Goal: Task Accomplishment & Management: Manage account settings

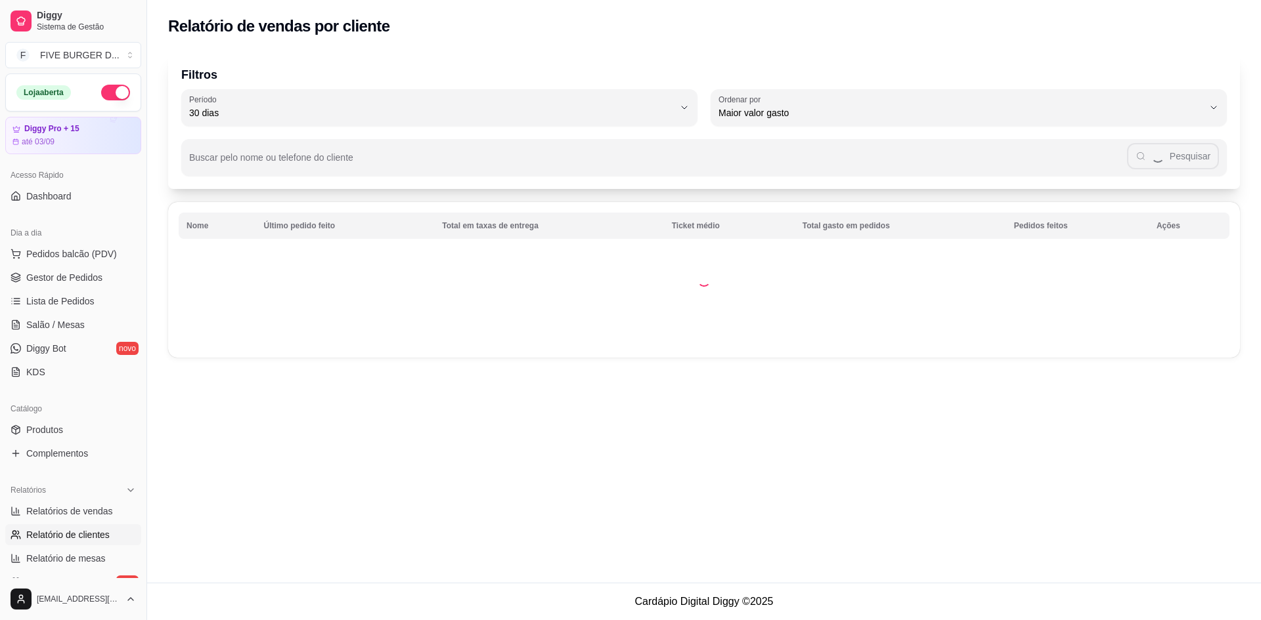
select select "30"
select select "HIGHEST_TOTAL_SPENT_WITH_ORDERS"
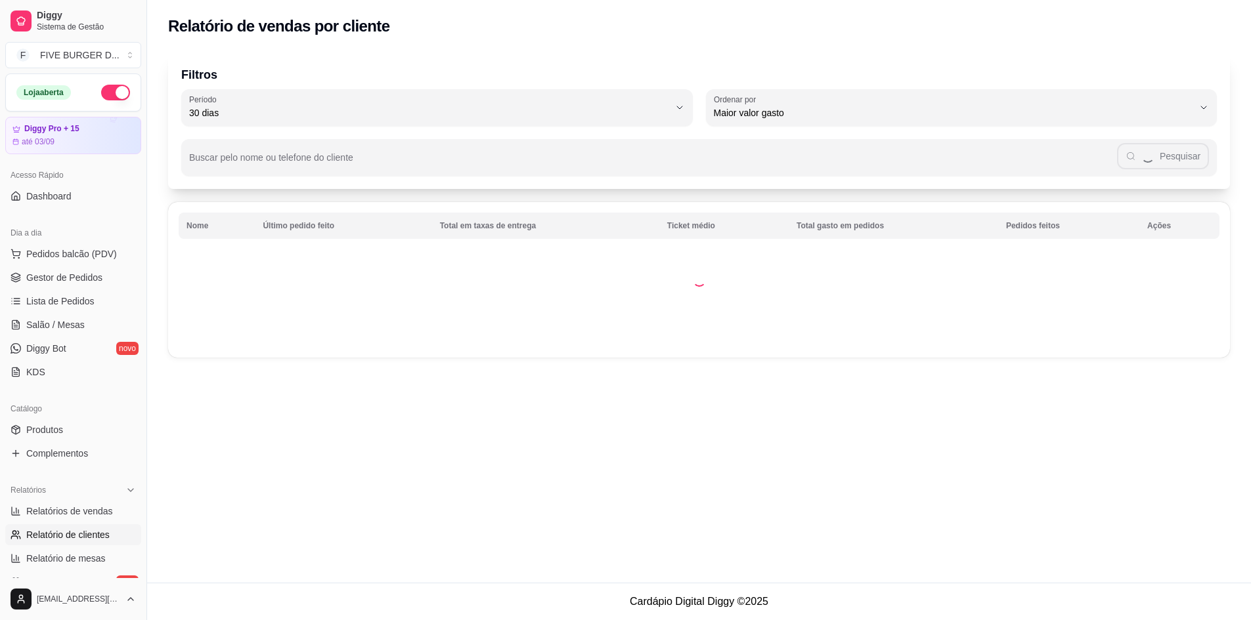
scroll to position [131, 0]
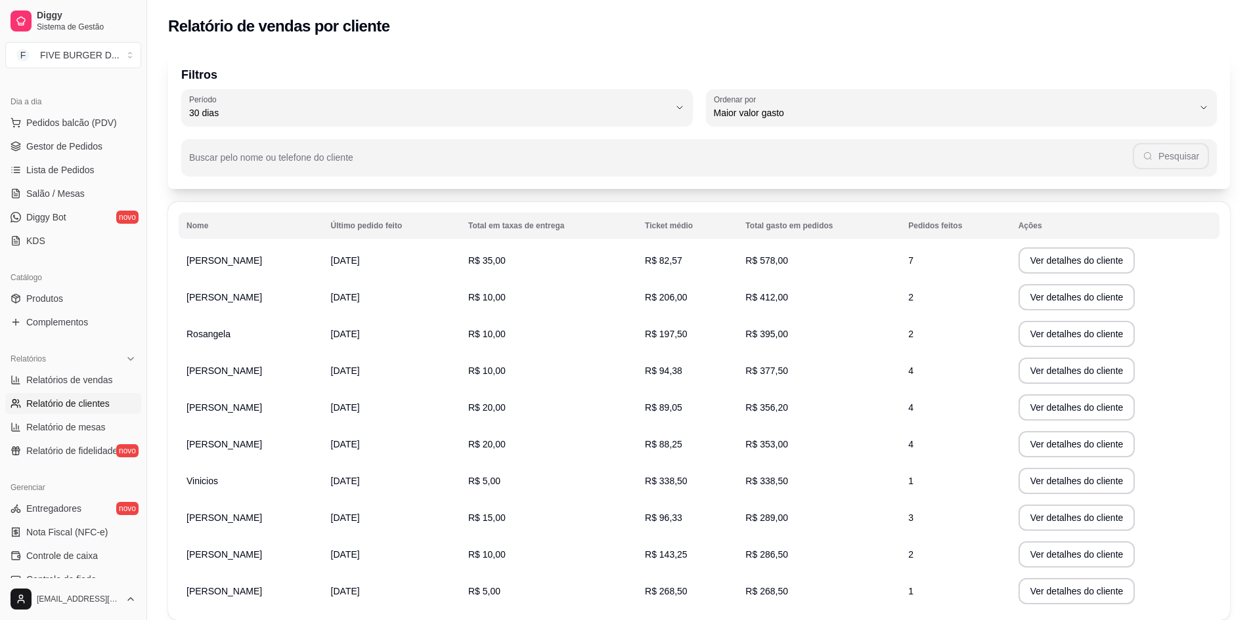
click at [81, 378] on span "Relatórios de vendas" at bounding box center [69, 380] width 87 height 13
select select "ALL"
select select "0"
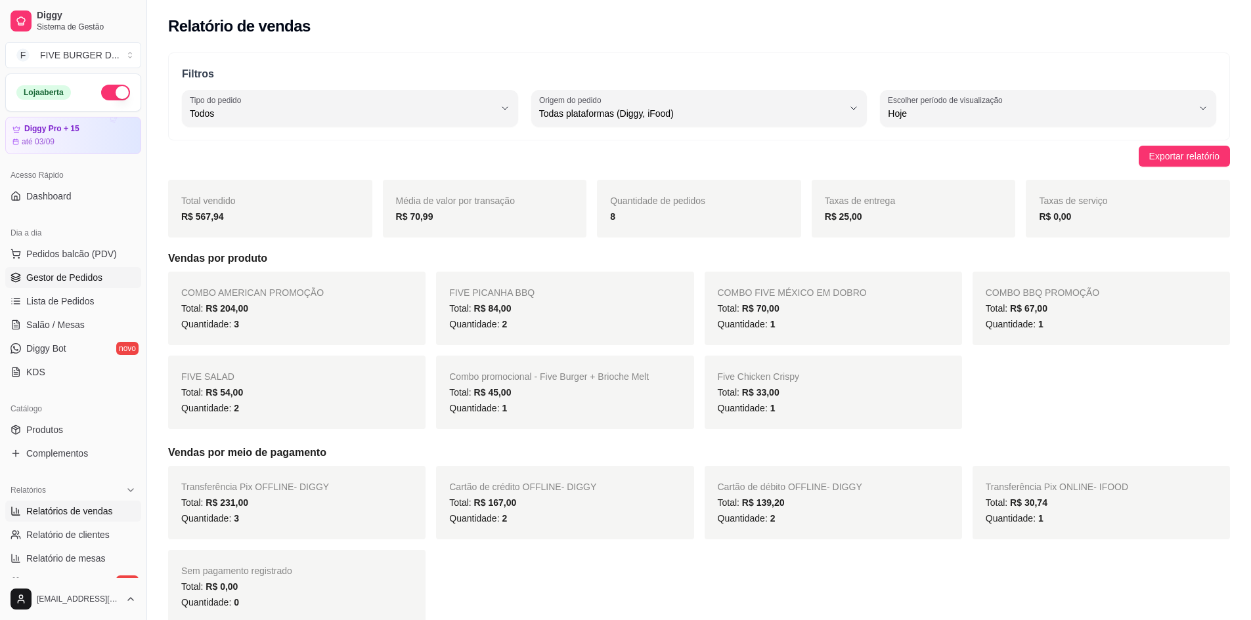
click at [61, 279] on span "Gestor de Pedidos" at bounding box center [64, 277] width 76 height 13
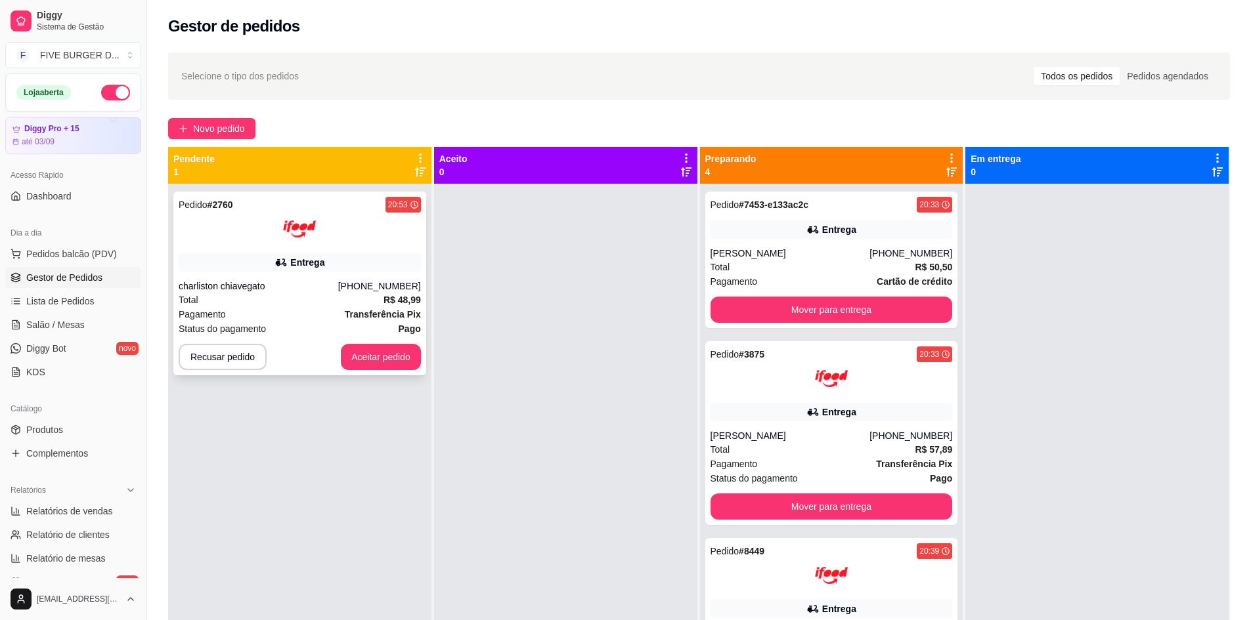
click at [340, 294] on div "Total R$ 48,99" at bounding box center [300, 300] width 242 height 14
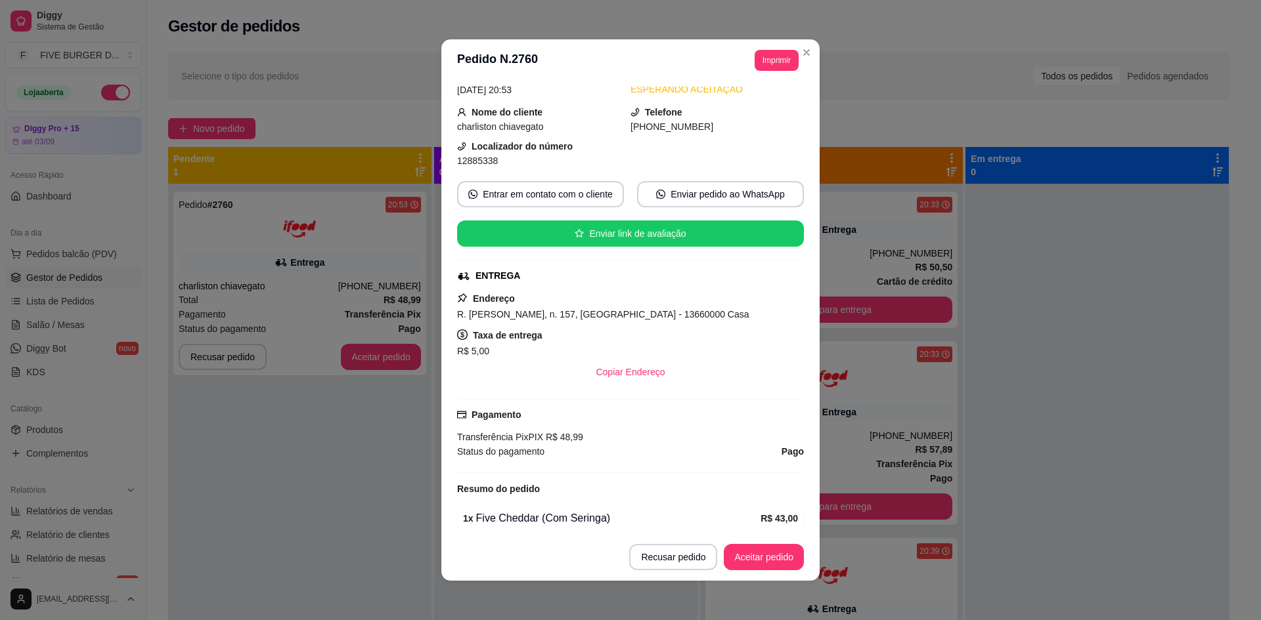
scroll to position [117, 0]
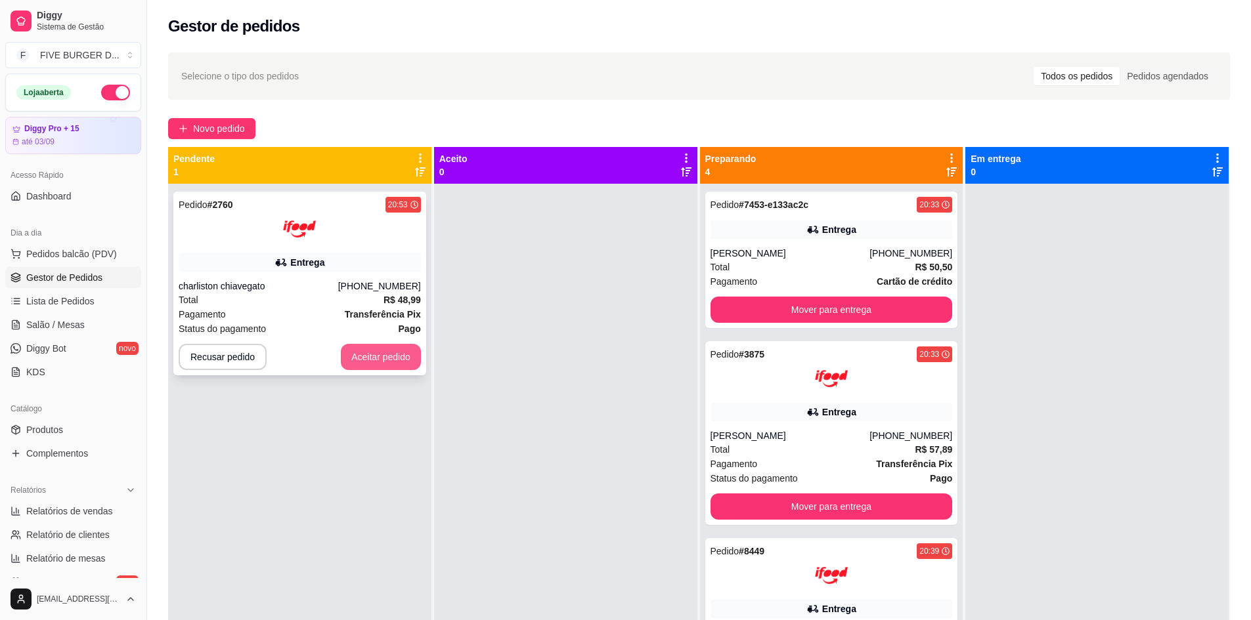
click at [401, 359] on button "Aceitar pedido" at bounding box center [381, 357] width 80 height 26
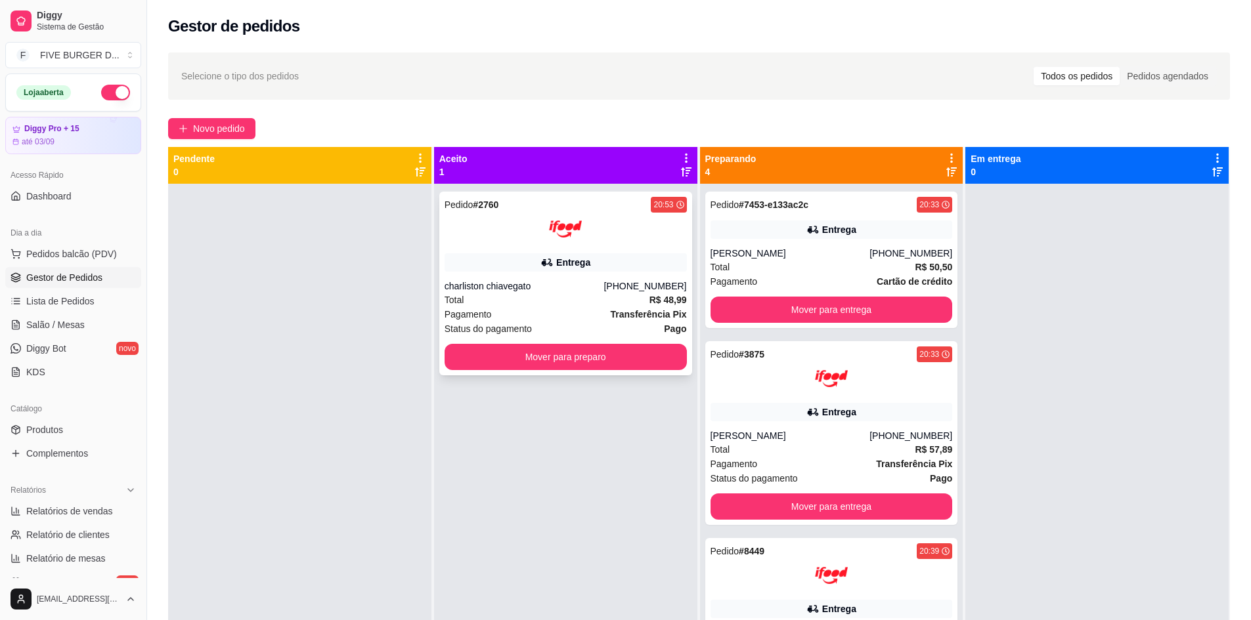
click at [556, 281] on div "charliston chiavegato" at bounding box center [525, 286] width 160 height 13
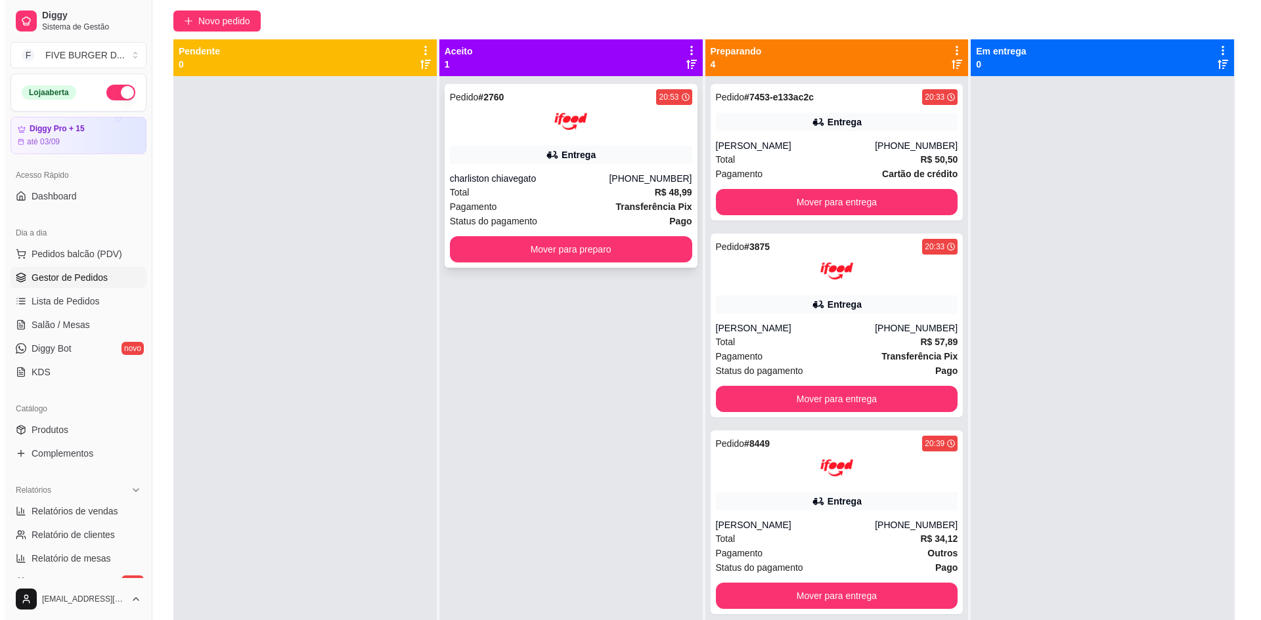
scroll to position [0, 0]
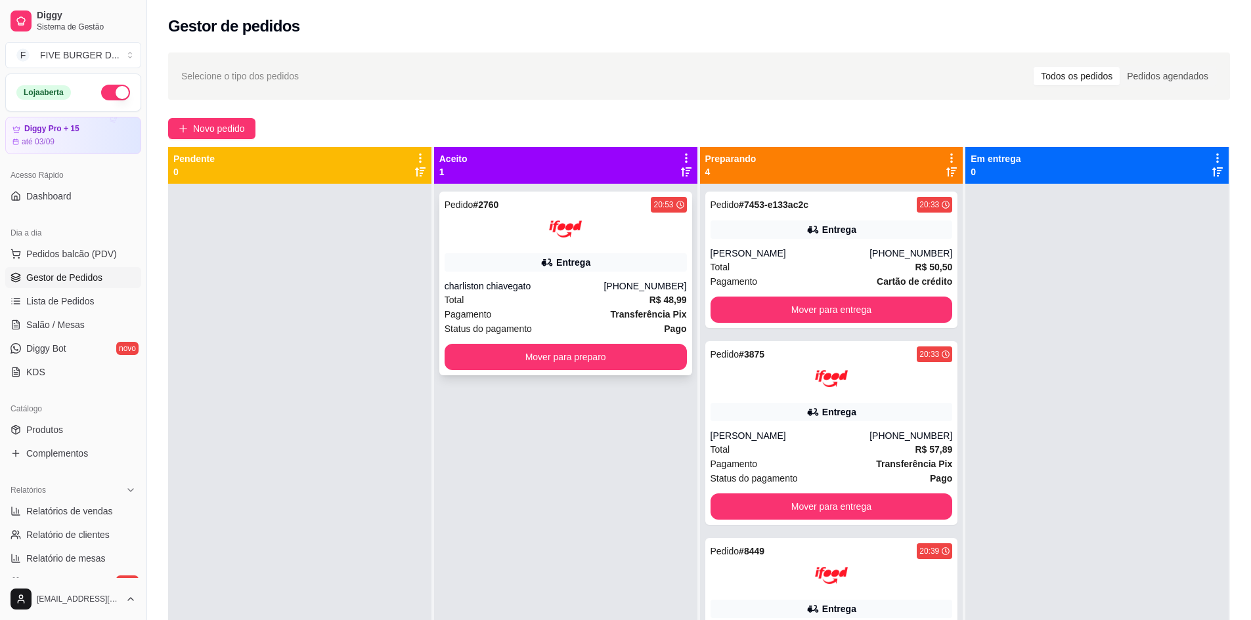
click at [661, 285] on div "[PHONE_NUMBER]" at bounding box center [644, 286] width 83 height 13
click at [831, 235] on div "Entrega" at bounding box center [839, 229] width 34 height 13
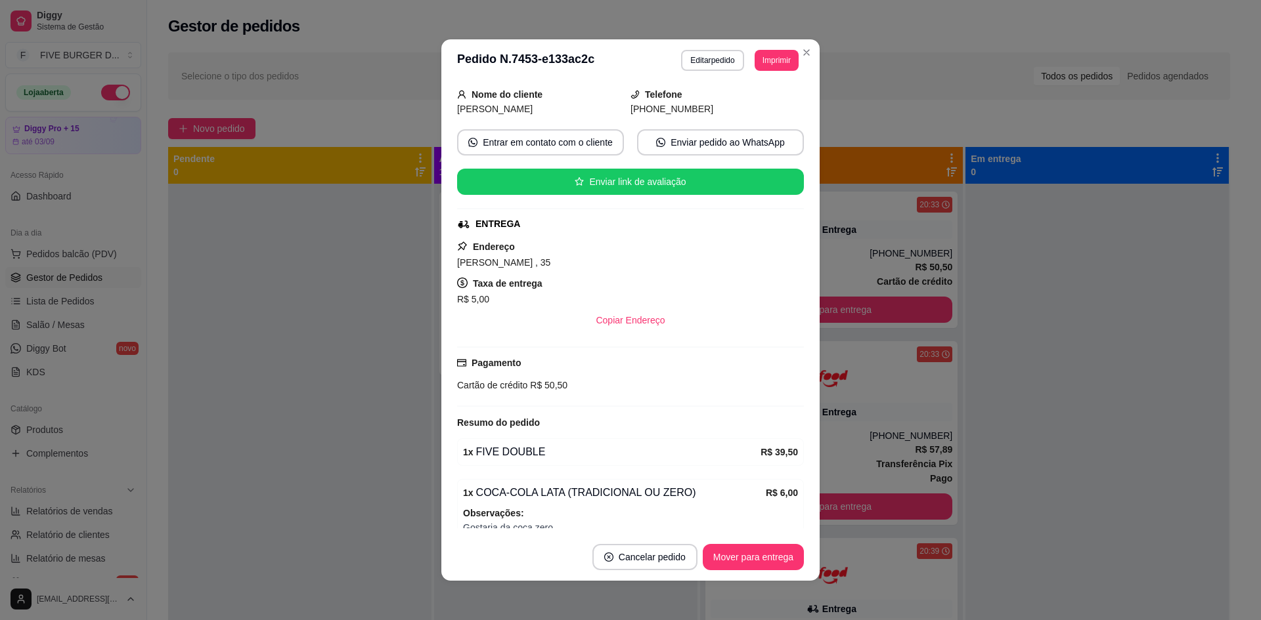
scroll to position [143, 0]
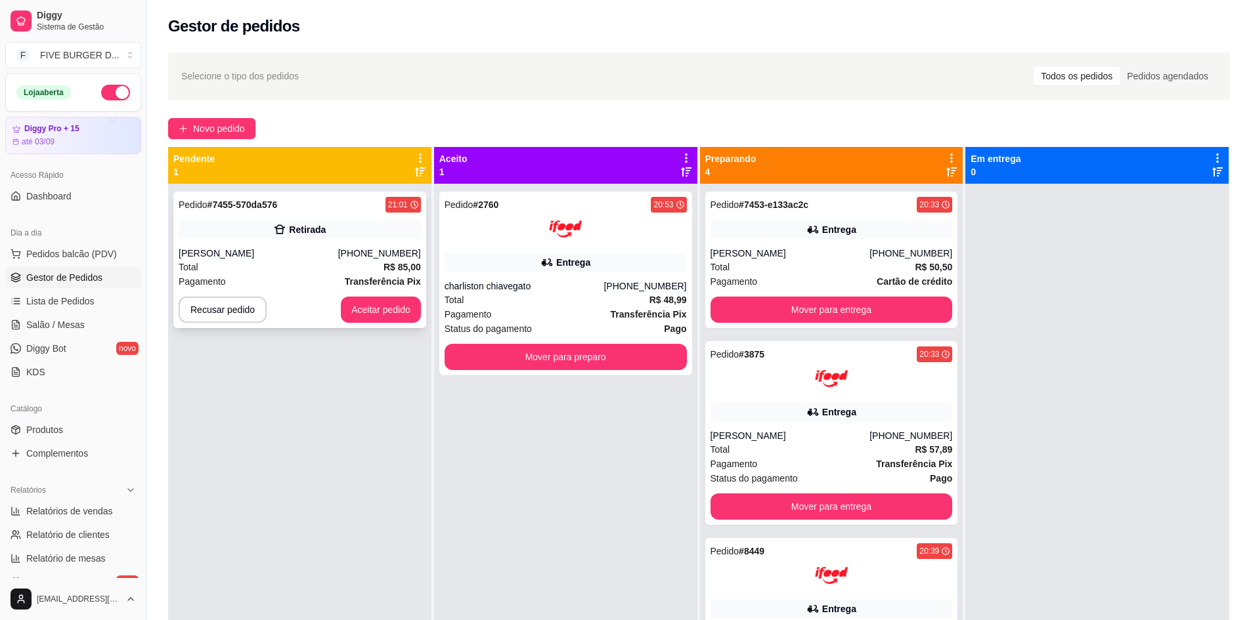
click at [341, 271] on div "Total R$ 85,00" at bounding box center [300, 267] width 242 height 14
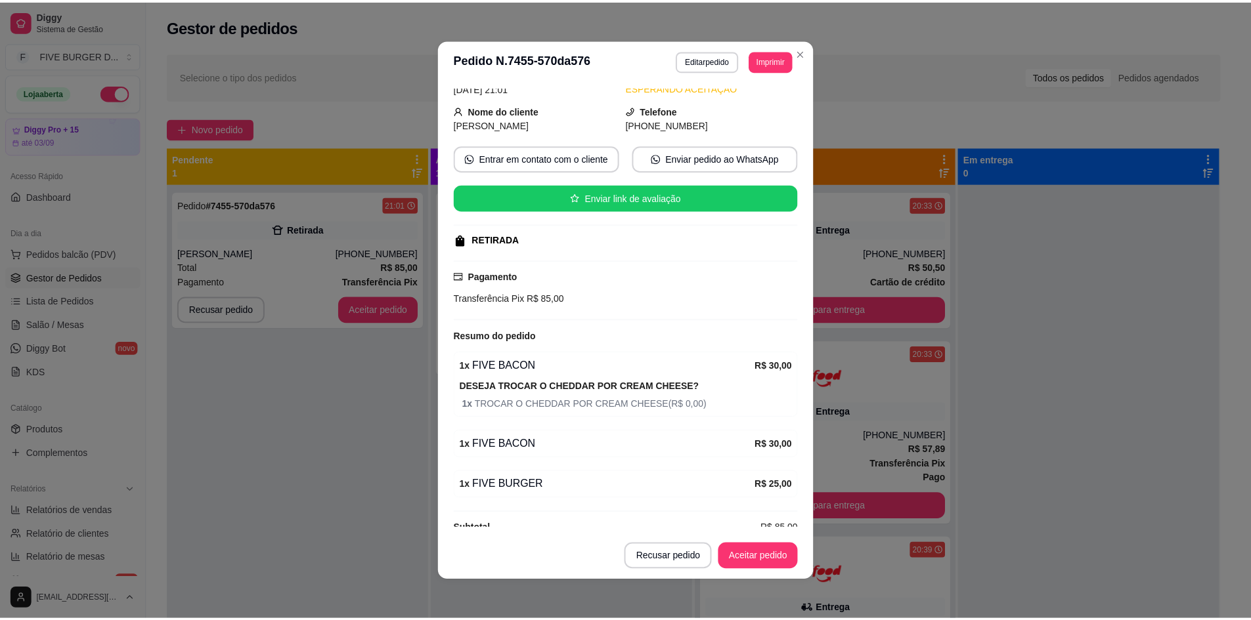
scroll to position [85, 0]
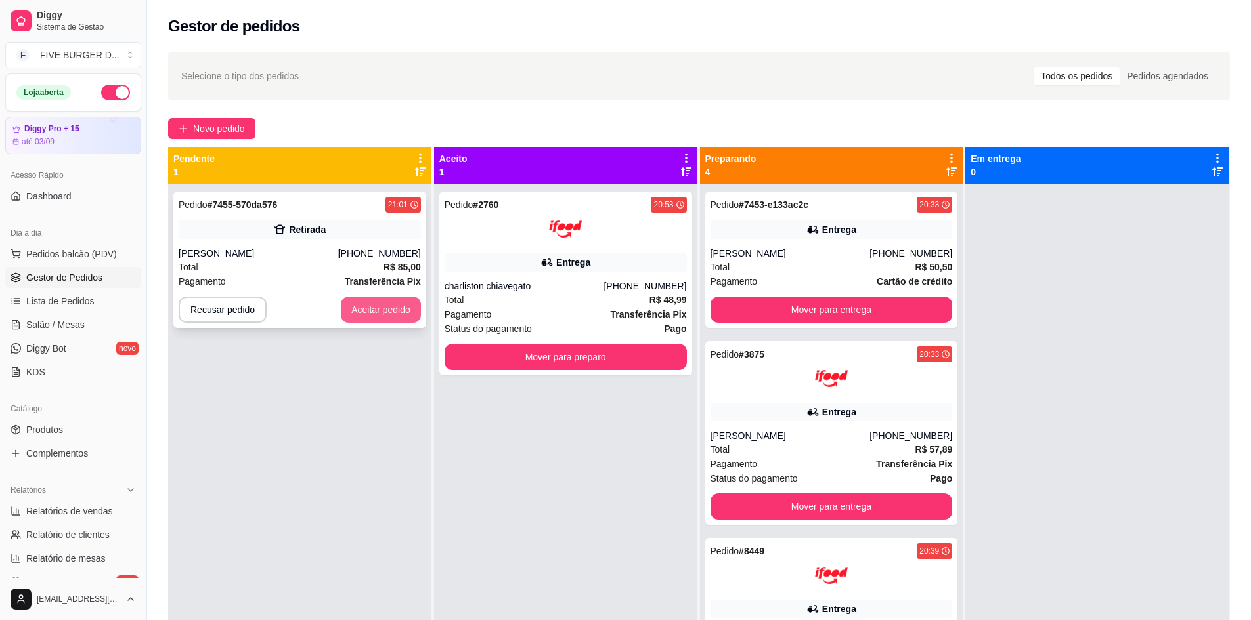
click at [395, 301] on button "Aceitar pedido" at bounding box center [381, 310] width 80 height 26
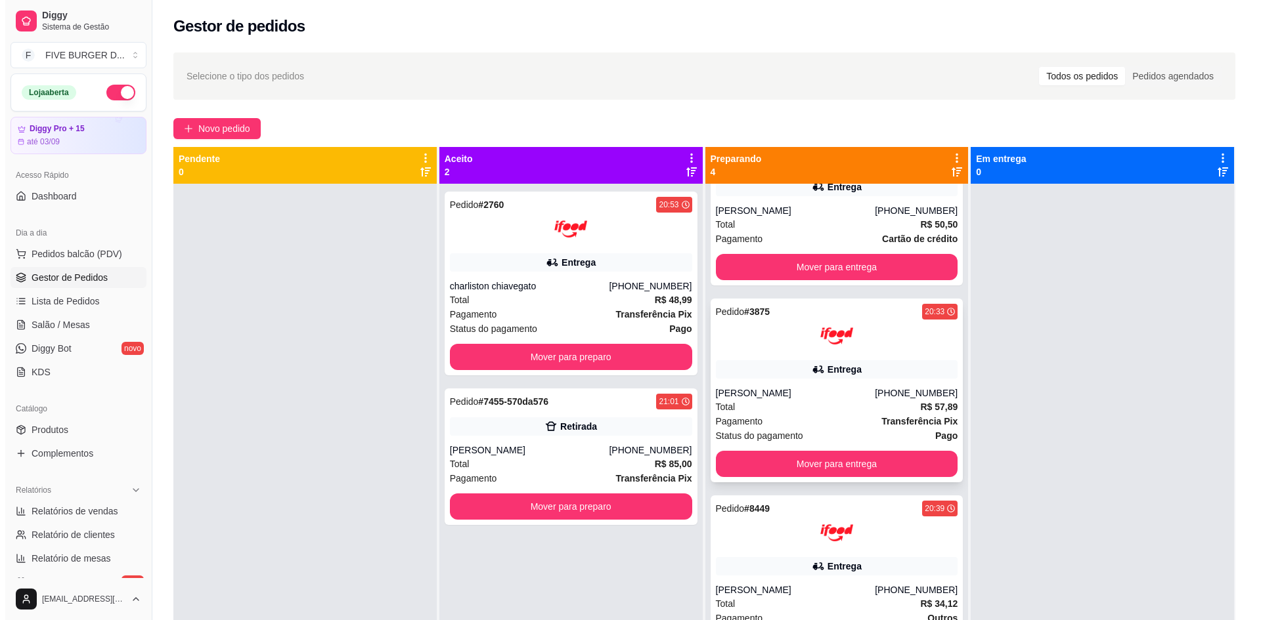
scroll to position [0, 0]
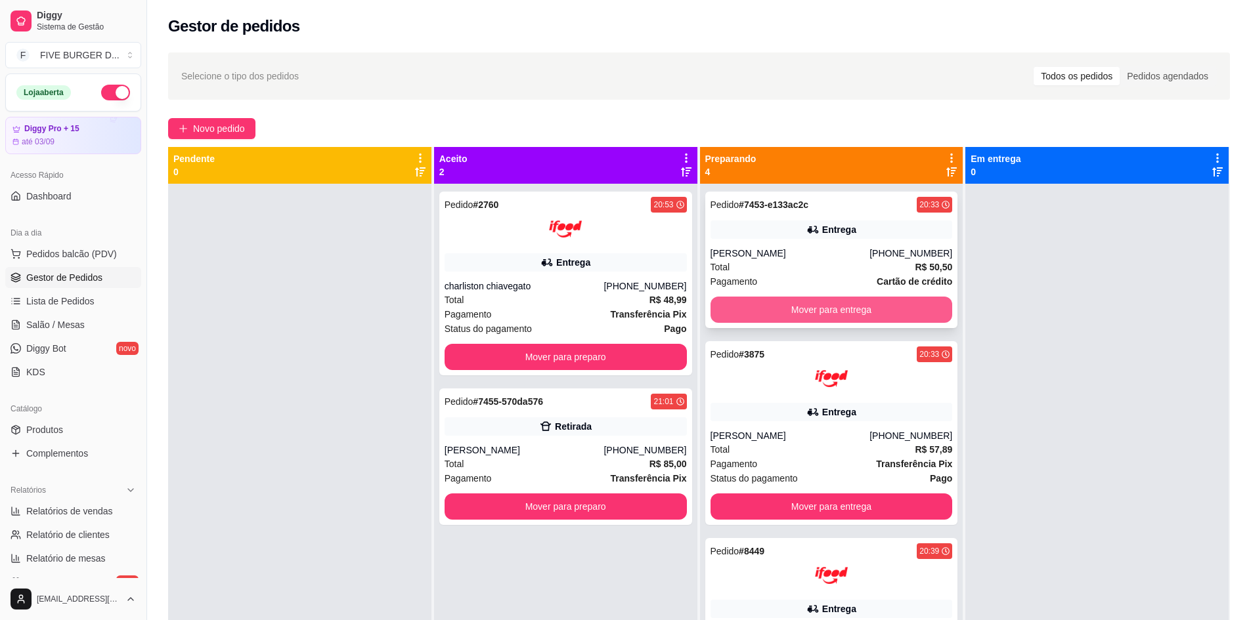
click at [915, 303] on button "Mover para entrega" at bounding box center [831, 310] width 242 height 26
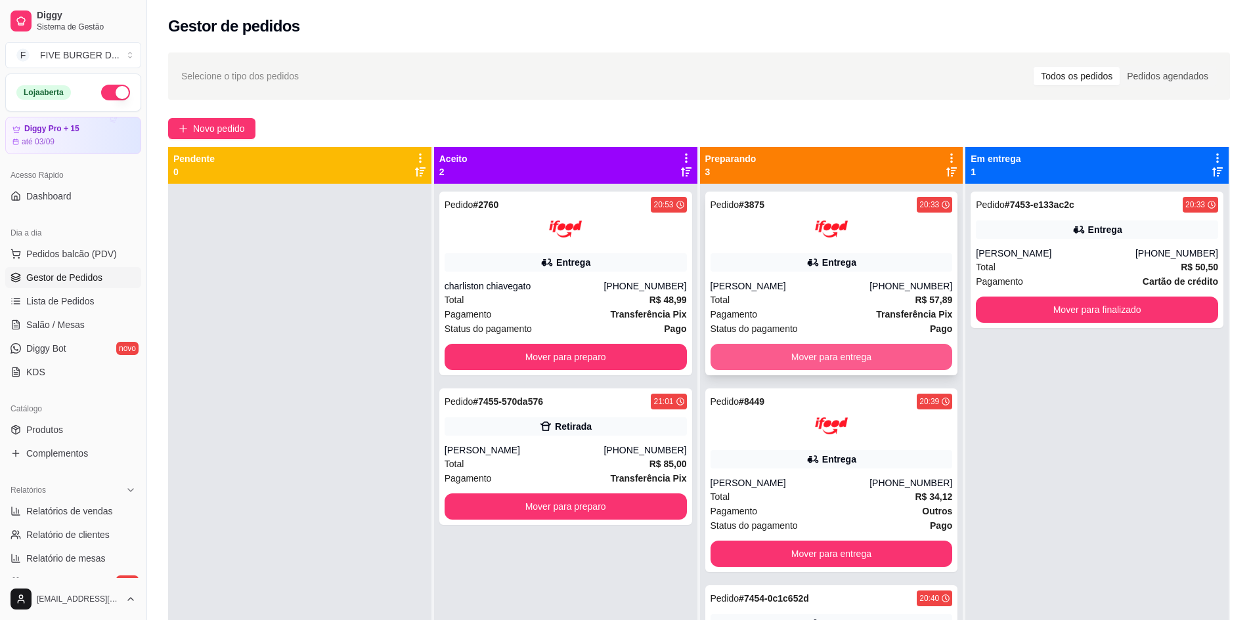
click at [854, 362] on button "Mover para entrega" at bounding box center [831, 357] width 242 height 26
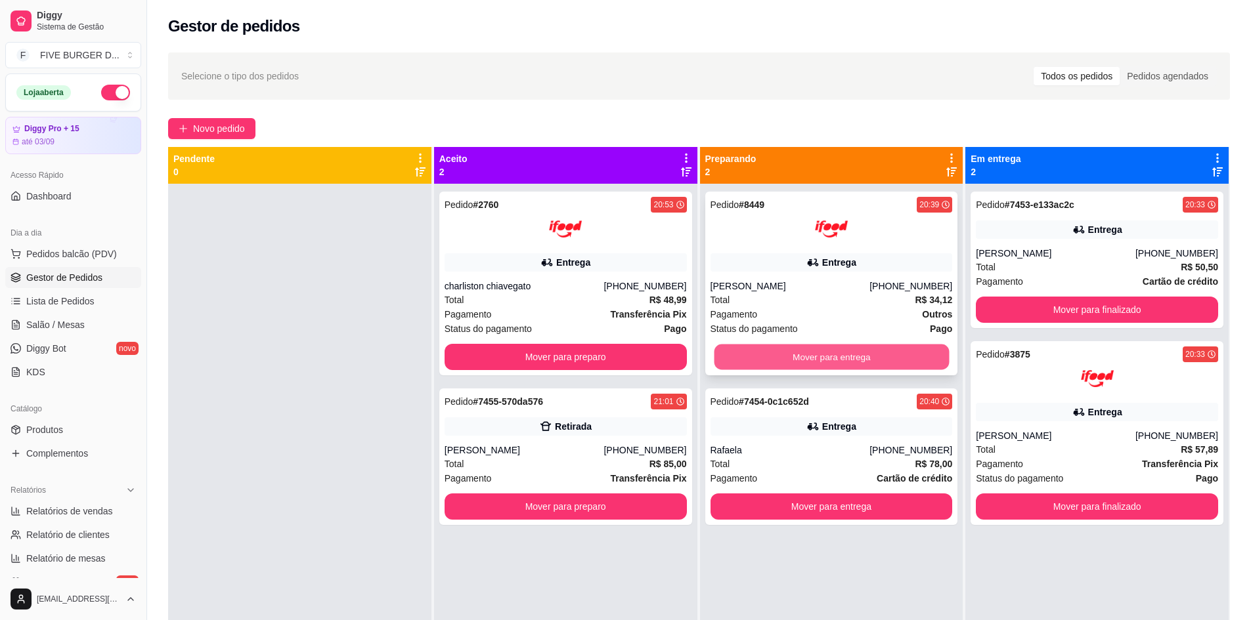
click at [861, 353] on button "Mover para entrega" at bounding box center [831, 358] width 235 height 26
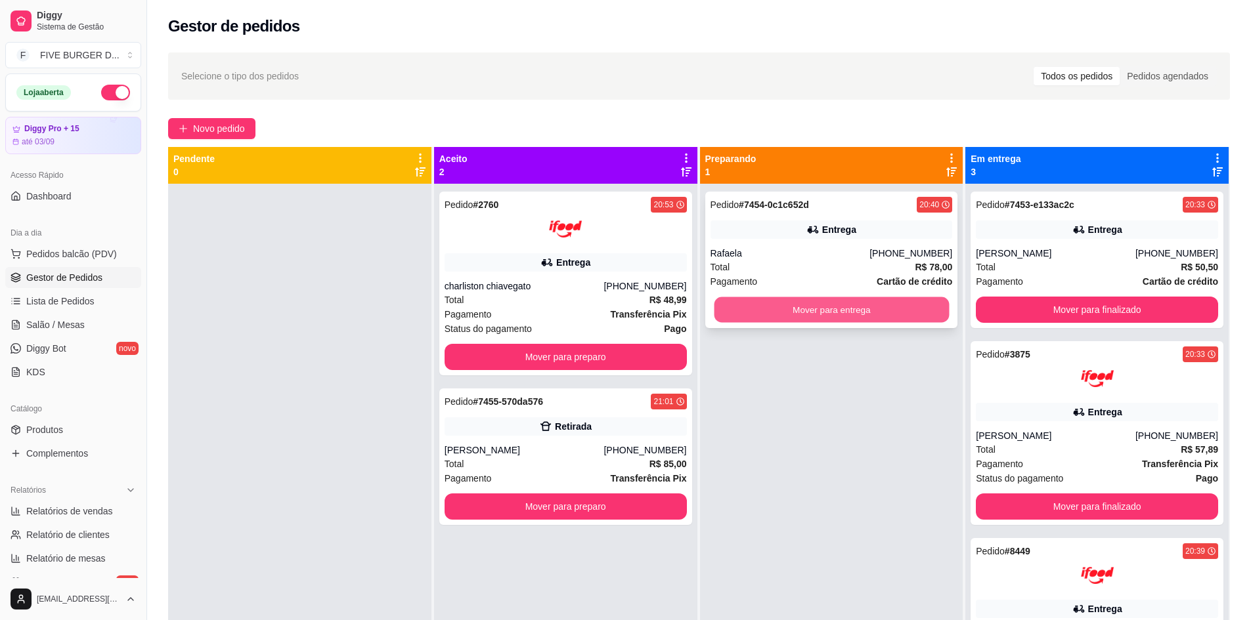
click at [843, 310] on button "Mover para entrega" at bounding box center [831, 310] width 235 height 26
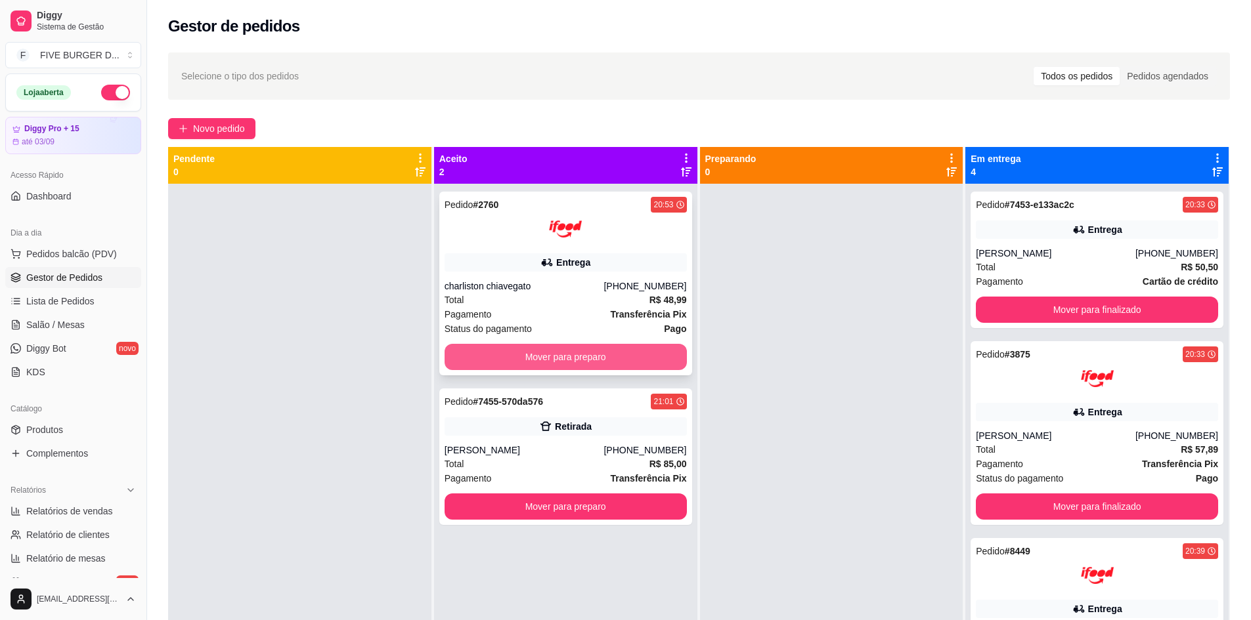
click at [599, 358] on button "Mover para preparo" at bounding box center [566, 357] width 242 height 26
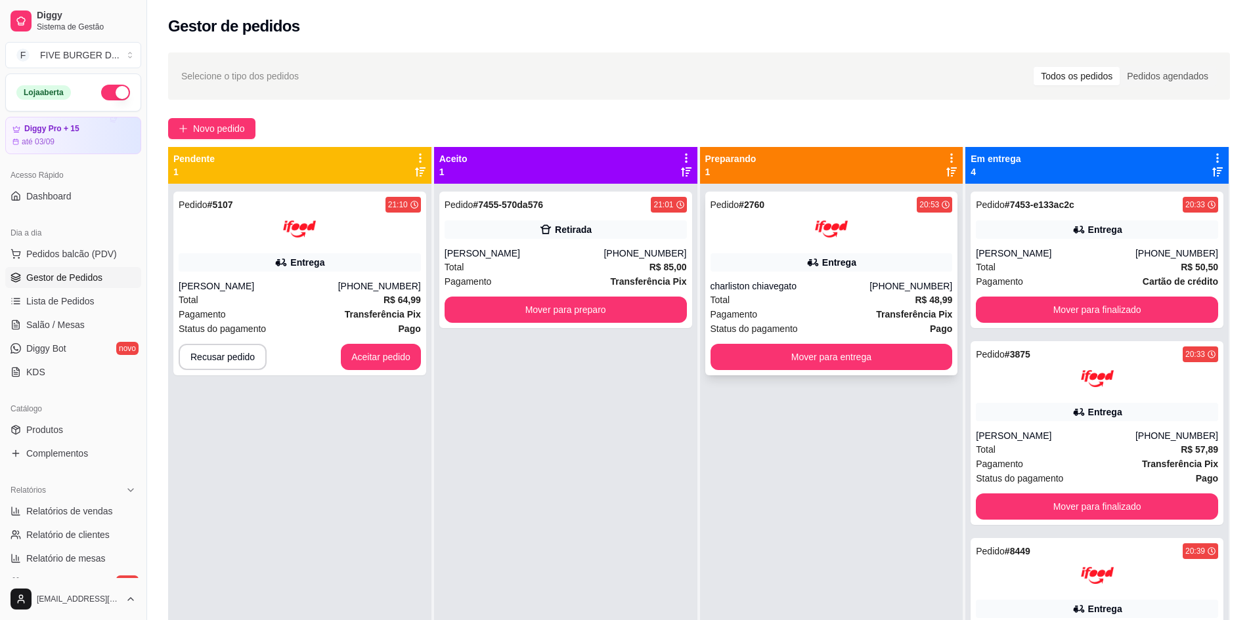
click at [823, 355] on button "Mover para entrega" at bounding box center [831, 357] width 242 height 26
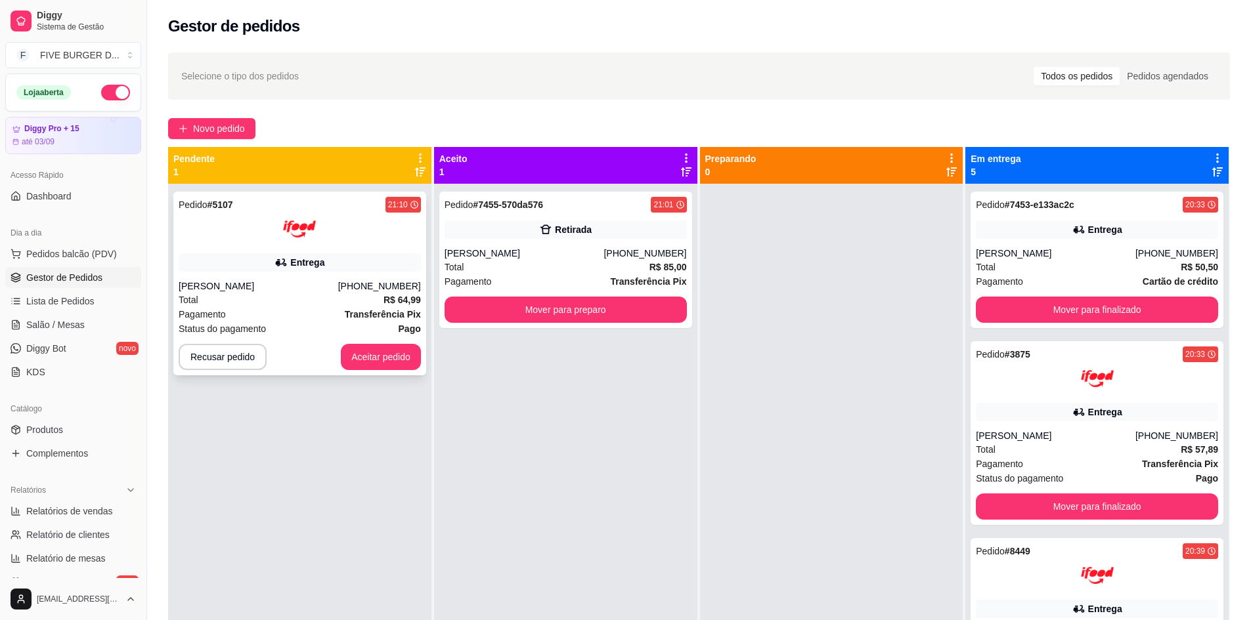
click at [405, 371] on div "Pedido # 5107 21:10 Entrega [PERSON_NAME] [PHONE_NUMBER] Total R$ 64,99 Pagamen…" at bounding box center [299, 284] width 253 height 184
click at [380, 363] on button "Aceitar pedido" at bounding box center [381, 357] width 80 height 26
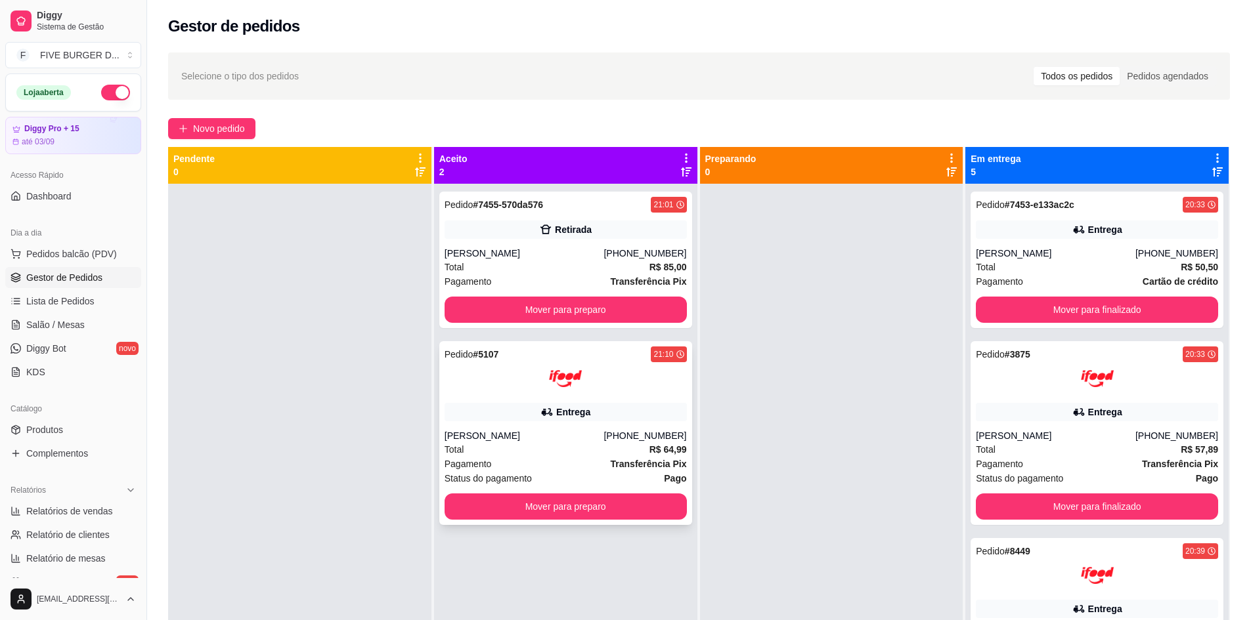
click at [531, 405] on div "Entrega" at bounding box center [566, 412] width 242 height 18
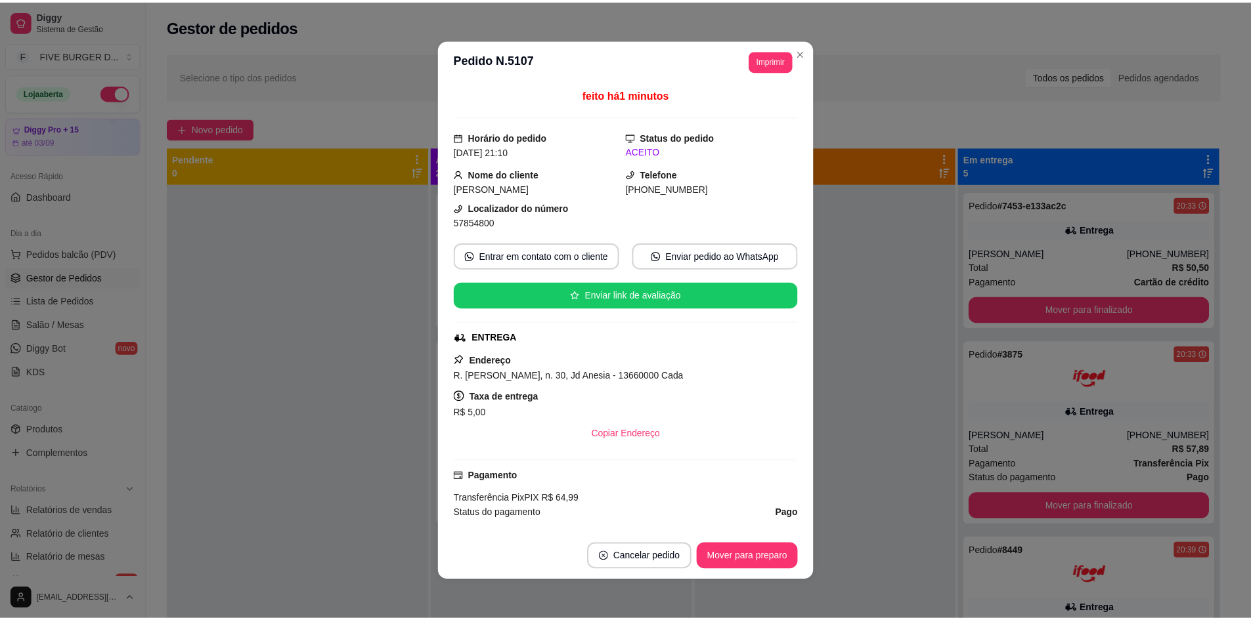
scroll to position [117, 0]
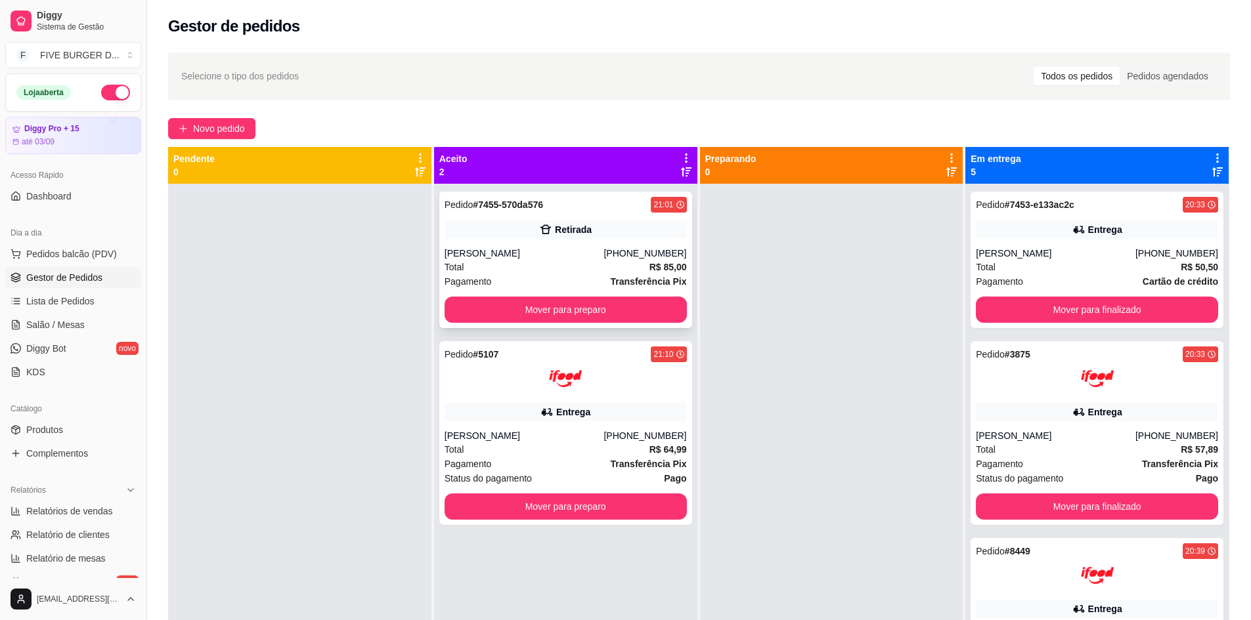
click at [575, 313] on button "Mover para preparo" at bounding box center [566, 310] width 242 height 26
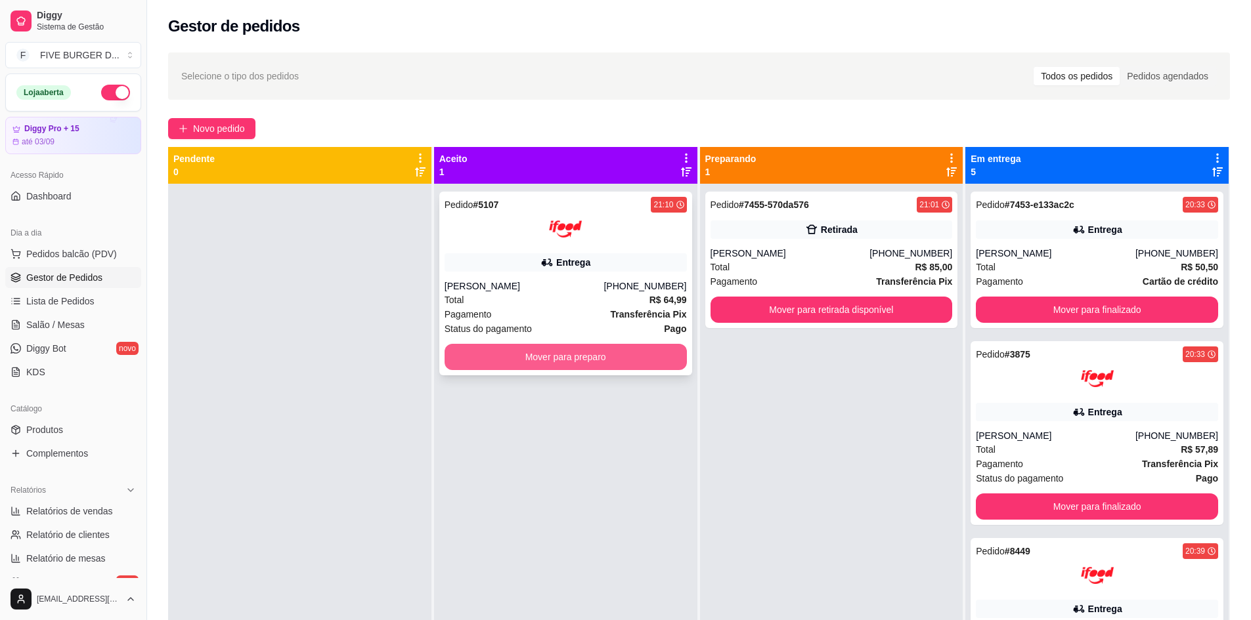
click at [599, 357] on button "Mover para preparo" at bounding box center [566, 357] width 242 height 26
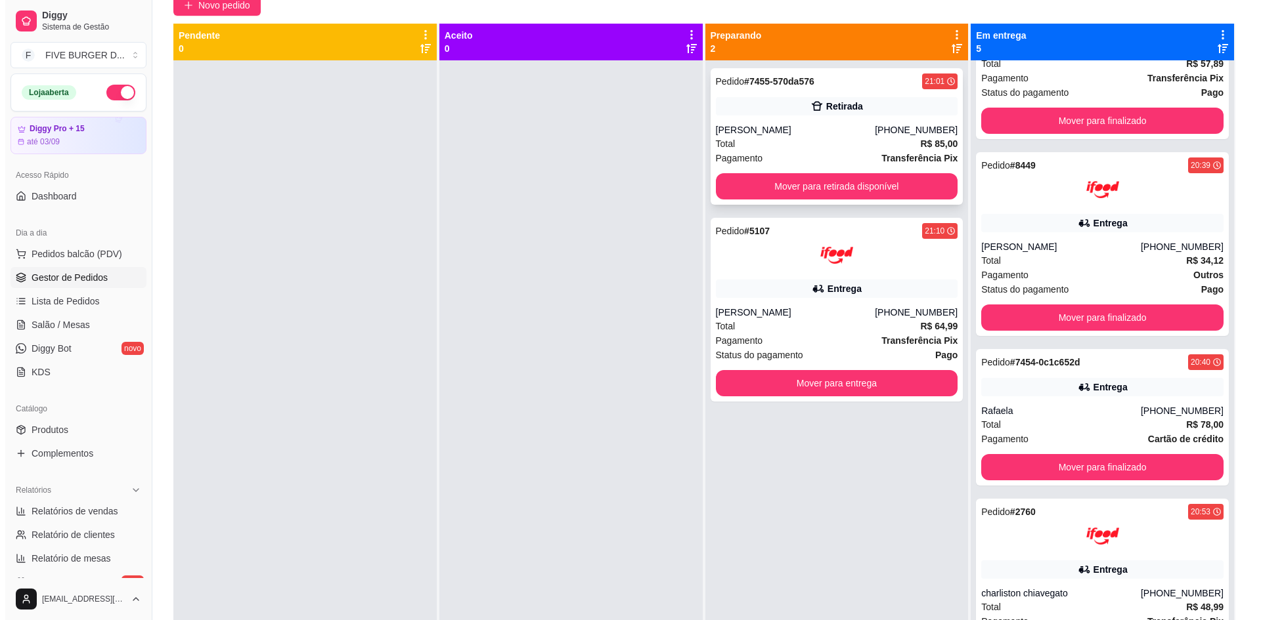
scroll to position [3, 0]
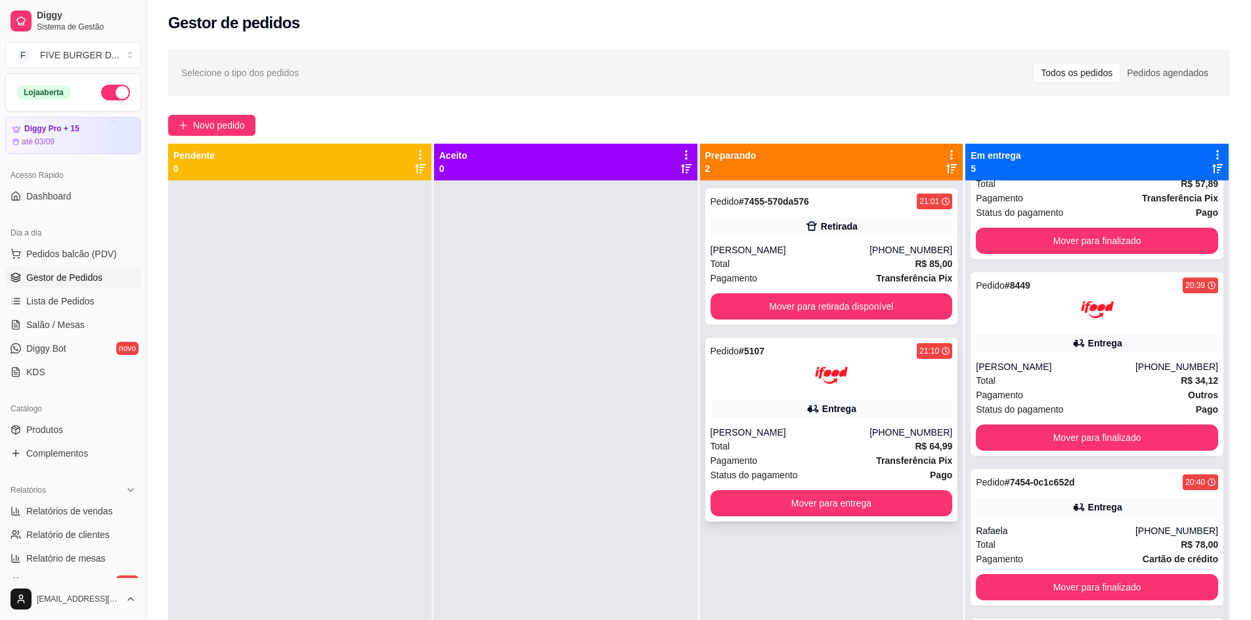
click at [879, 425] on div "Pedido # 5107 21:10 Entrega Diogo Nobemasa [PHONE_NUMBER] Total R$ 64,99 Pagame…" at bounding box center [831, 430] width 253 height 184
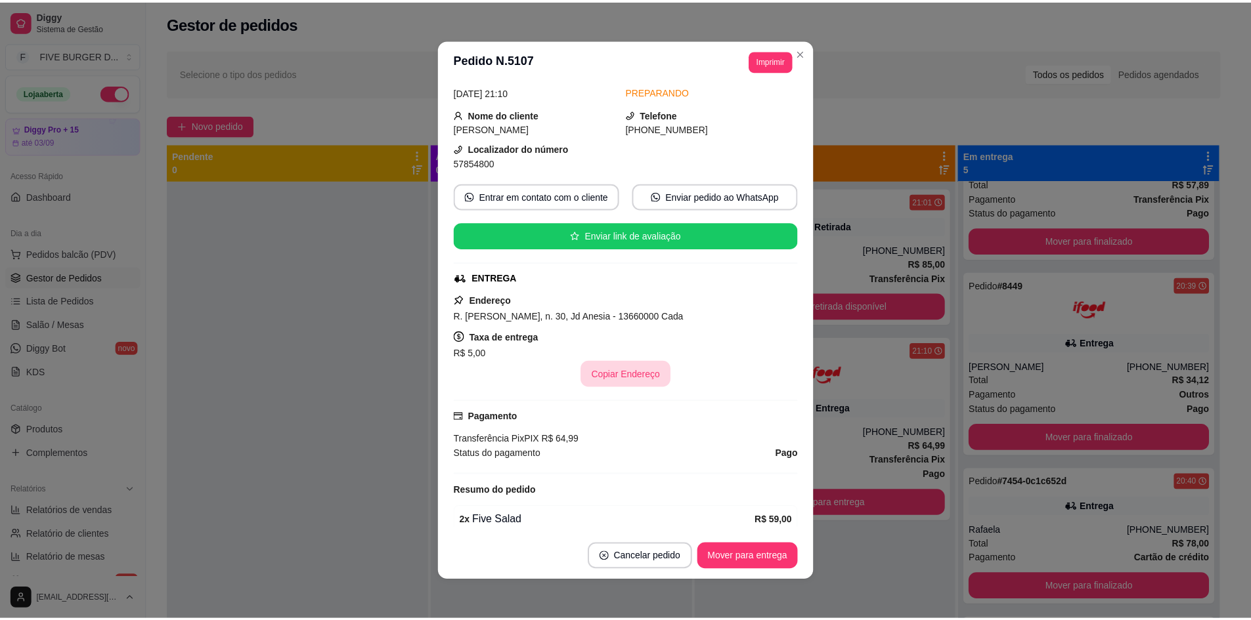
scroll to position [117, 0]
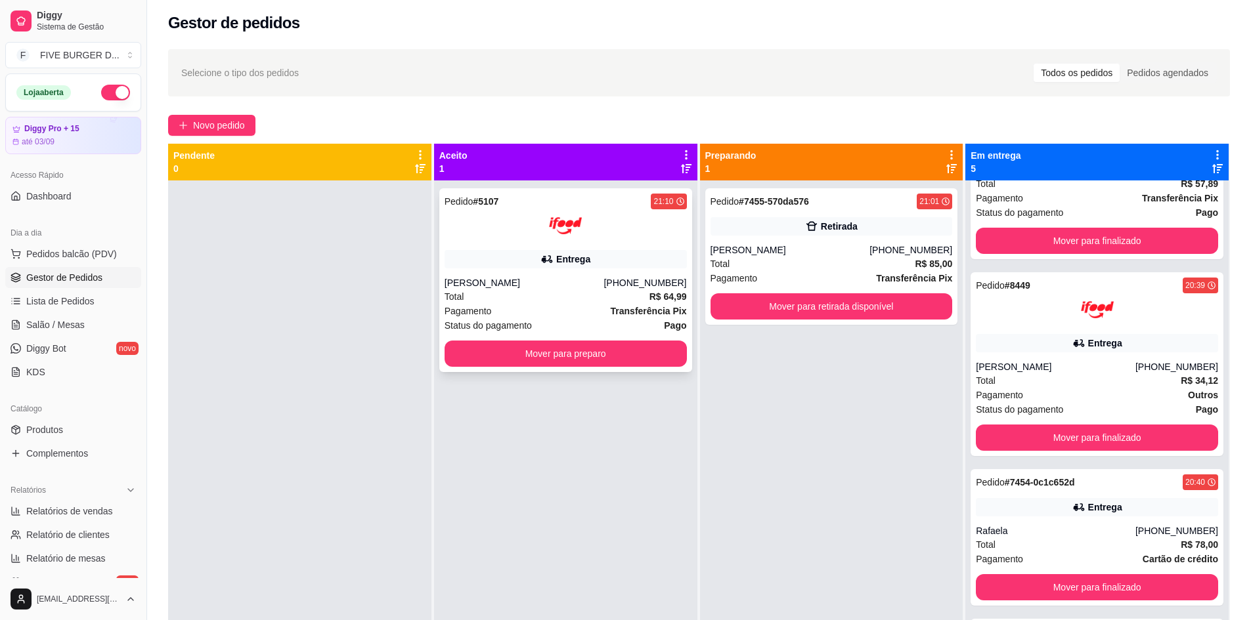
click at [530, 261] on div "Entrega" at bounding box center [566, 259] width 242 height 18
click at [644, 345] on button "Mover para preparo" at bounding box center [566, 354] width 242 height 26
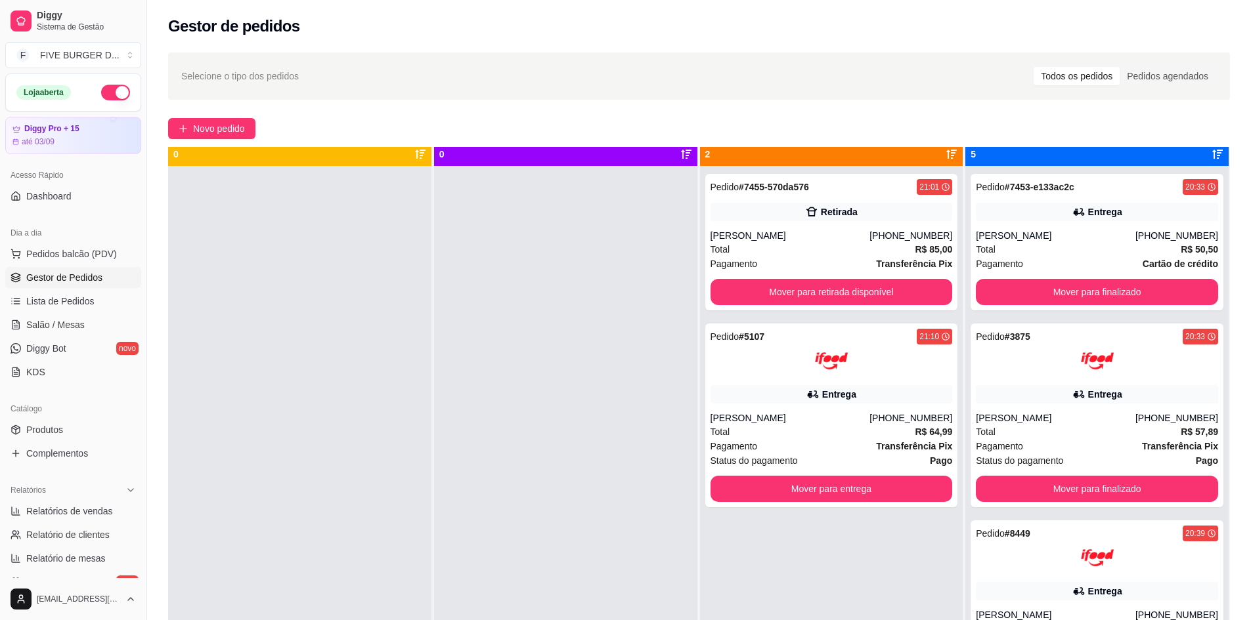
scroll to position [0, 0]
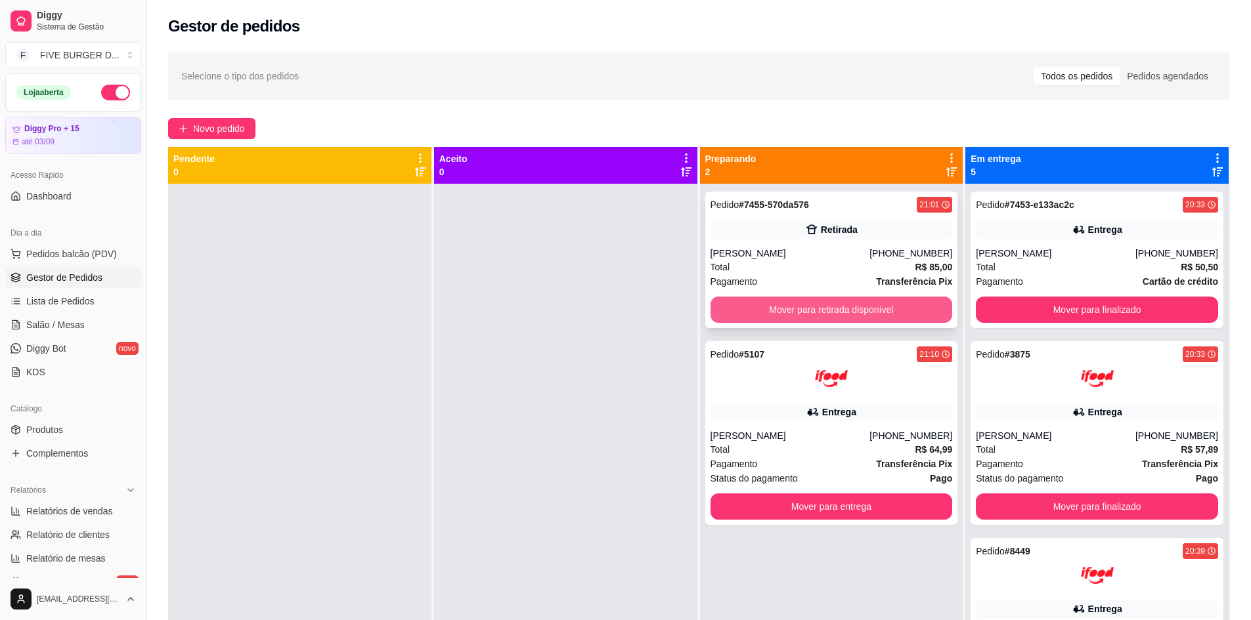
click at [888, 307] on button "Mover para retirada disponível" at bounding box center [831, 310] width 242 height 26
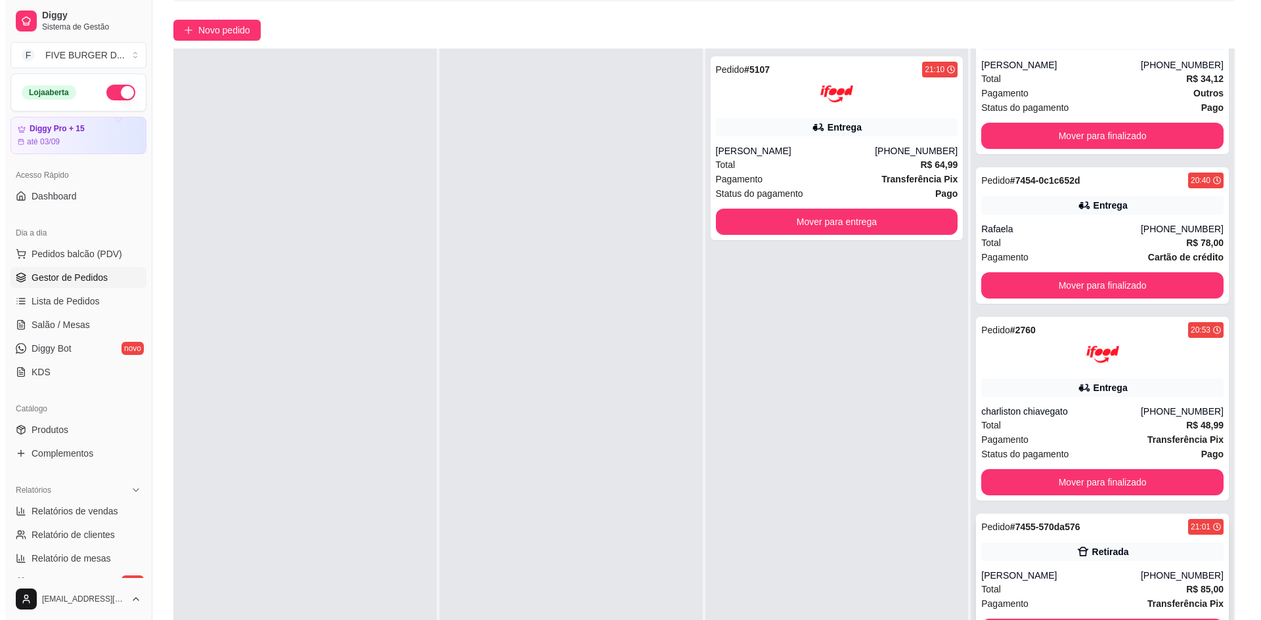
scroll to position [200, 0]
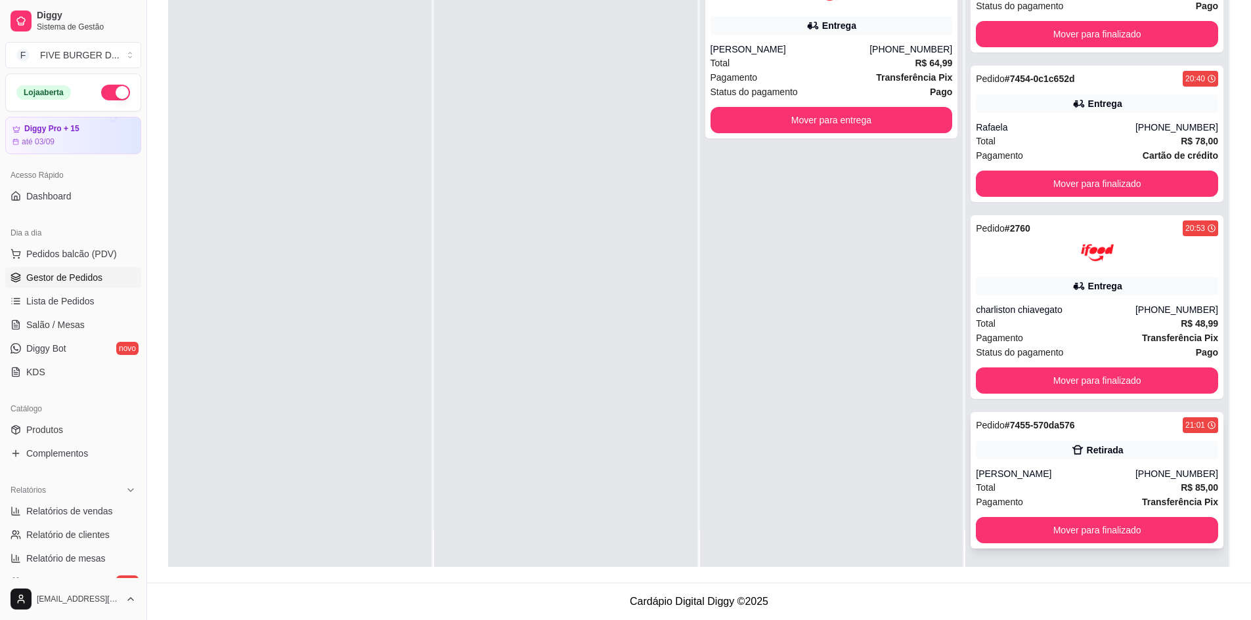
click at [1081, 481] on div "Total R$ 85,00" at bounding box center [1097, 488] width 242 height 14
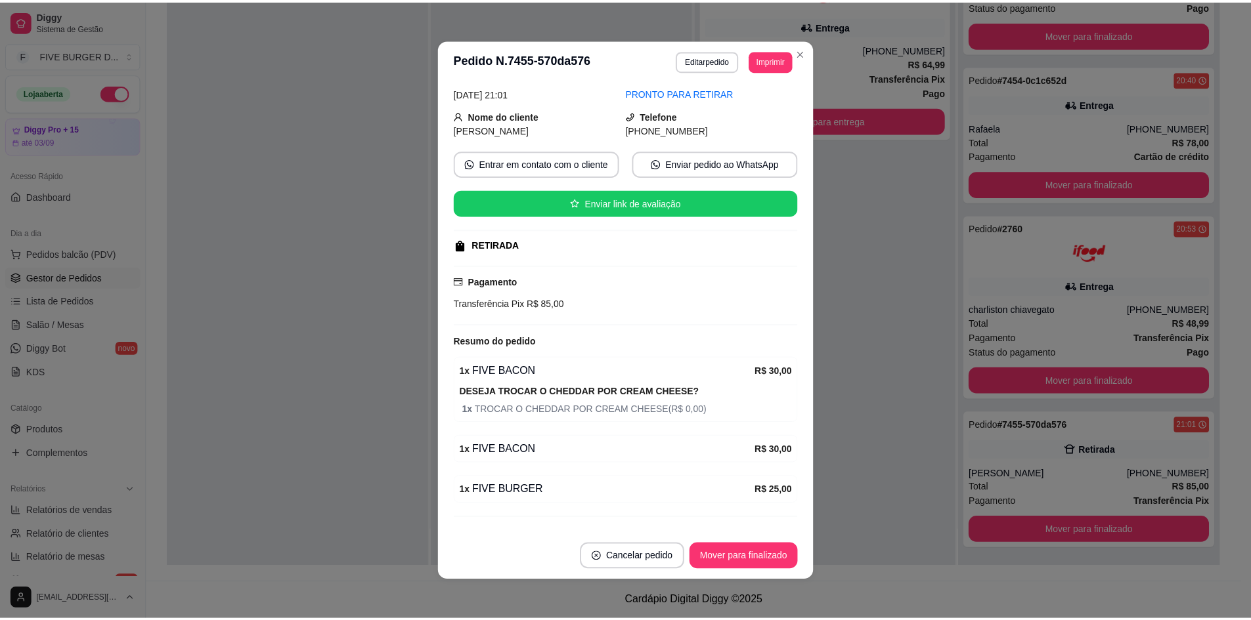
scroll to position [85, 0]
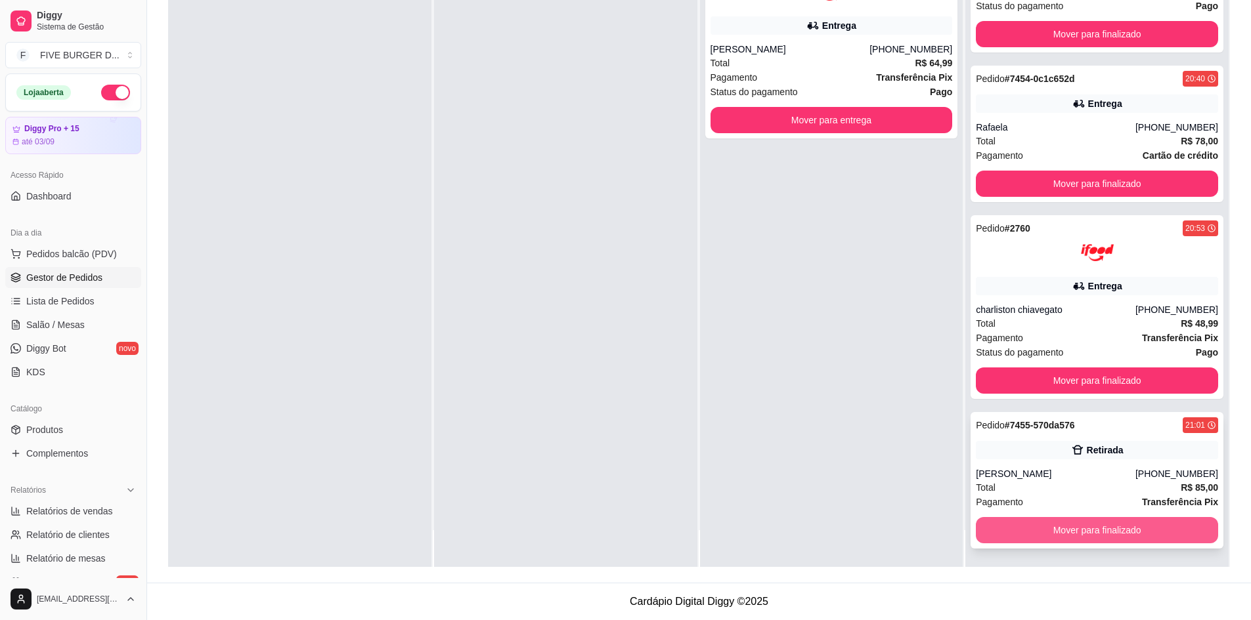
click at [1045, 529] on button "Mover para finalizado" at bounding box center [1097, 530] width 242 height 26
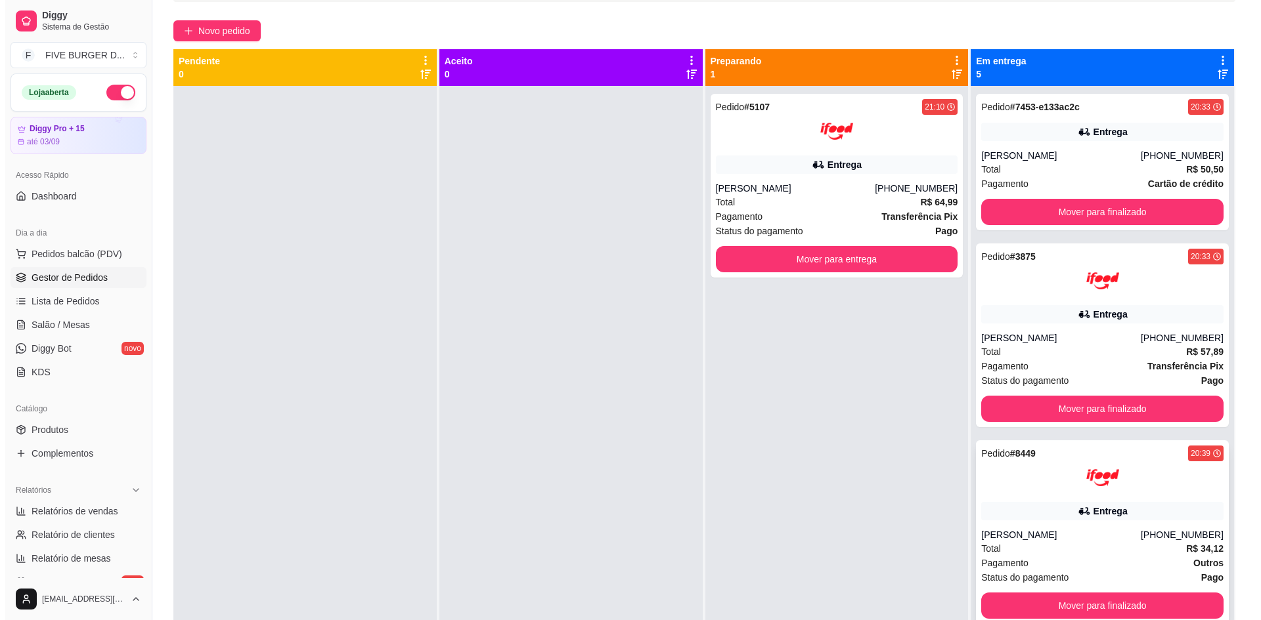
scroll to position [0, 0]
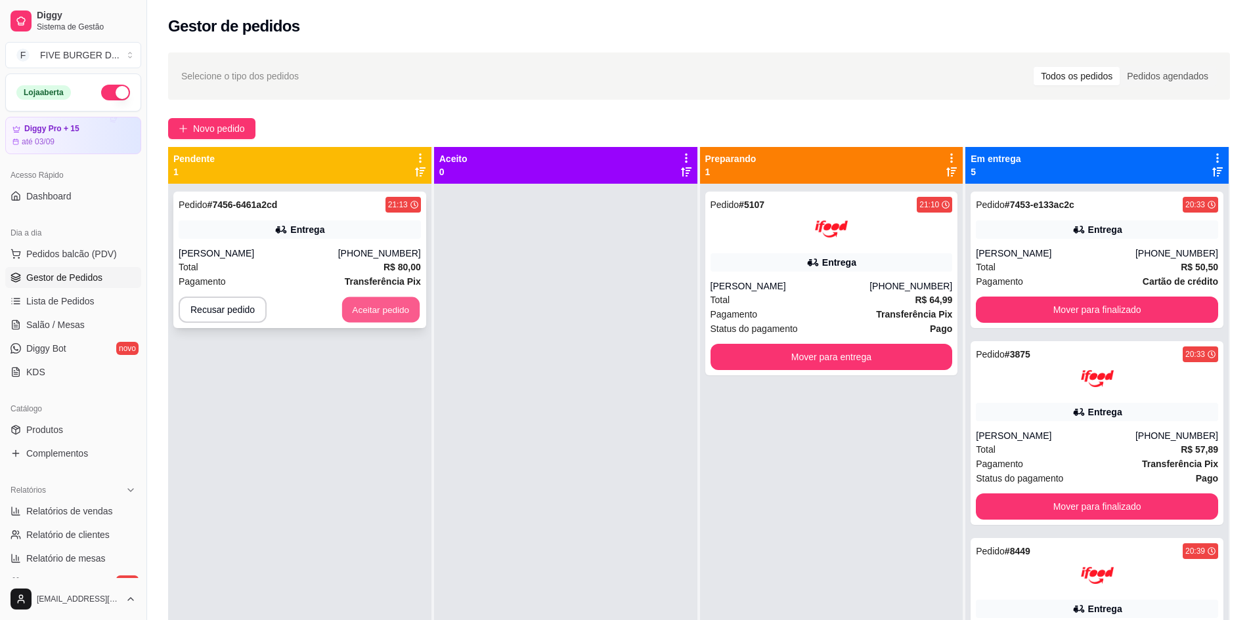
click at [357, 309] on button "Aceitar pedido" at bounding box center [380, 310] width 77 height 26
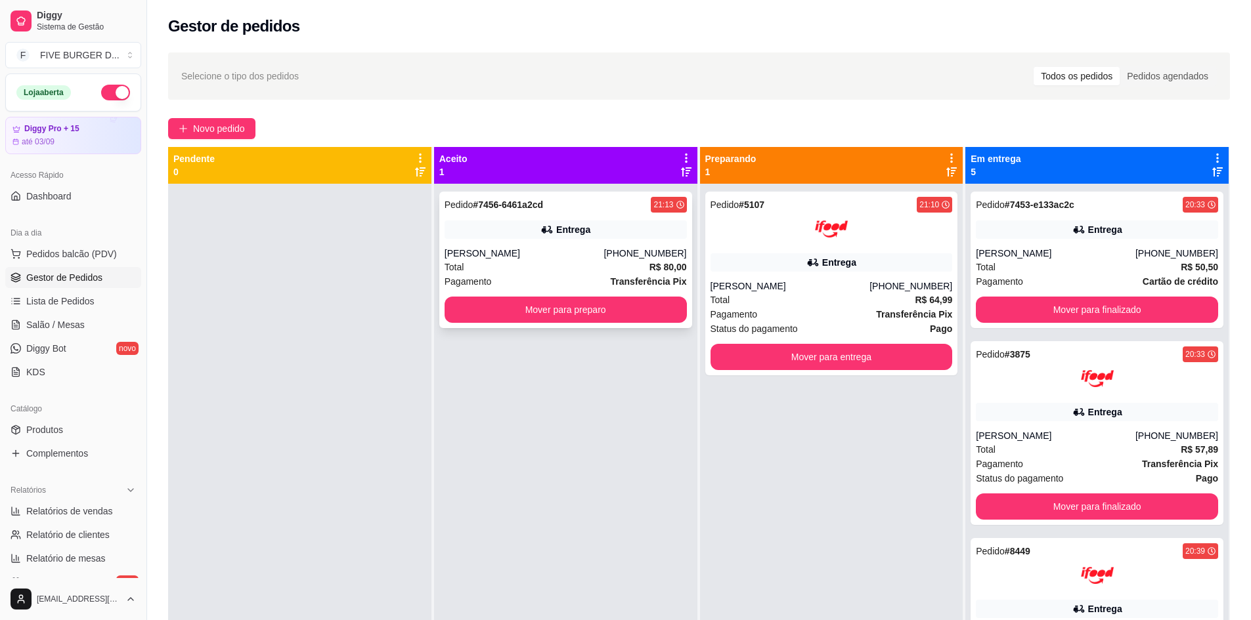
click at [510, 260] on div "Total R$ 80,00" at bounding box center [566, 267] width 242 height 14
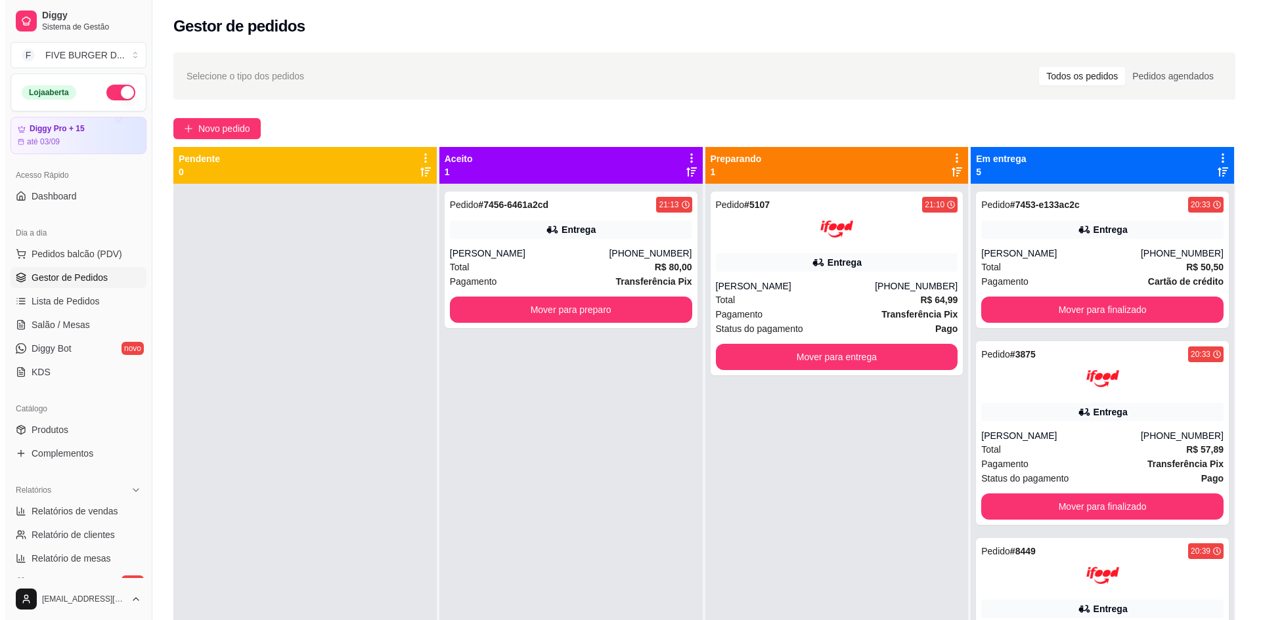
scroll to position [37, 0]
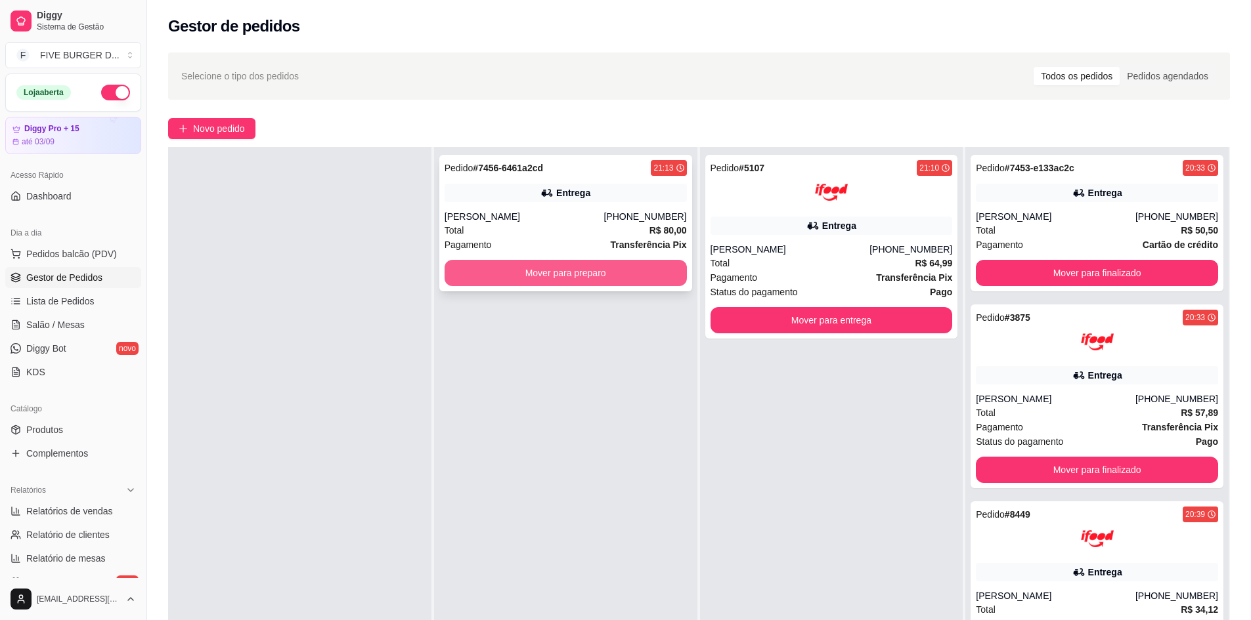
click at [611, 274] on button "Mover para preparo" at bounding box center [566, 273] width 242 height 26
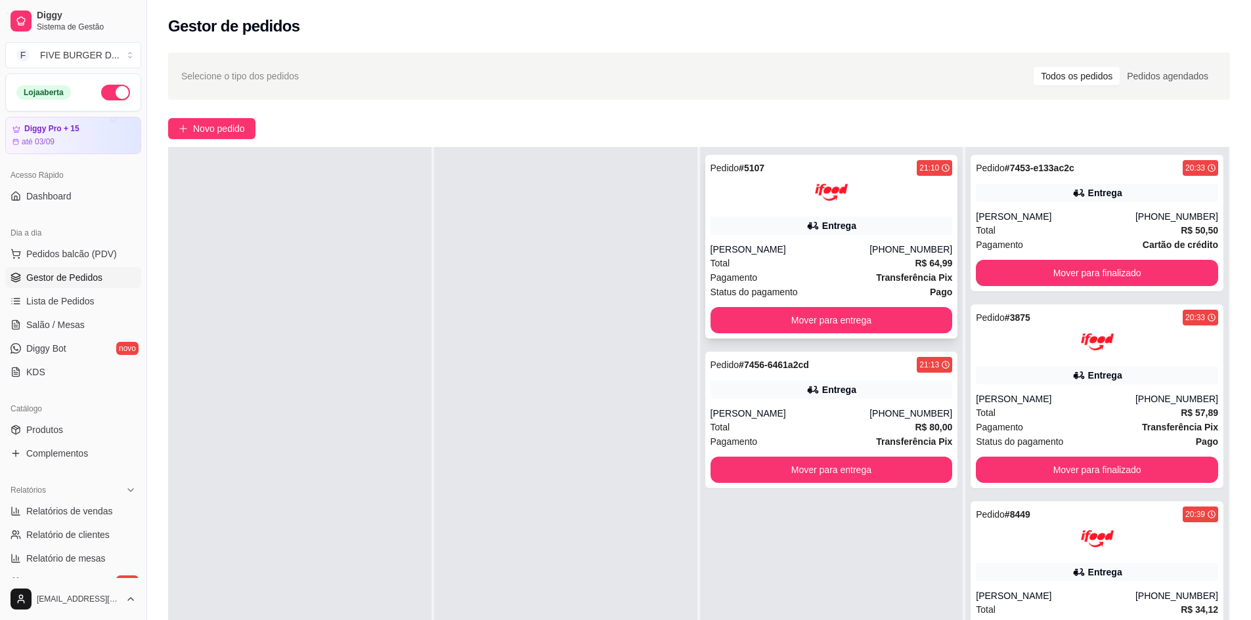
click at [817, 271] on div "Pagamento Transferência Pix" at bounding box center [831, 278] width 242 height 14
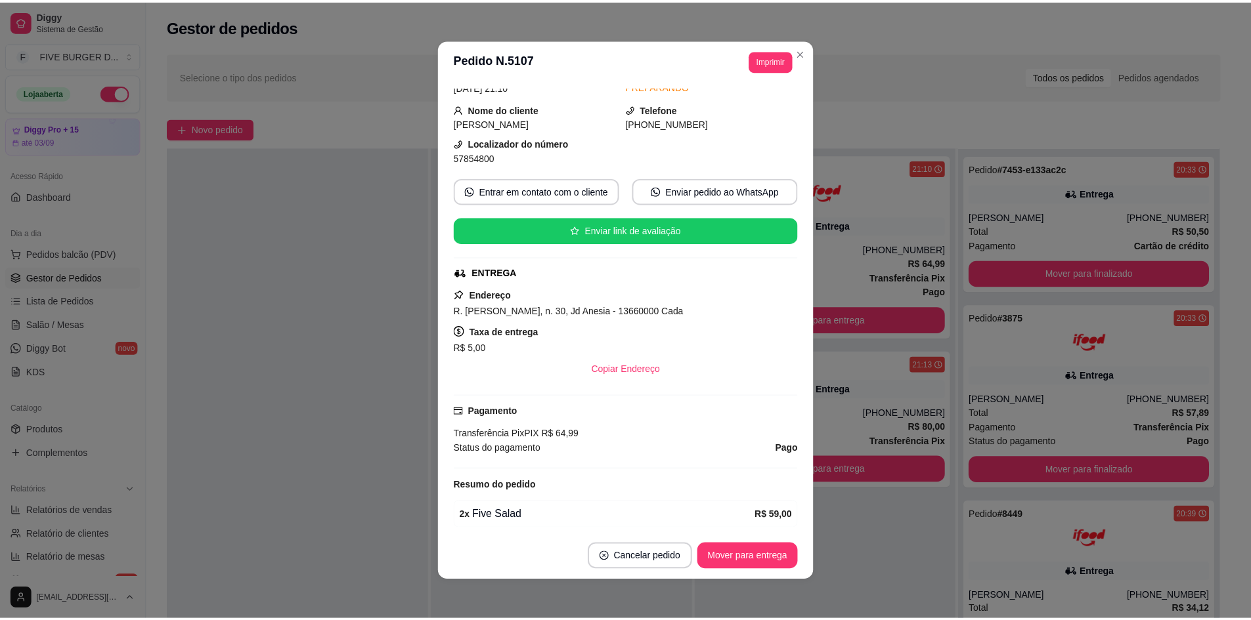
scroll to position [117, 0]
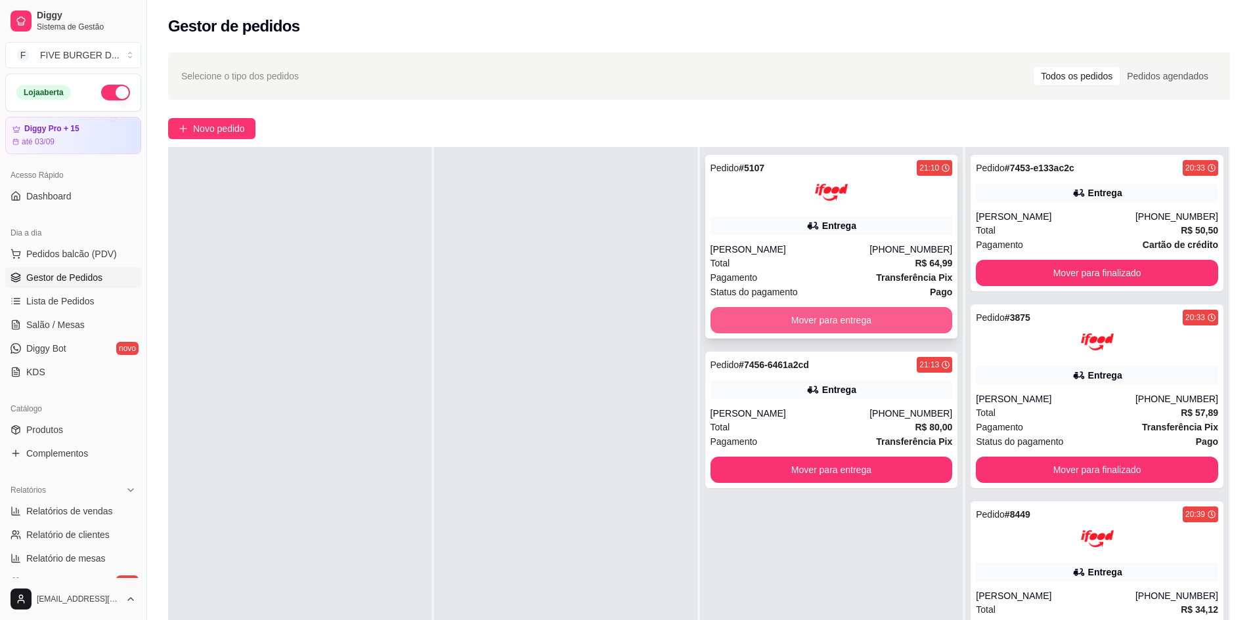
click at [739, 318] on button "Mover para entrega" at bounding box center [831, 320] width 242 height 26
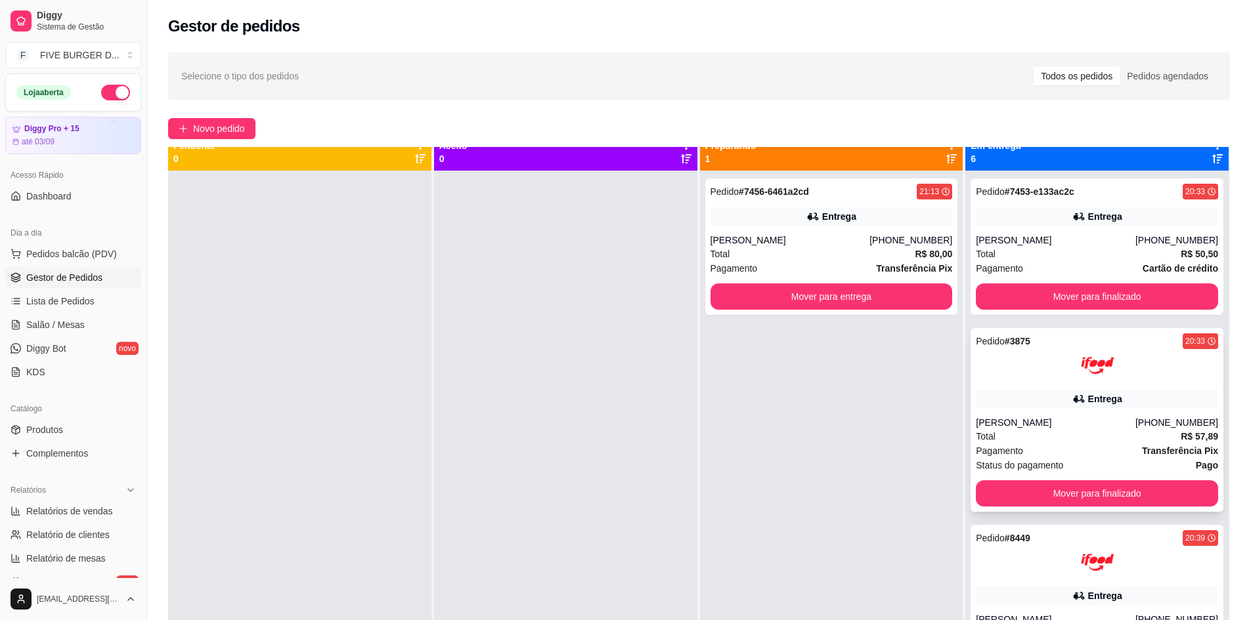
scroll to position [0, 0]
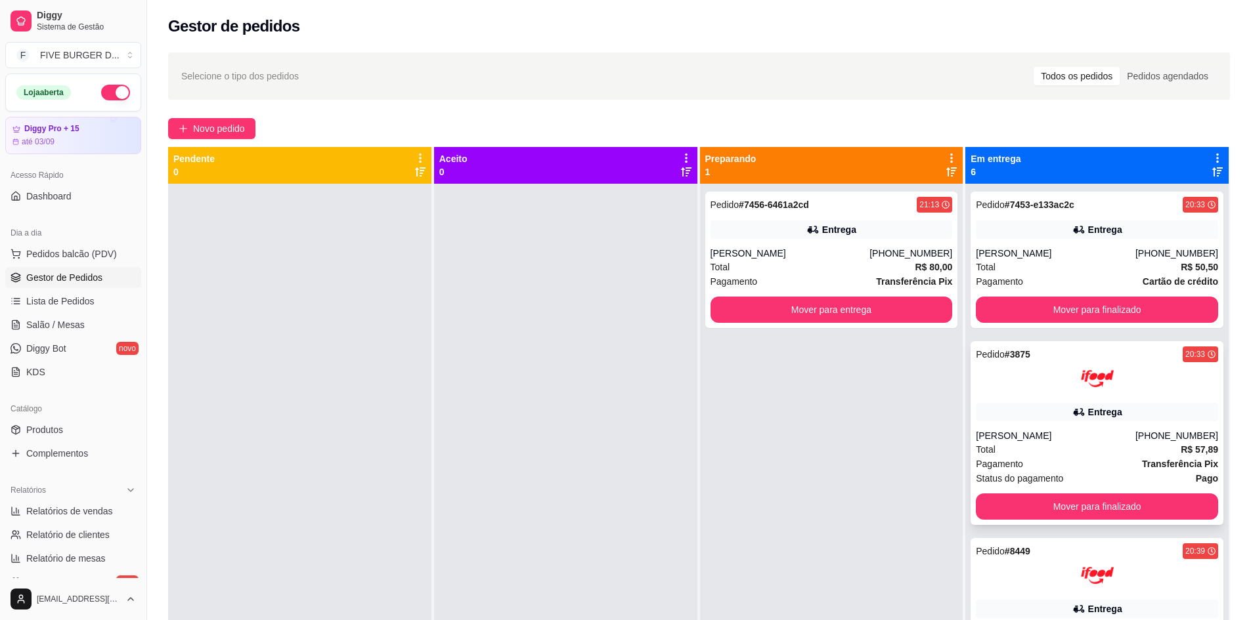
click at [1121, 397] on div "Pedido # 3875 20:33 Entrega [PERSON_NAME] [PHONE_NUMBER] Total R$ 57,89 Pagamen…" at bounding box center [1096, 433] width 253 height 184
click at [1051, 255] on div "[PERSON_NAME]" at bounding box center [1056, 253] width 160 height 13
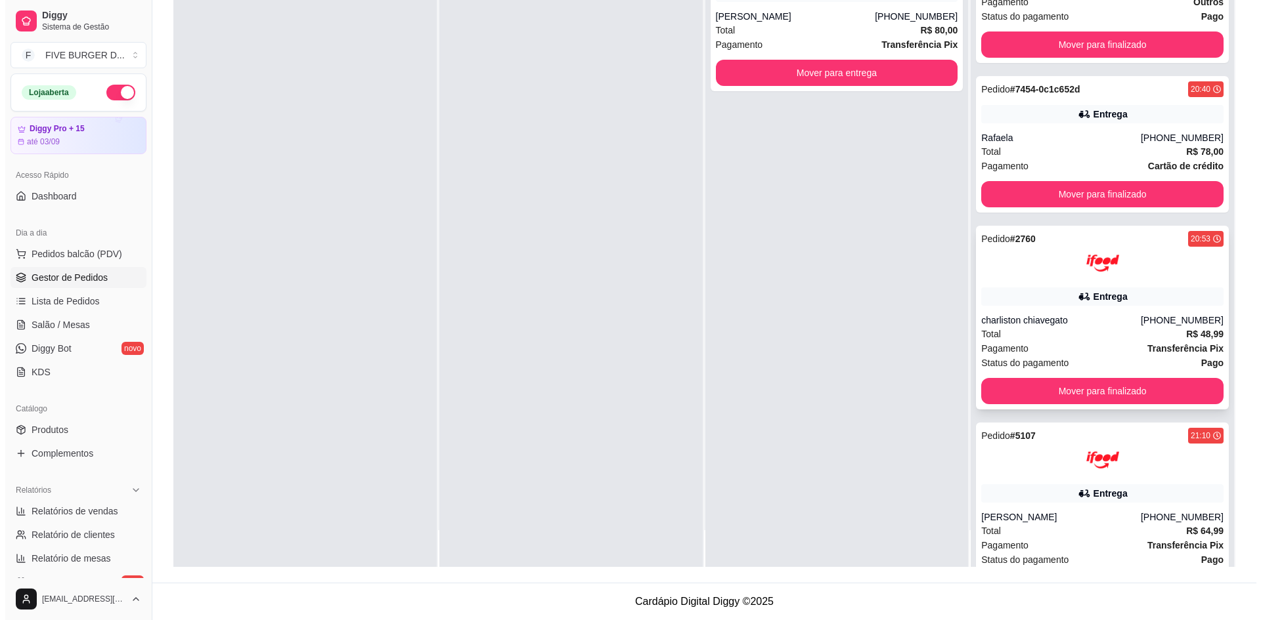
scroll to position [480, 0]
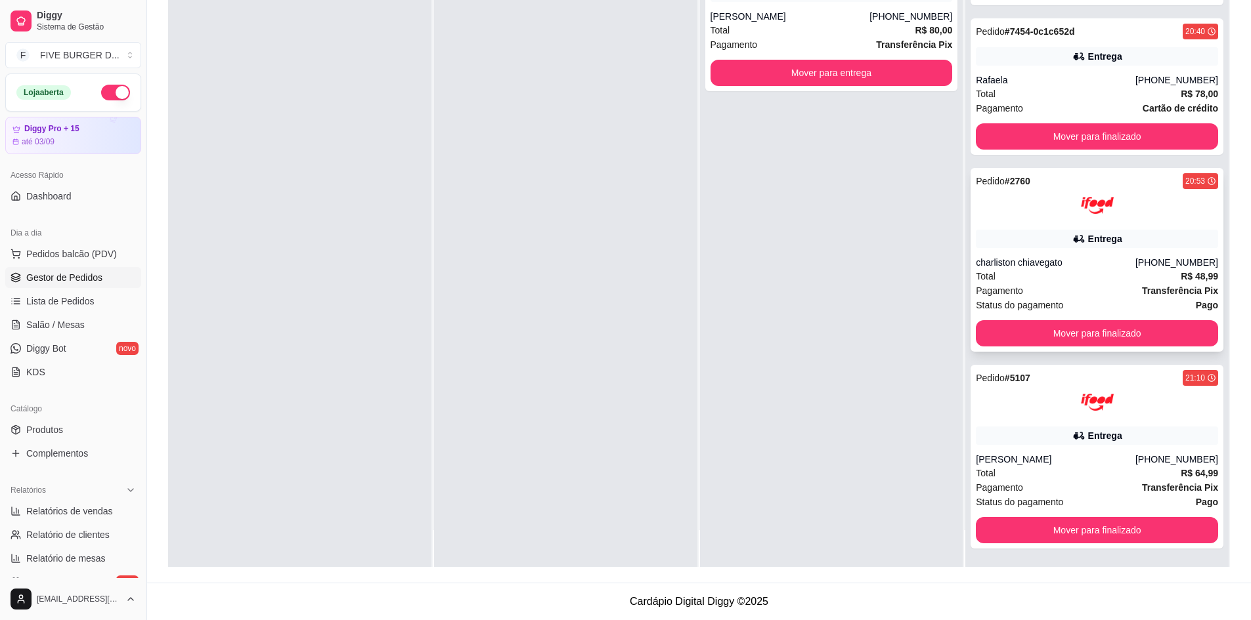
click at [1050, 485] on div "Pagamento Transferência Pix" at bounding box center [1097, 488] width 242 height 14
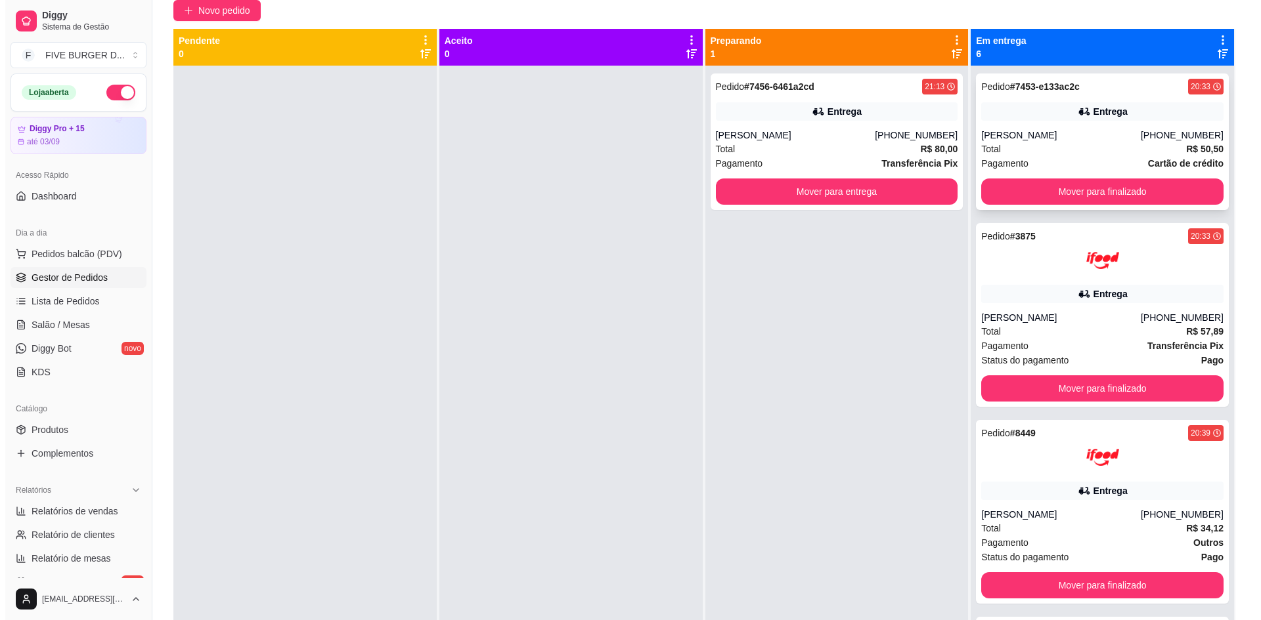
scroll to position [3, 0]
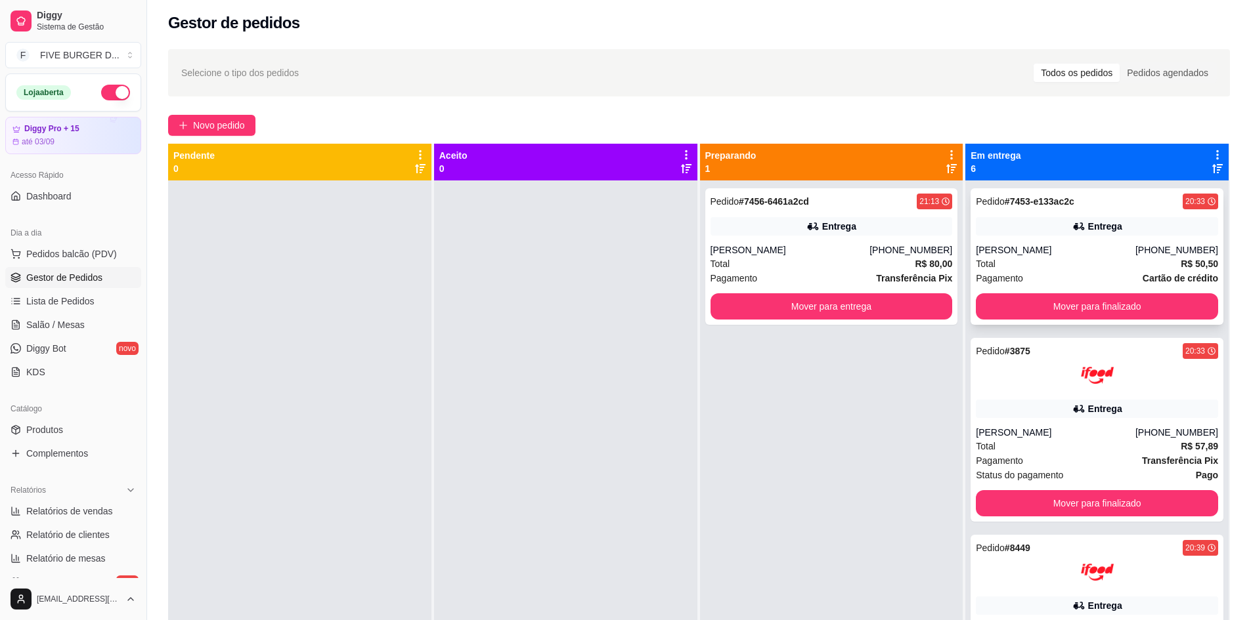
click at [1074, 248] on div "[PERSON_NAME]" at bounding box center [1056, 250] width 160 height 13
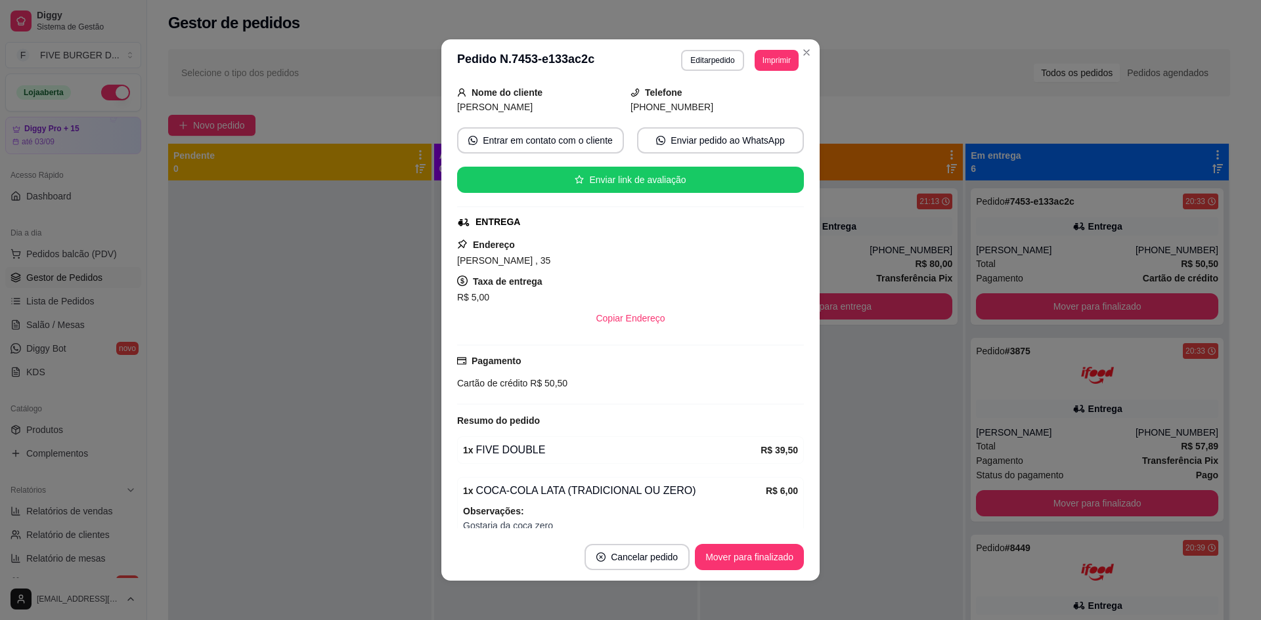
scroll to position [143, 0]
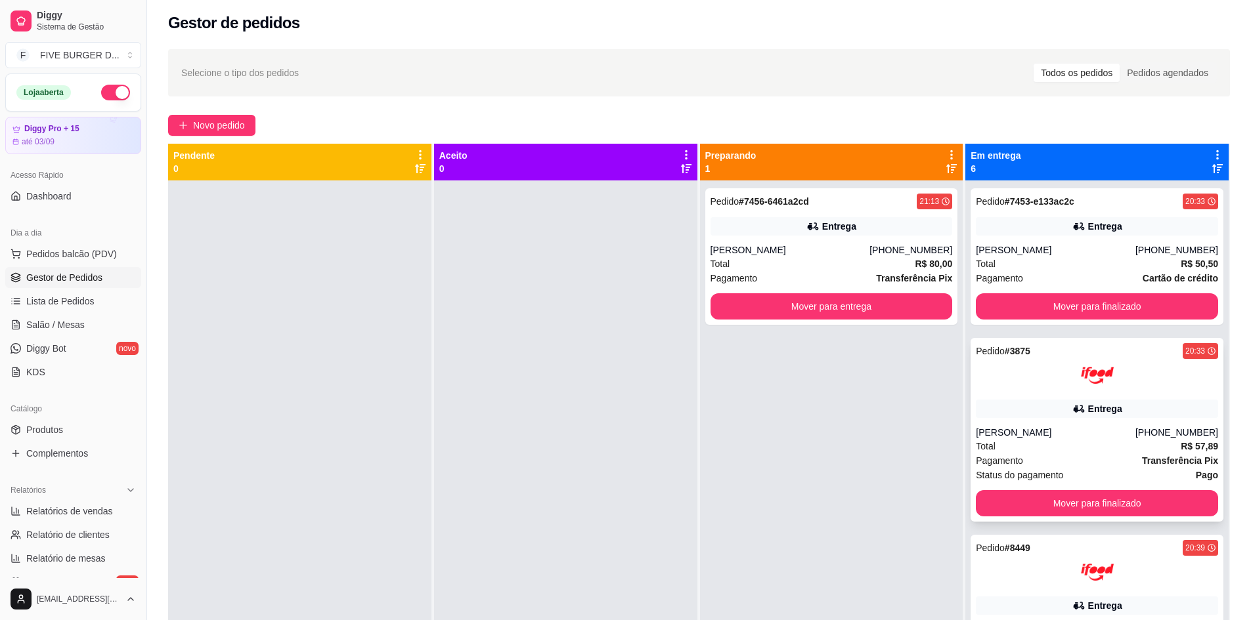
click at [1065, 389] on div at bounding box center [1097, 375] width 242 height 33
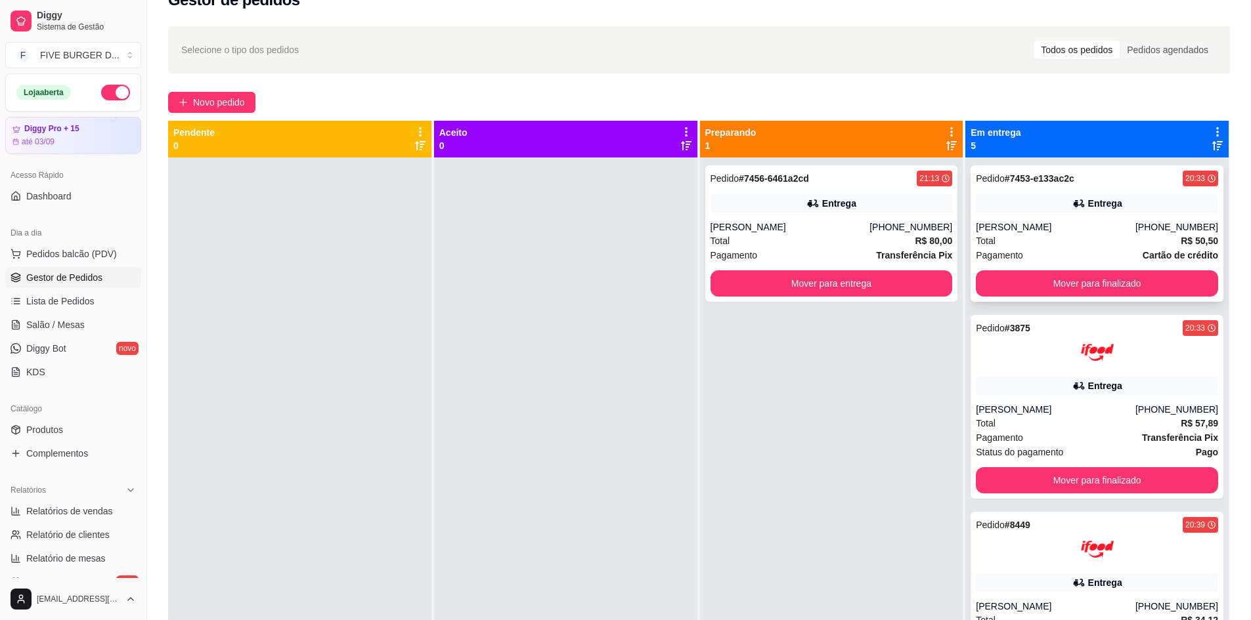
scroll to position [3, 0]
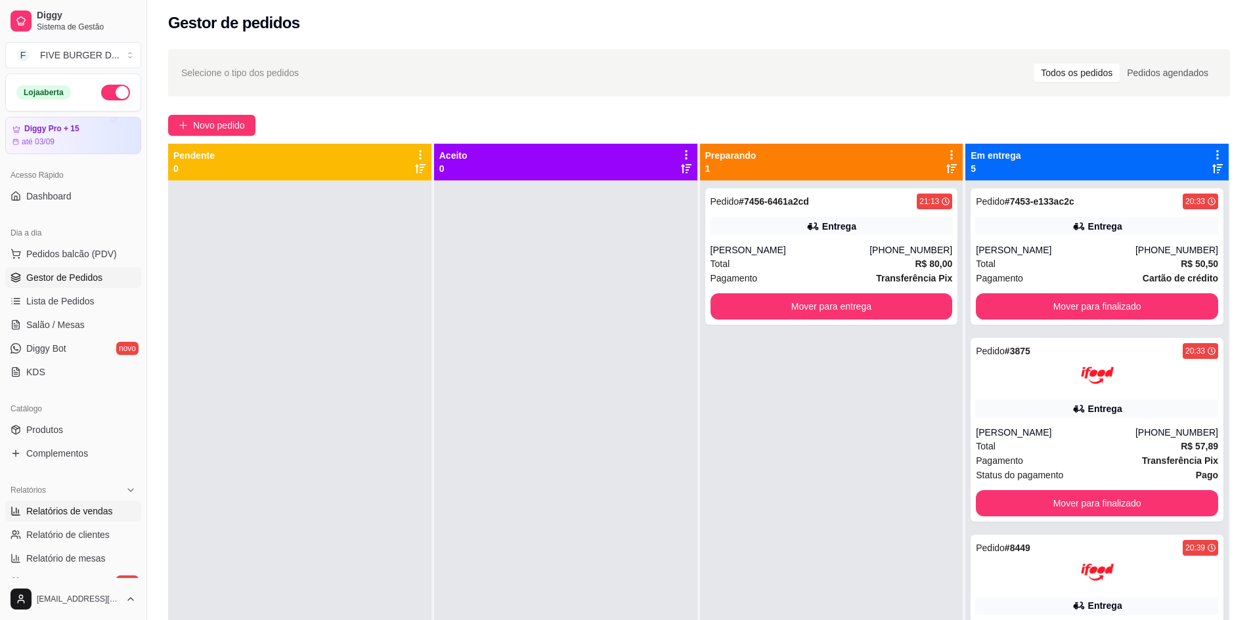
click at [97, 515] on span "Relatórios de vendas" at bounding box center [69, 511] width 87 height 13
select select "ALL"
select select "0"
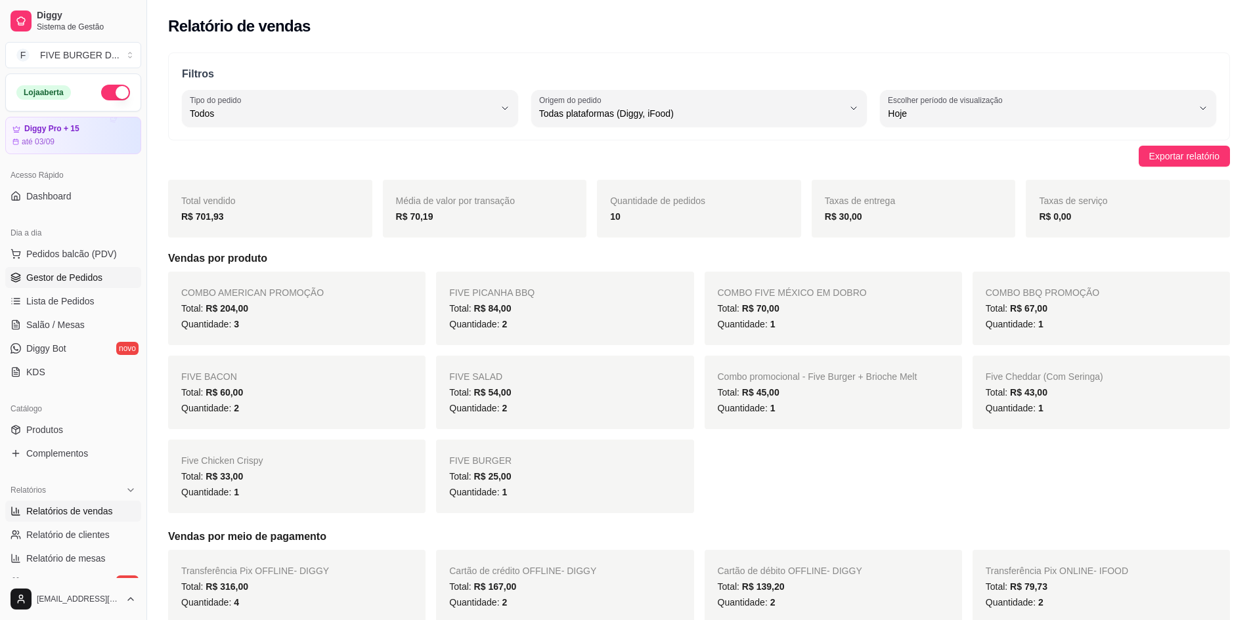
click at [67, 280] on span "Gestor de Pedidos" at bounding box center [64, 277] width 76 height 13
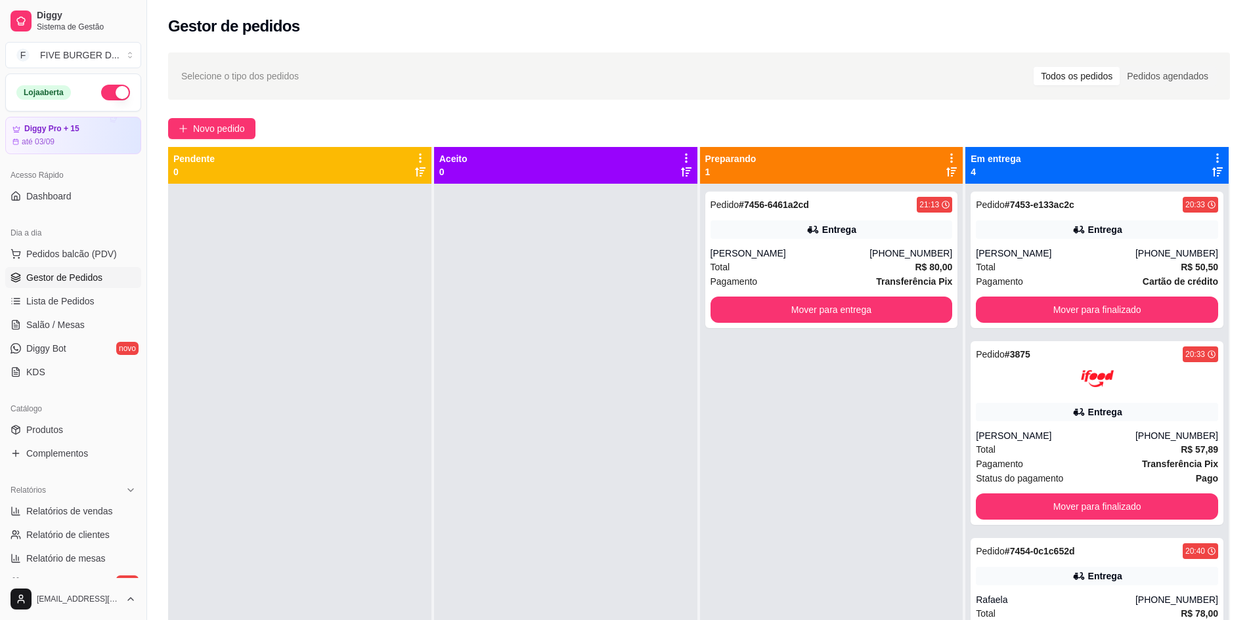
click at [406, 226] on div at bounding box center [299, 494] width 263 height 620
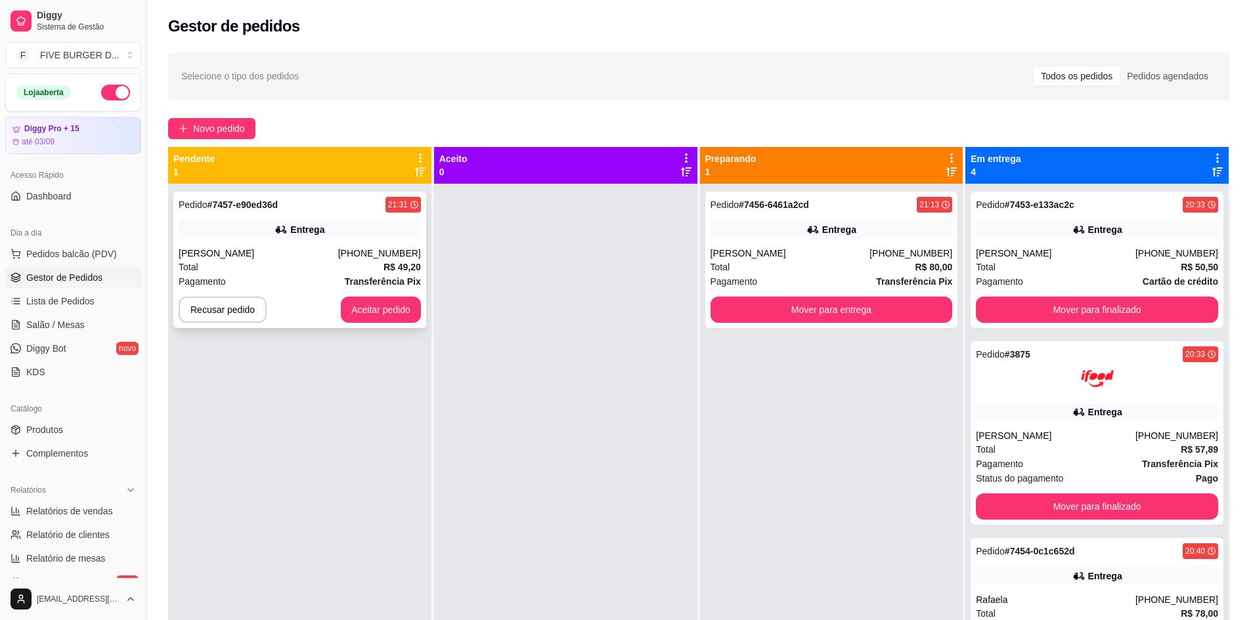
click at [338, 248] on div "[PERSON_NAME]" at bounding box center [259, 253] width 160 height 13
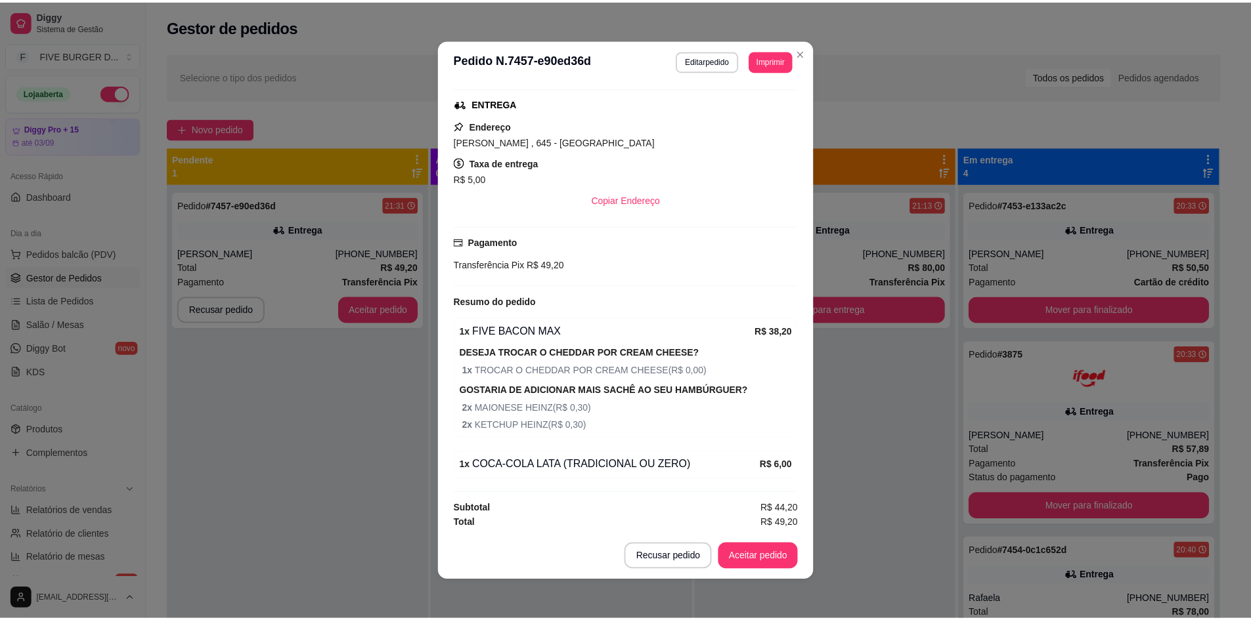
scroll to position [202, 0]
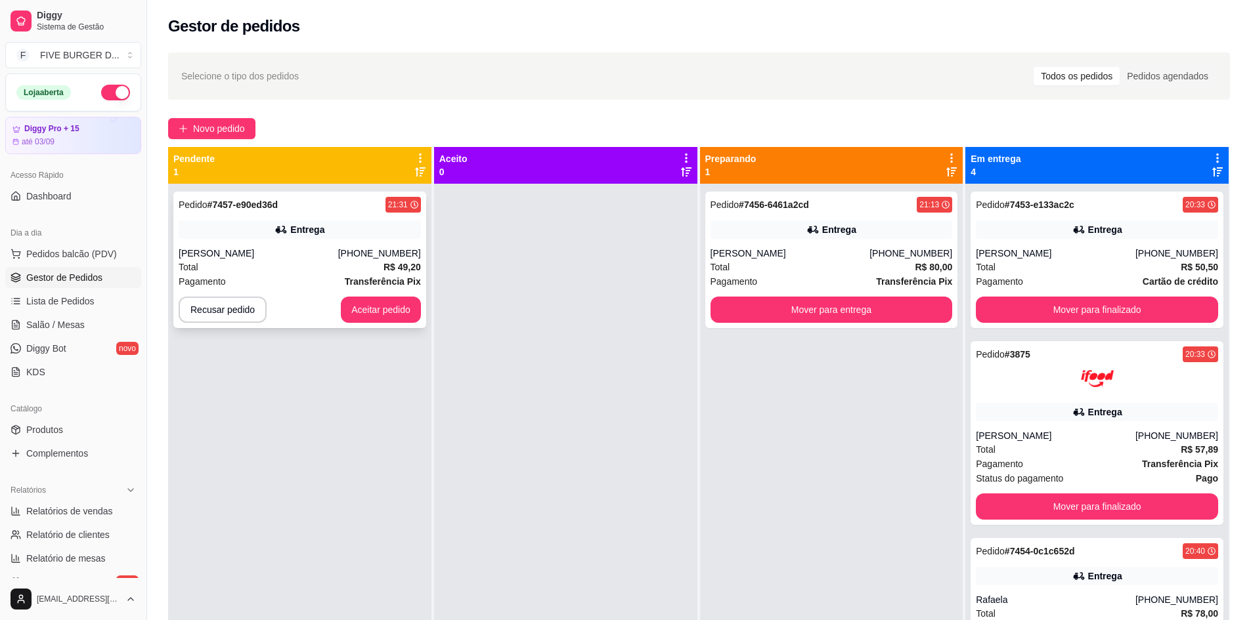
click at [381, 316] on button "Aceitar pedido" at bounding box center [381, 310] width 80 height 26
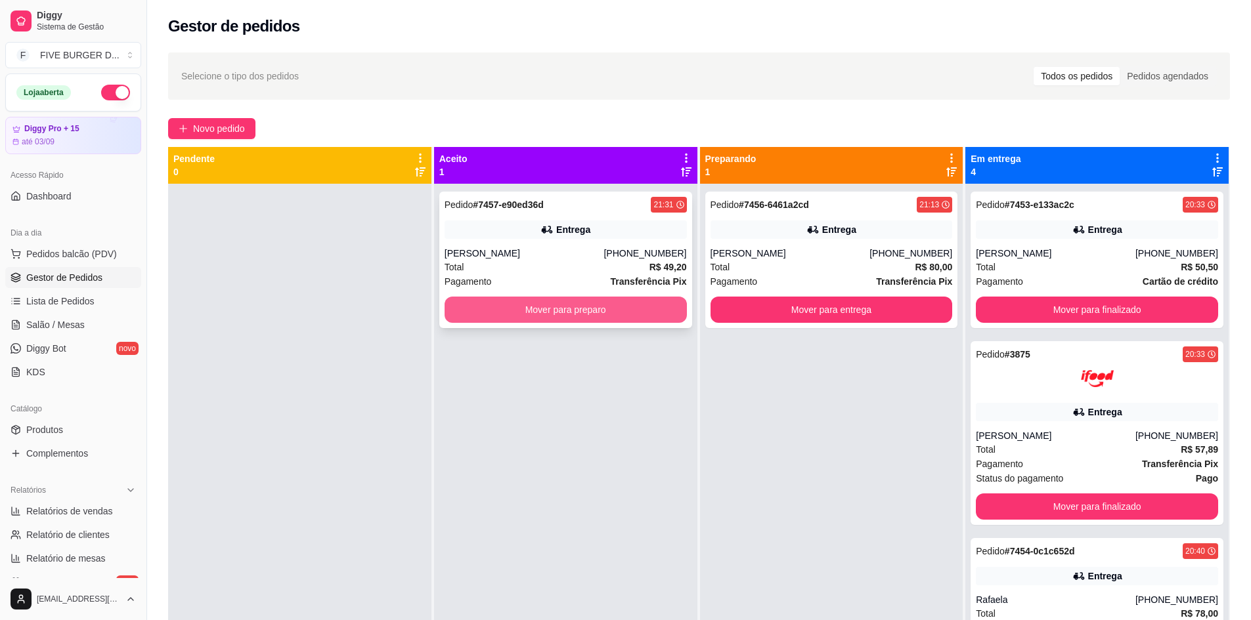
click at [535, 316] on button "Mover para preparo" at bounding box center [566, 310] width 242 height 26
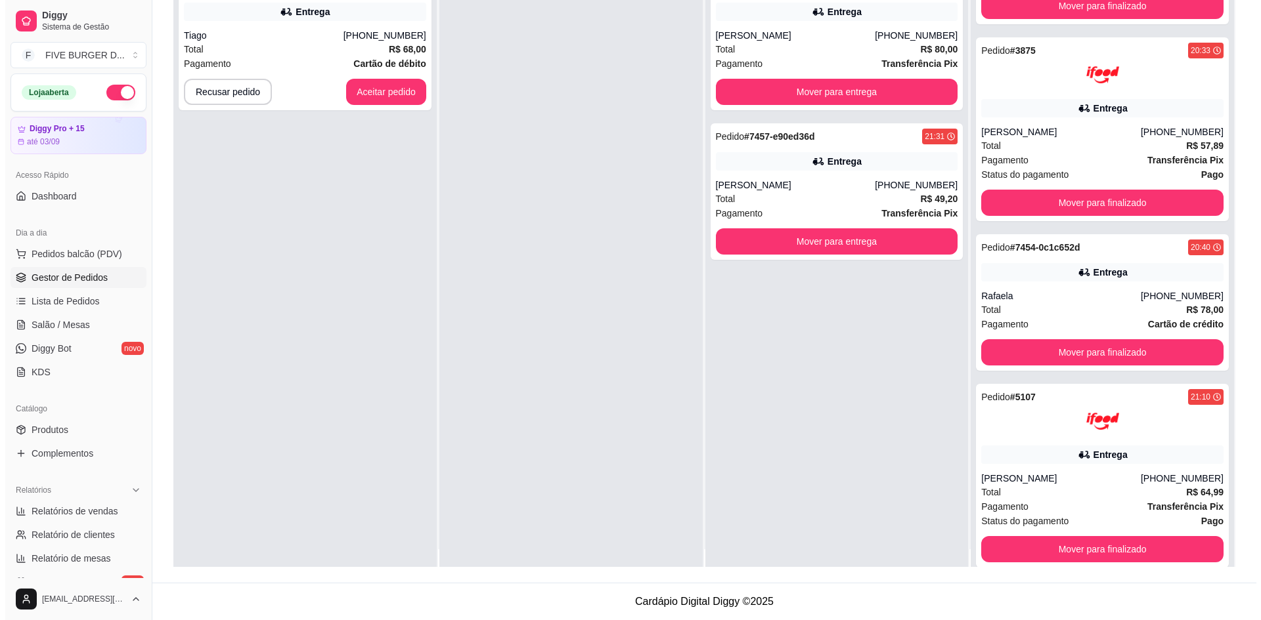
scroll to position [0, 0]
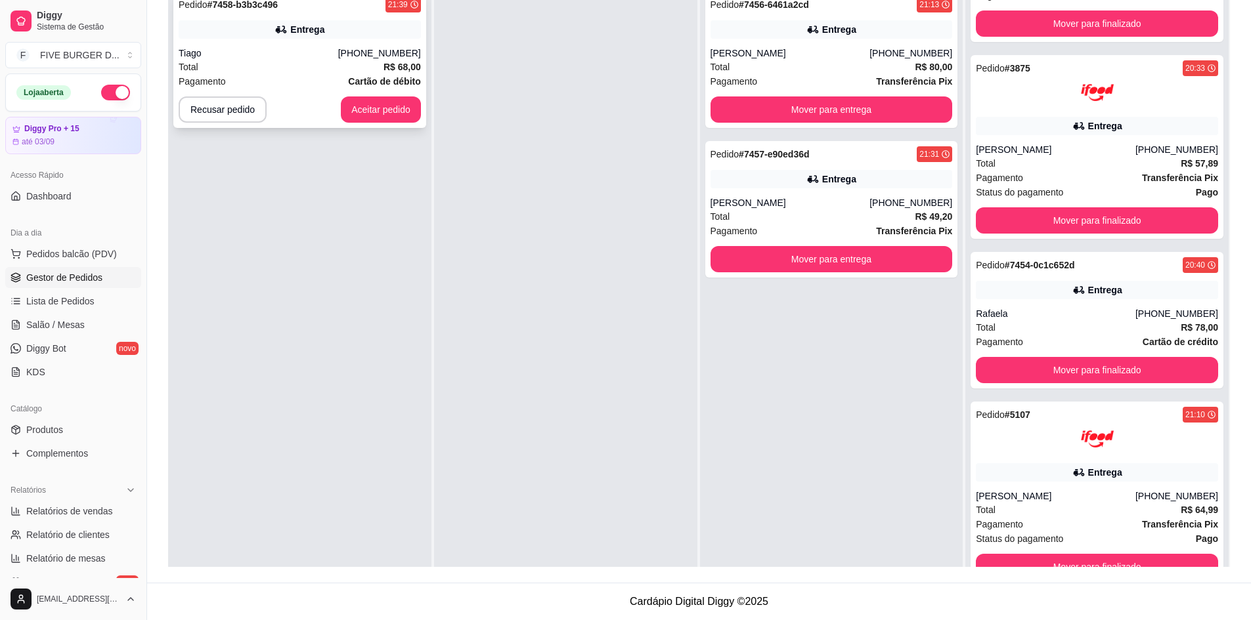
click at [337, 73] on div "Total R$ 68,00" at bounding box center [300, 67] width 242 height 14
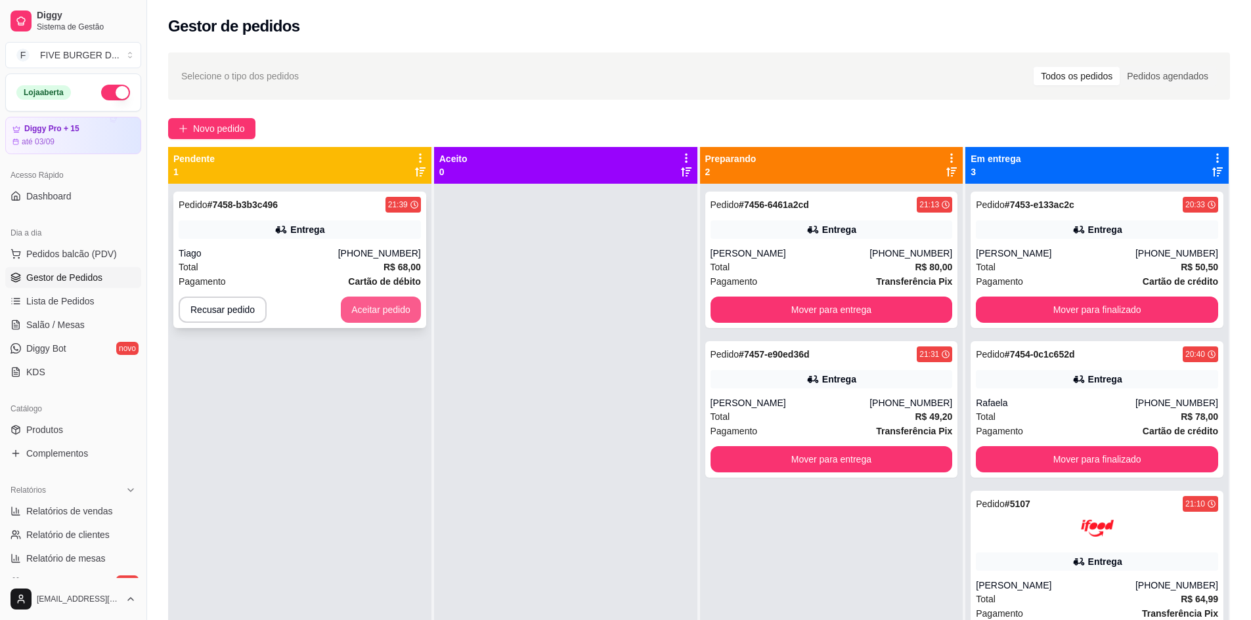
click at [380, 313] on button "Aceitar pedido" at bounding box center [381, 310] width 80 height 26
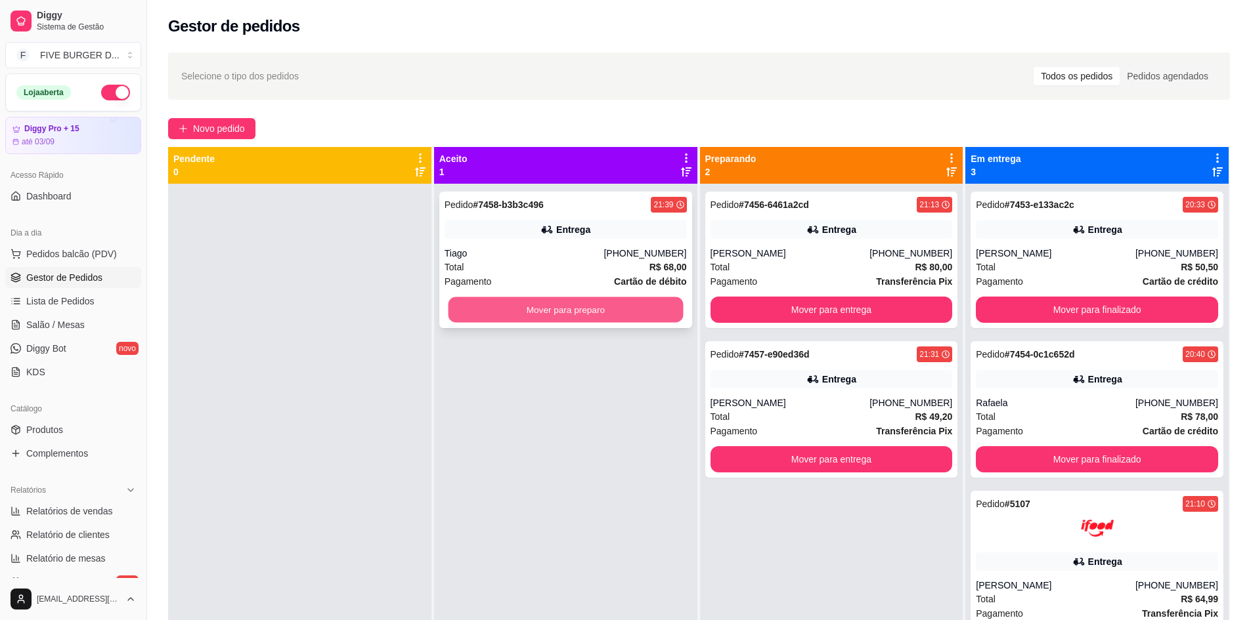
click at [514, 314] on button "Mover para preparo" at bounding box center [565, 310] width 235 height 26
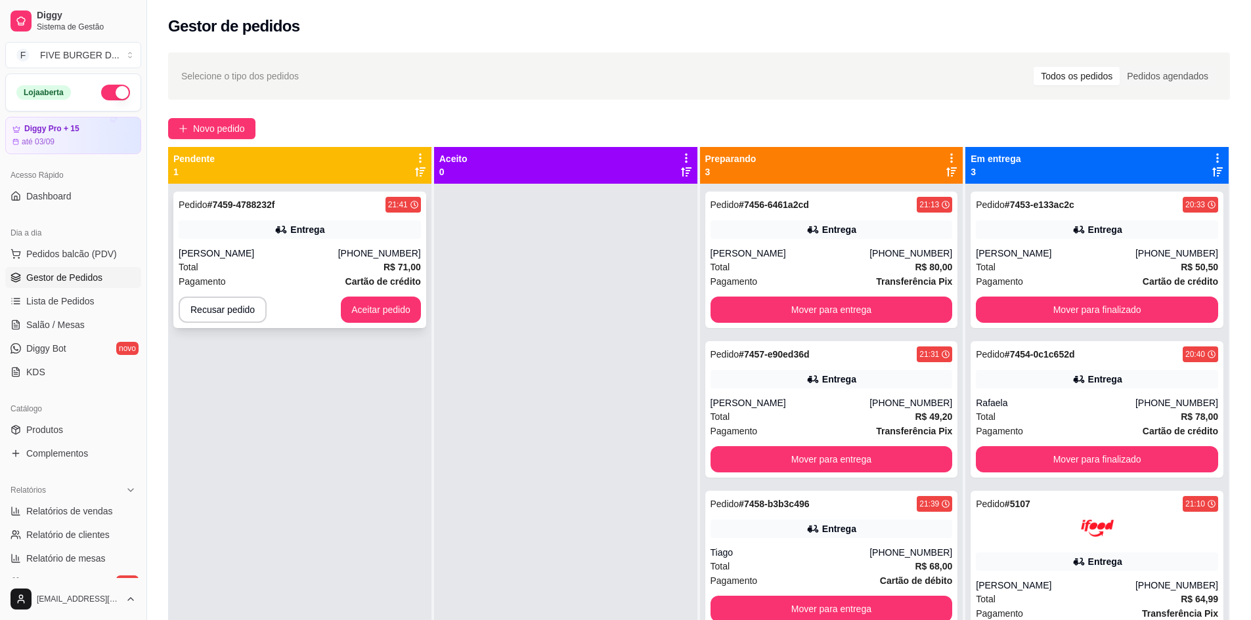
click at [376, 248] on div "[PHONE_NUMBER]" at bounding box center [379, 253] width 83 height 13
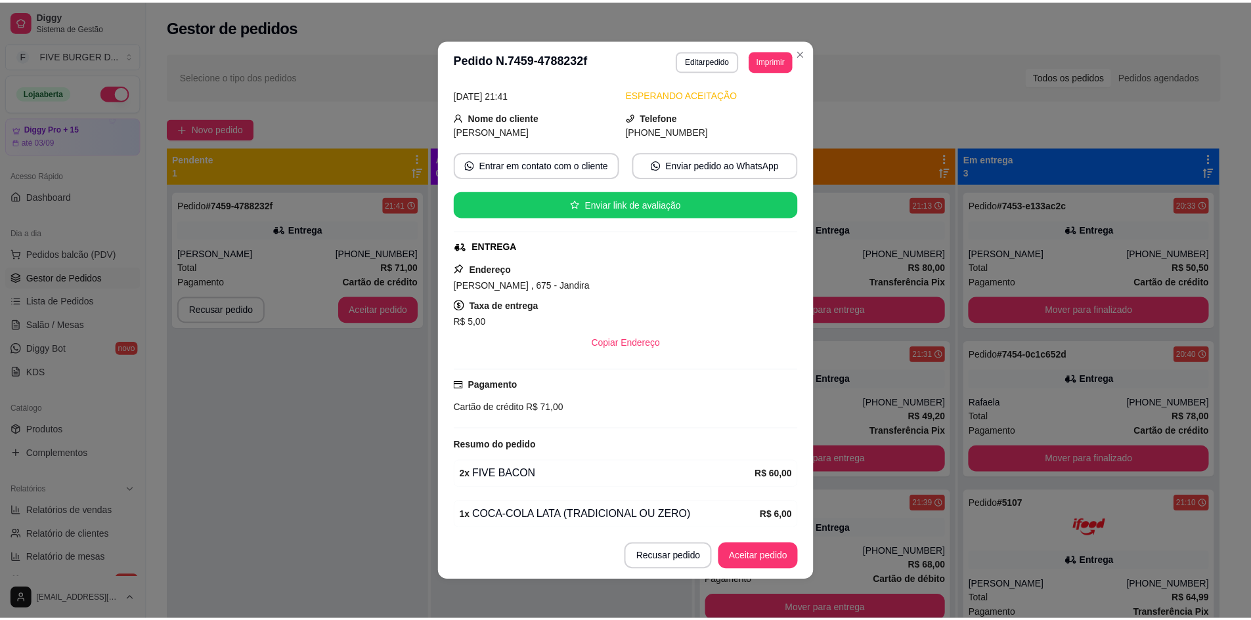
scroll to position [109, 0]
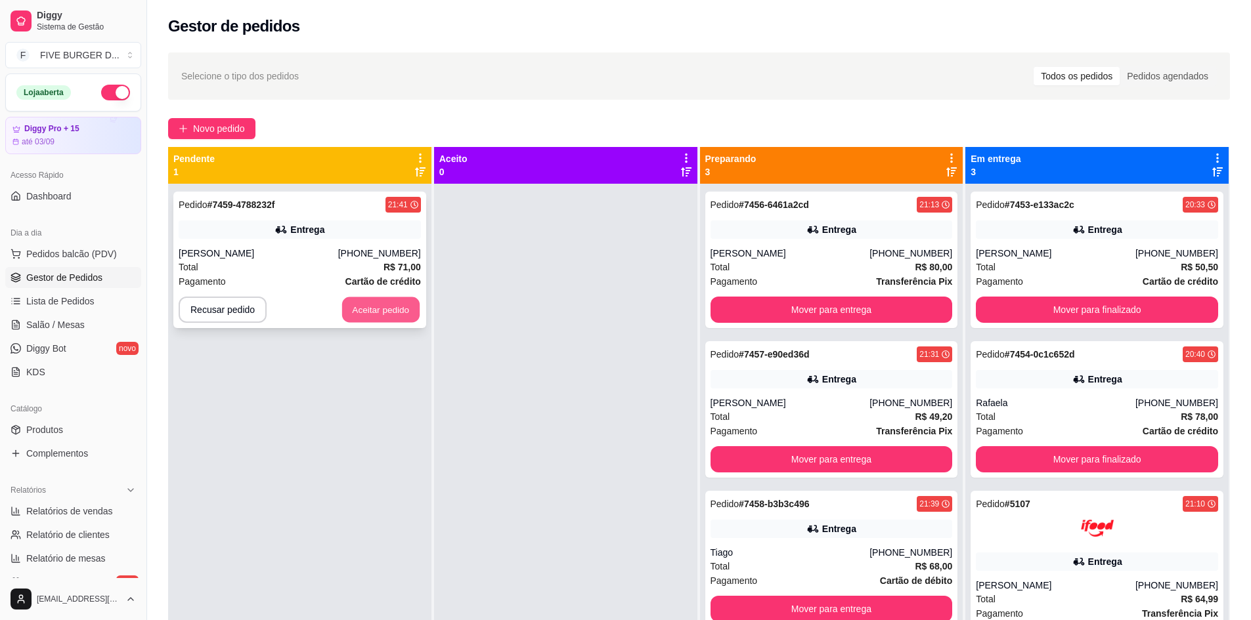
click at [393, 298] on button "Aceitar pedido" at bounding box center [380, 310] width 77 height 26
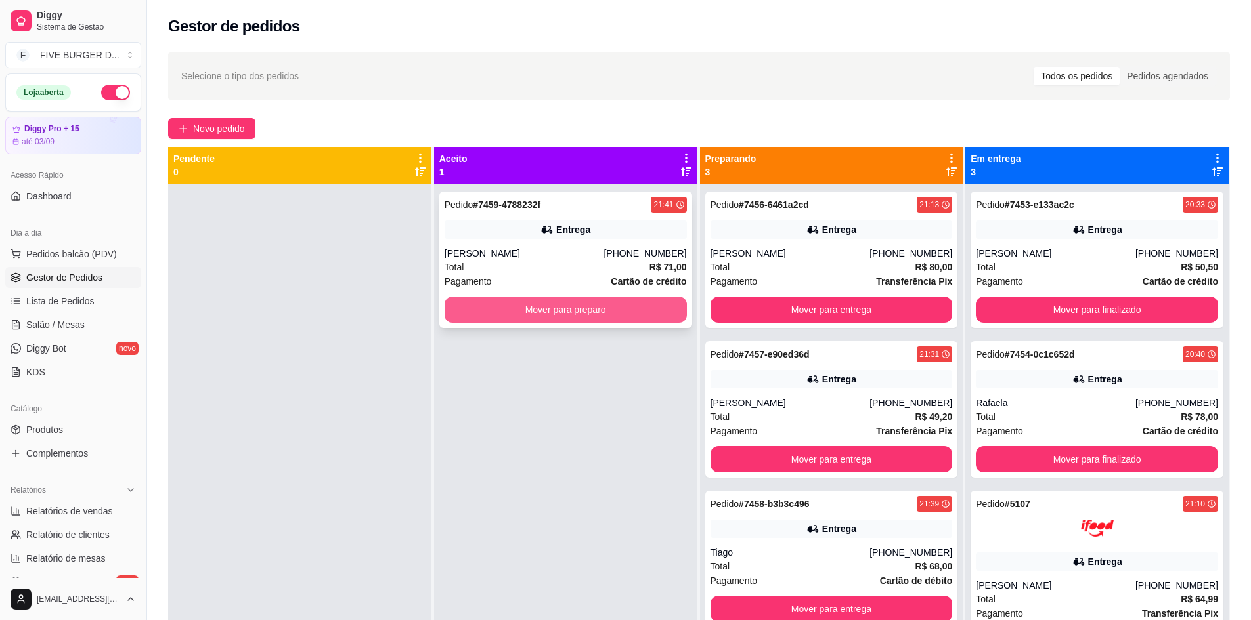
click at [508, 314] on button "Mover para preparo" at bounding box center [566, 310] width 242 height 26
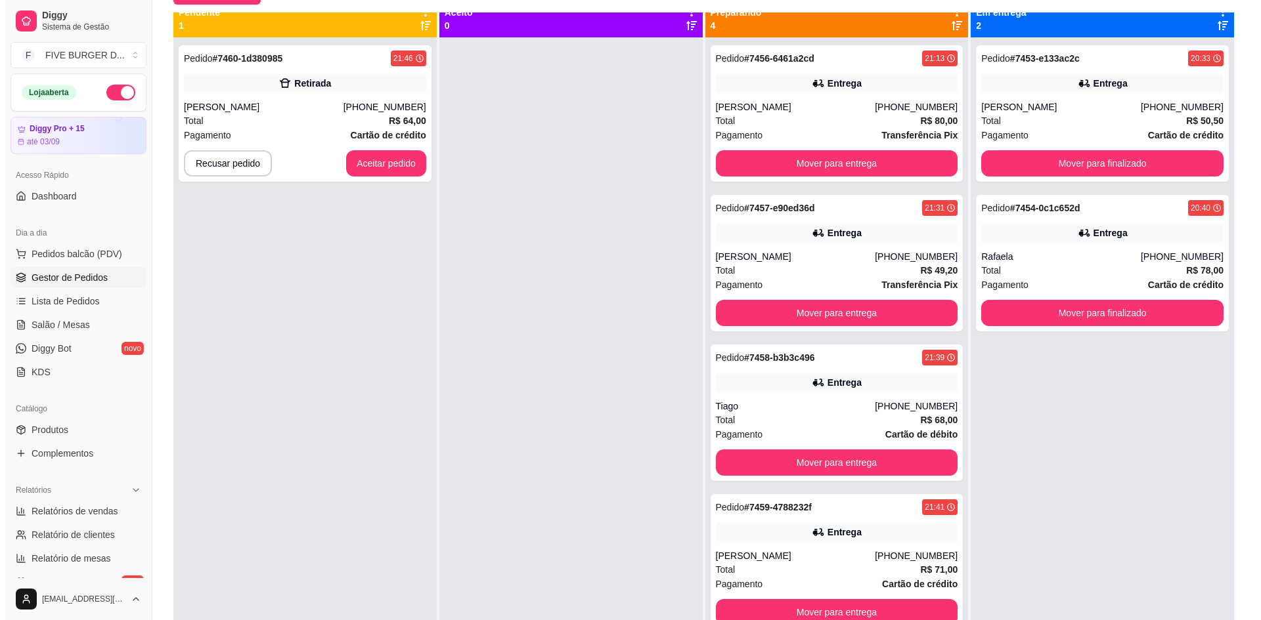
scroll to position [0, 0]
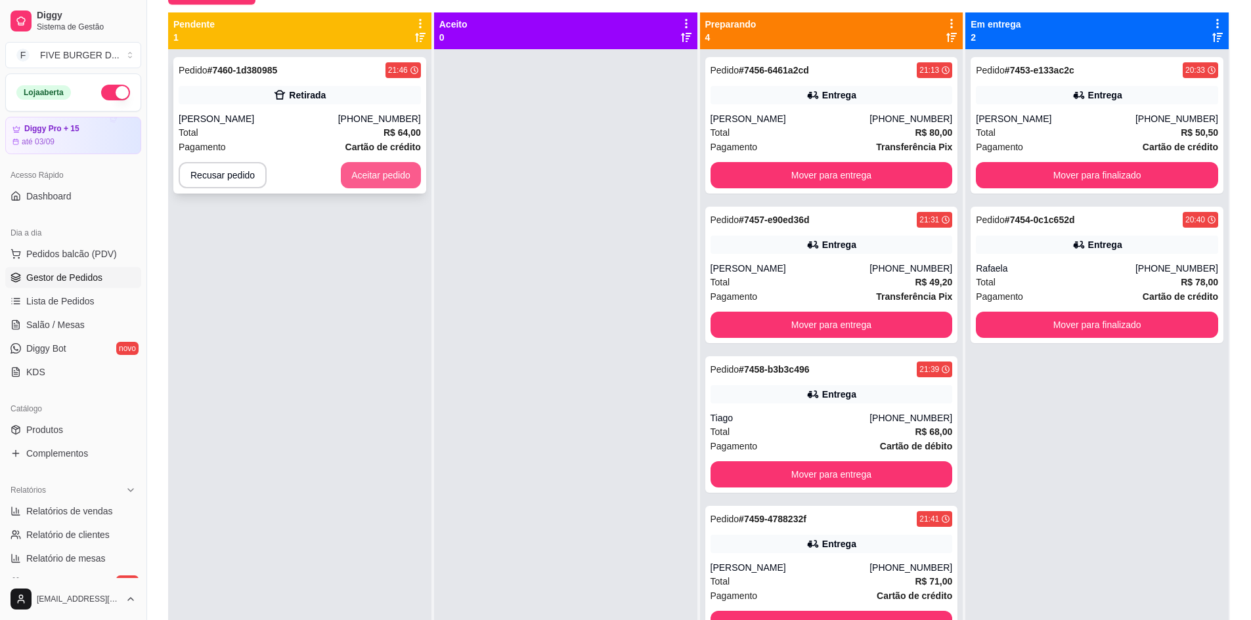
click at [321, 126] on div "Total R$ 64,00" at bounding box center [300, 132] width 242 height 14
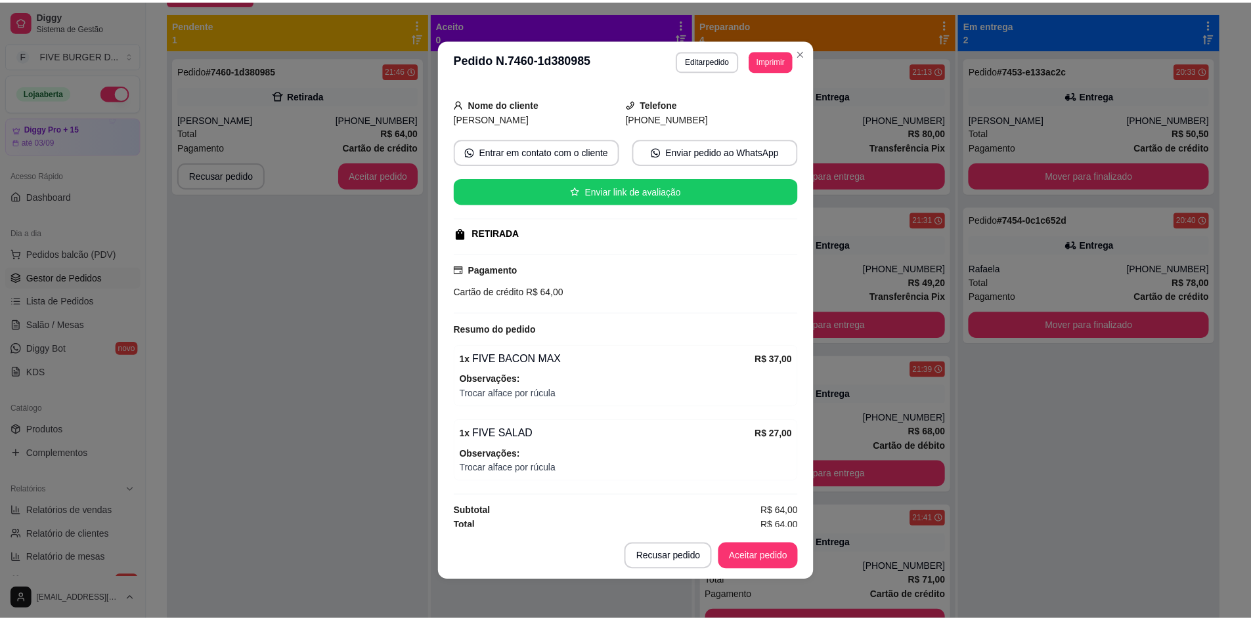
scroll to position [75, 0]
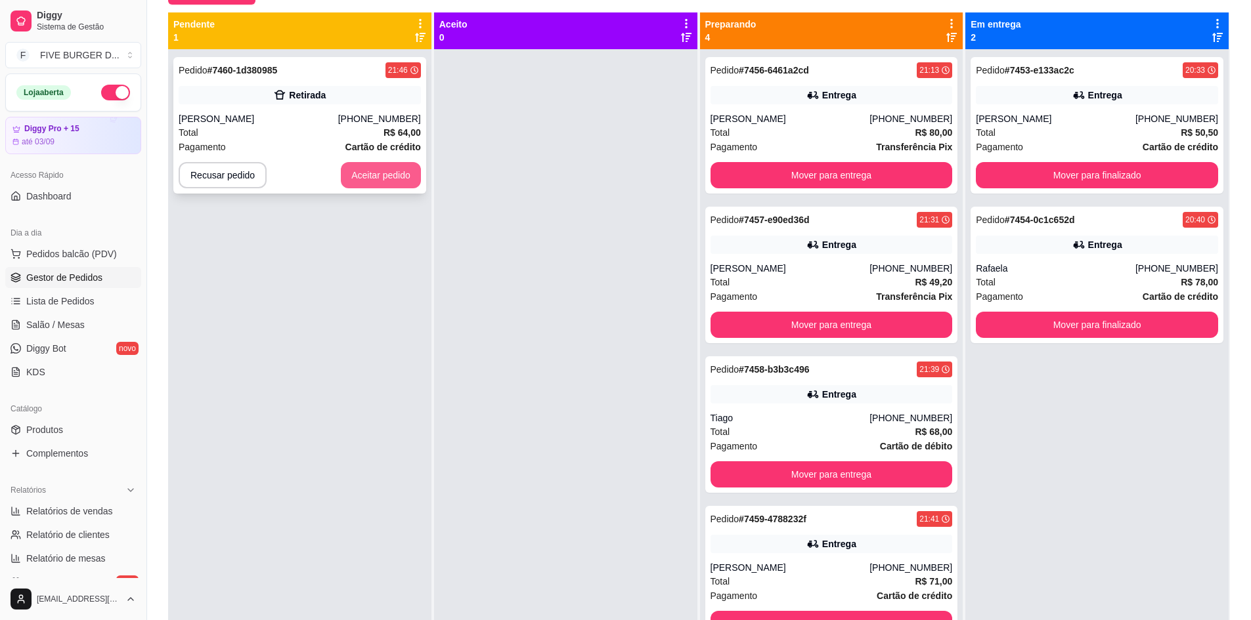
click at [391, 167] on button "Aceitar pedido" at bounding box center [381, 175] width 80 height 26
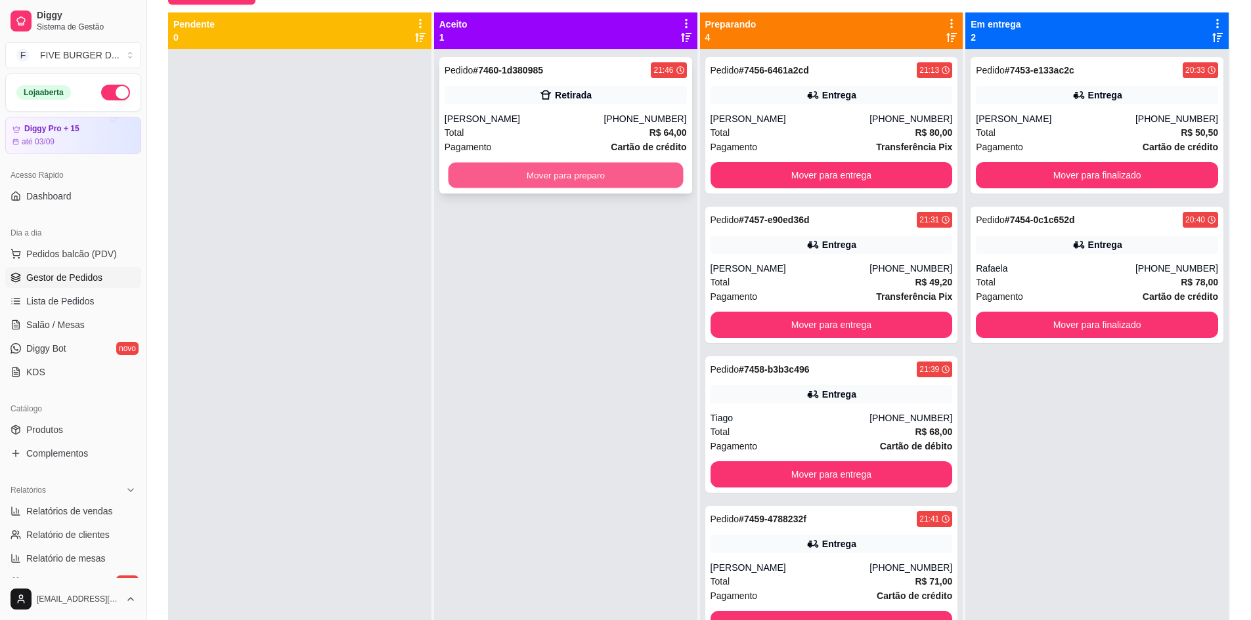
click at [553, 177] on button "Mover para preparo" at bounding box center [565, 176] width 235 height 26
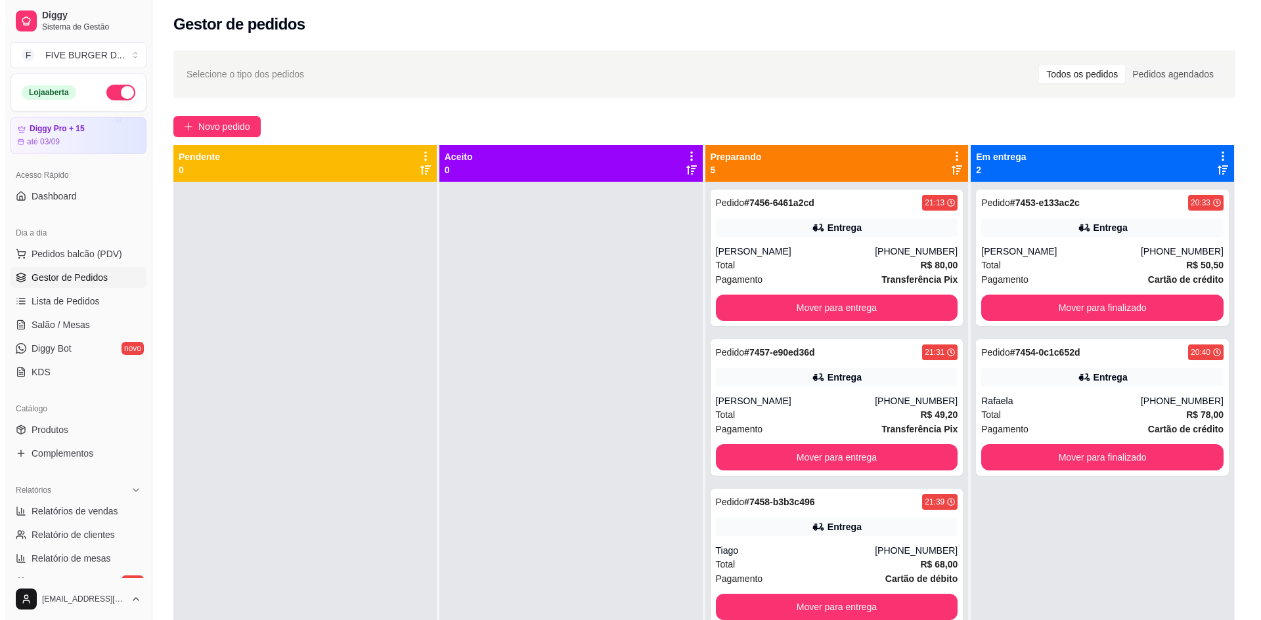
scroll to position [0, 0]
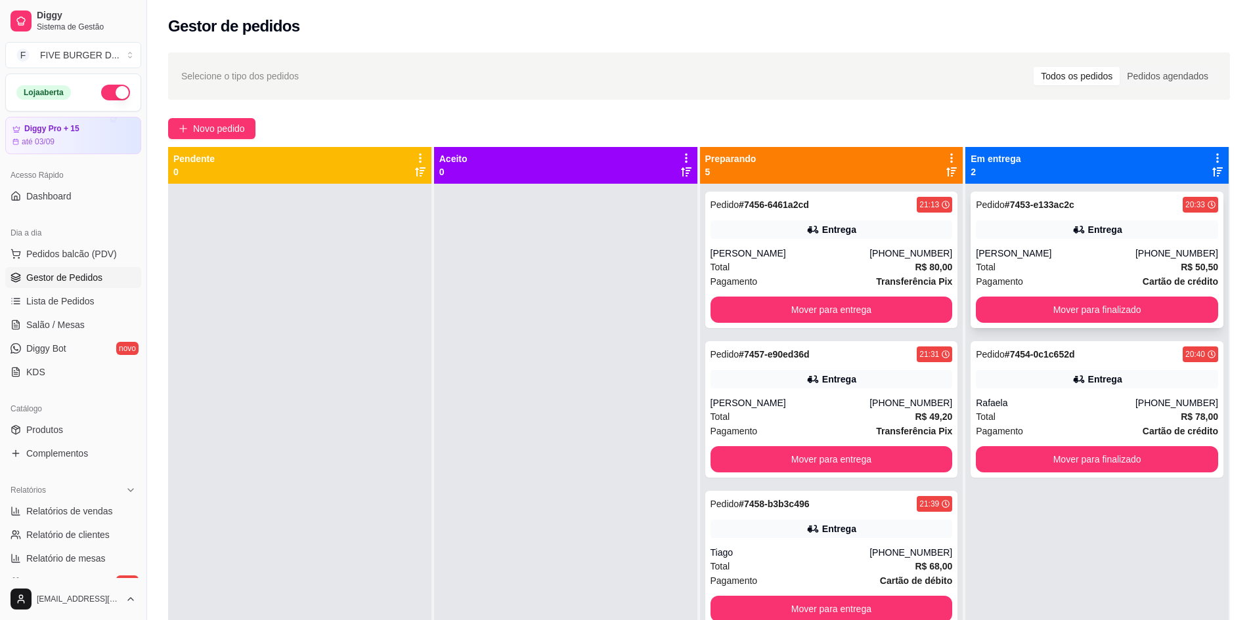
click at [1118, 256] on div "[PERSON_NAME]" at bounding box center [1056, 253] width 160 height 13
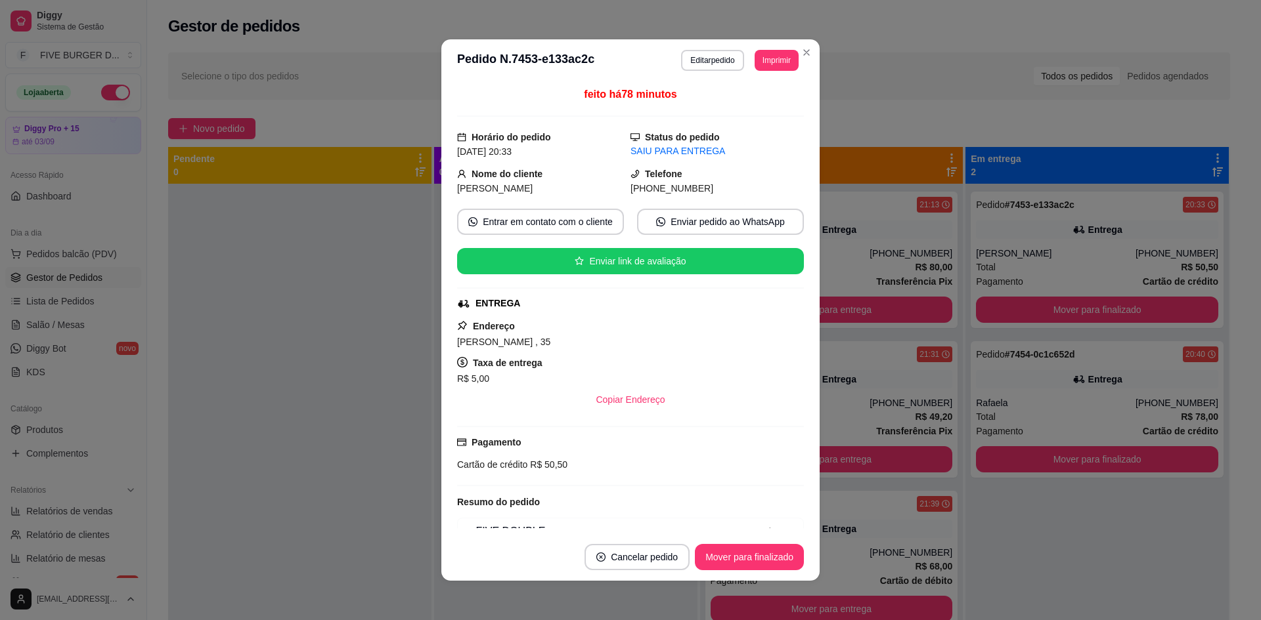
scroll to position [143, 0]
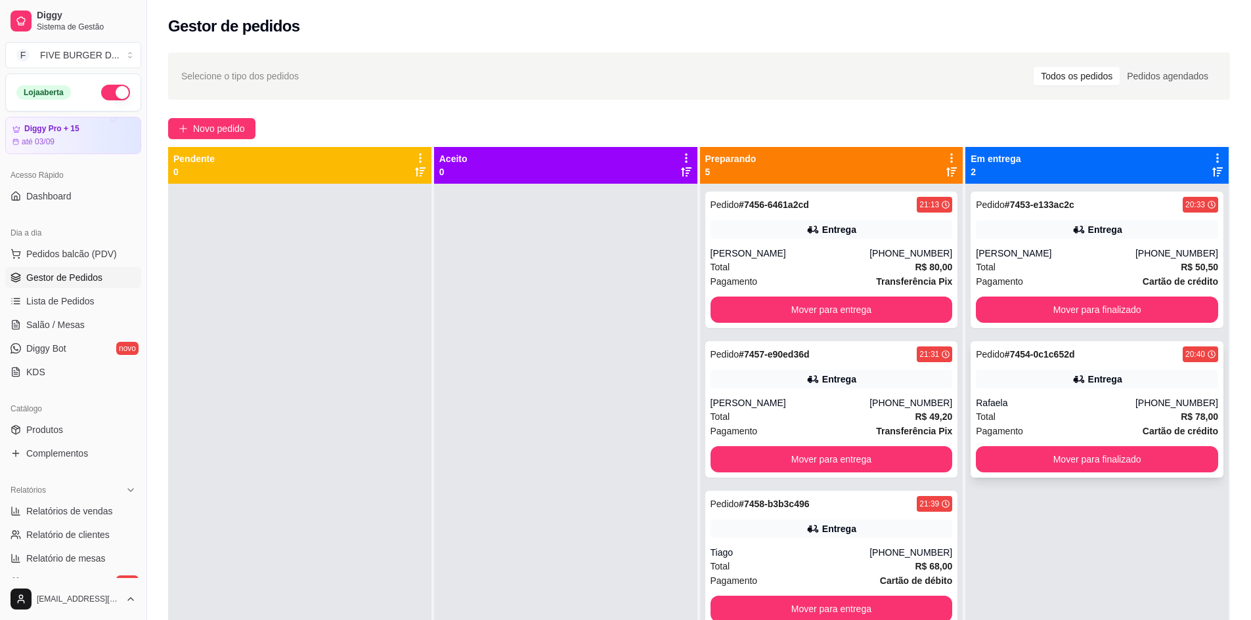
click at [1041, 415] on div "Total R$ 78,00" at bounding box center [1097, 417] width 242 height 14
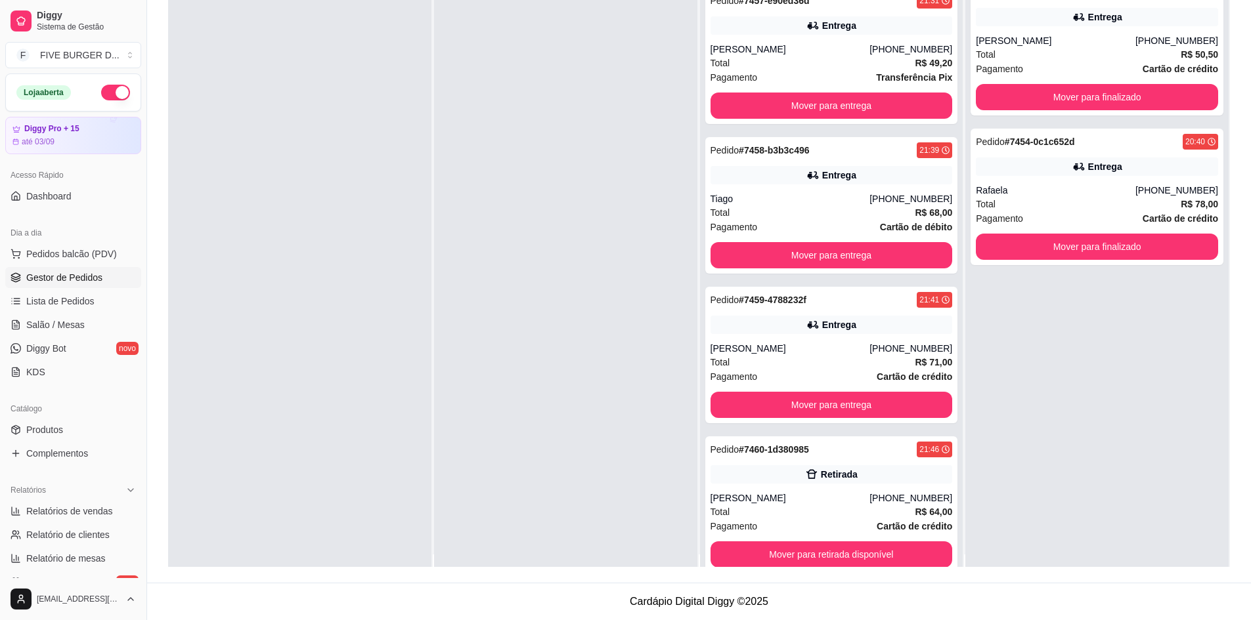
scroll to position [0, 0]
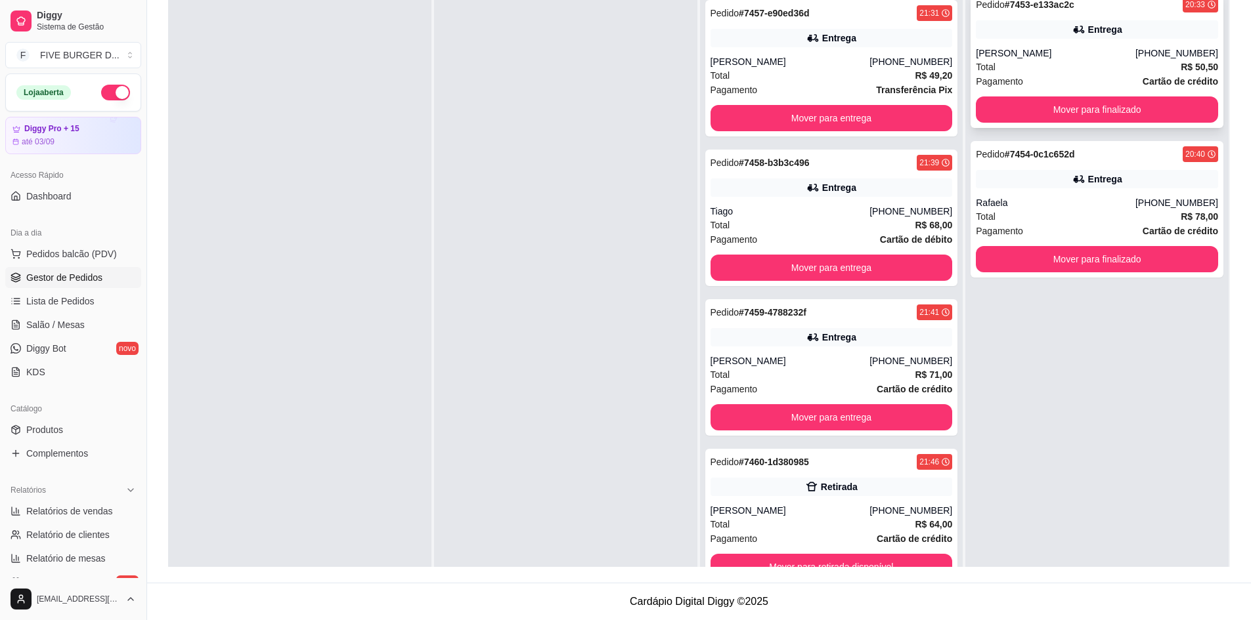
click at [1060, 94] on div "Pedido # 7453-e133ac2c 20:33 Entrega Isabella [PHONE_NUMBER] Total R$ 50,50 Pag…" at bounding box center [1096, 59] width 253 height 137
click at [1133, 104] on button "Mover para finalizado" at bounding box center [1097, 110] width 242 height 26
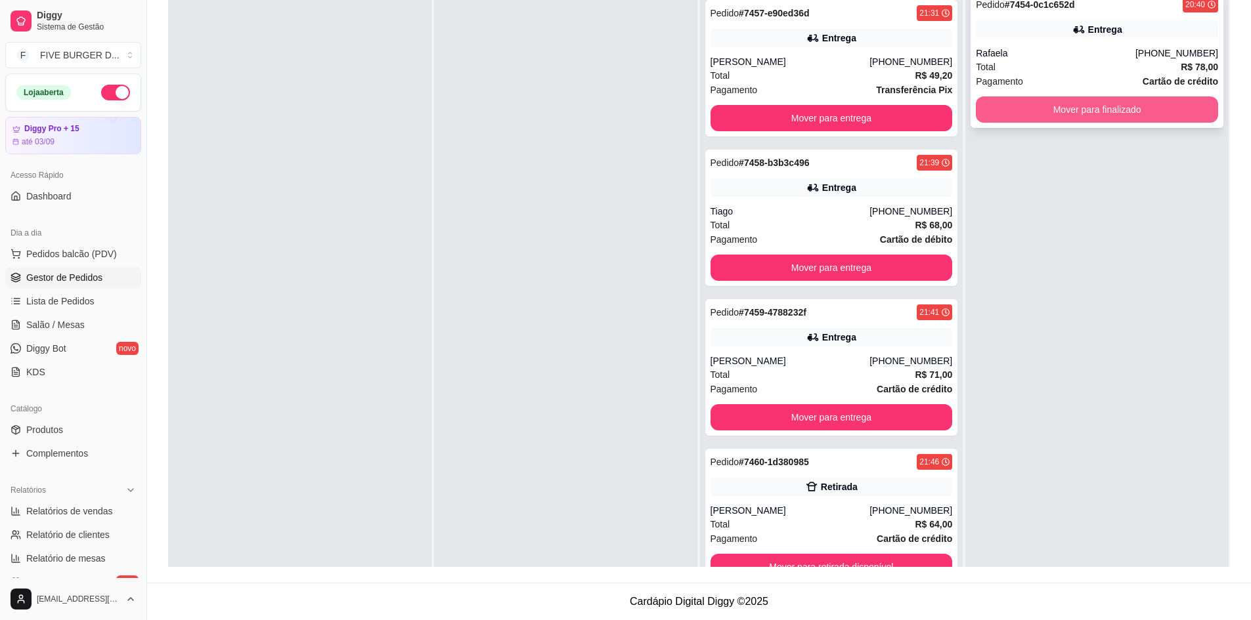
click at [1139, 103] on button "Mover para finalizado" at bounding box center [1097, 110] width 242 height 26
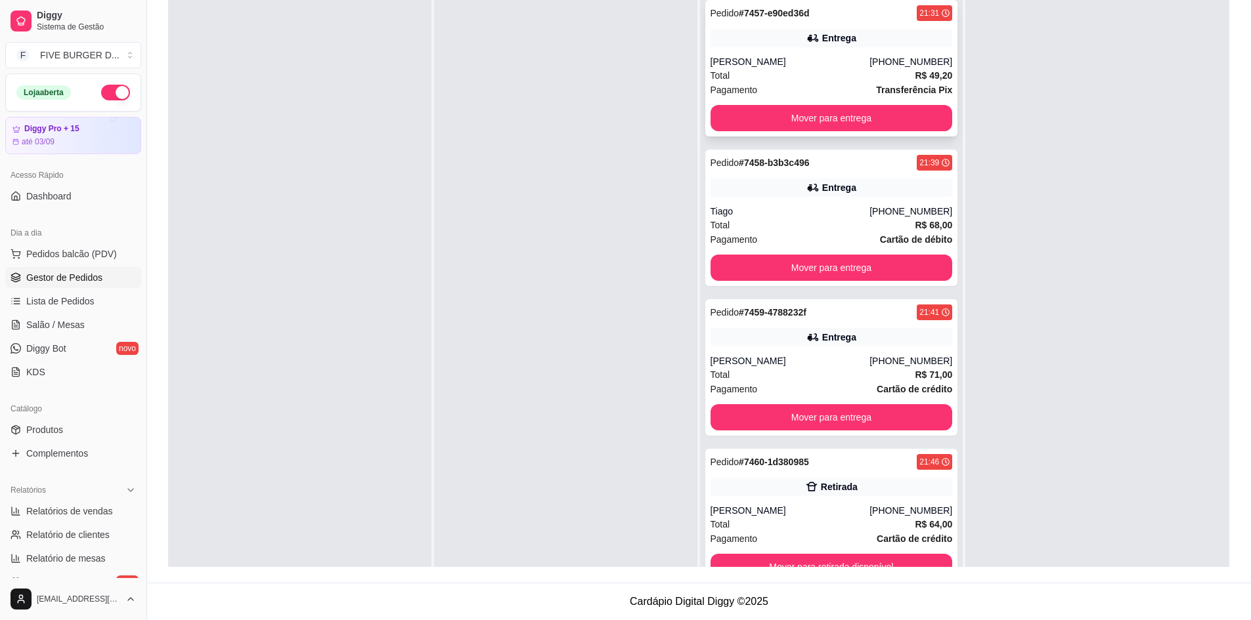
click at [866, 115] on button "Mover para entrega" at bounding box center [831, 118] width 242 height 26
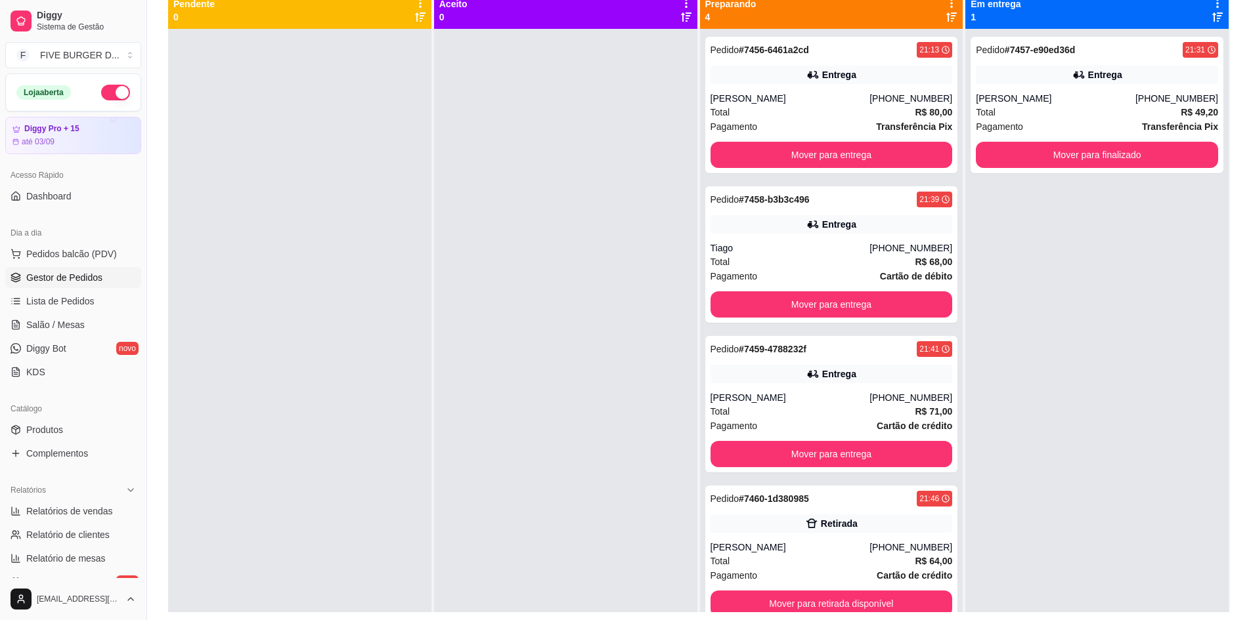
scroll to position [69, 0]
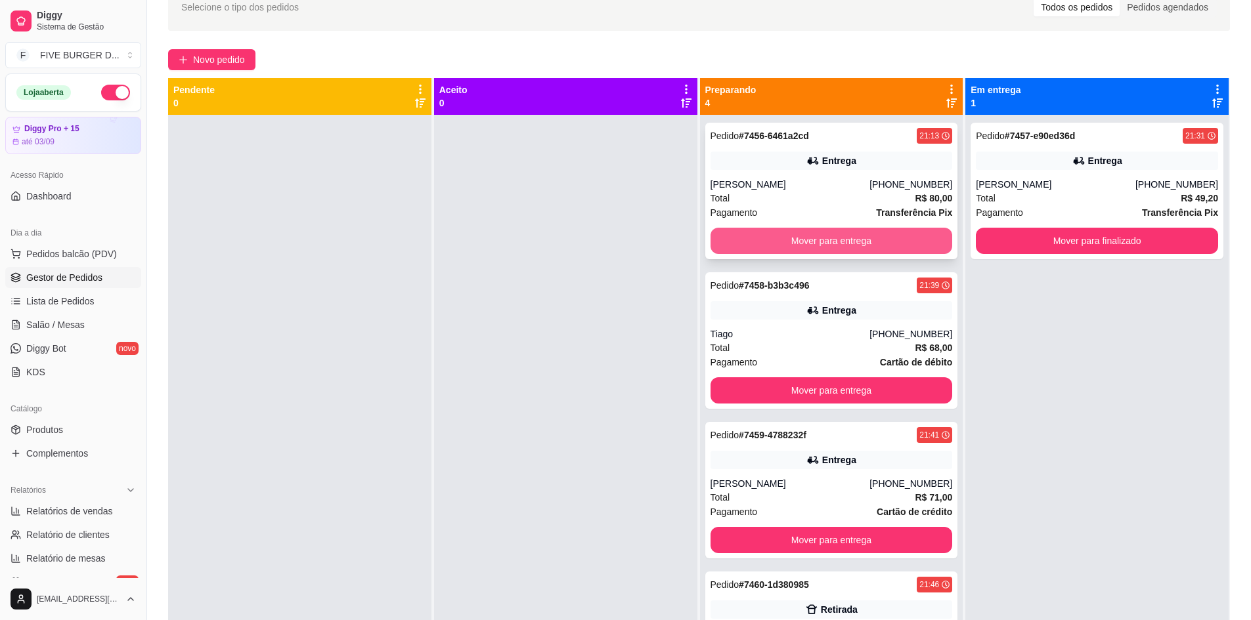
click at [879, 242] on button "Mover para entrega" at bounding box center [831, 241] width 242 height 26
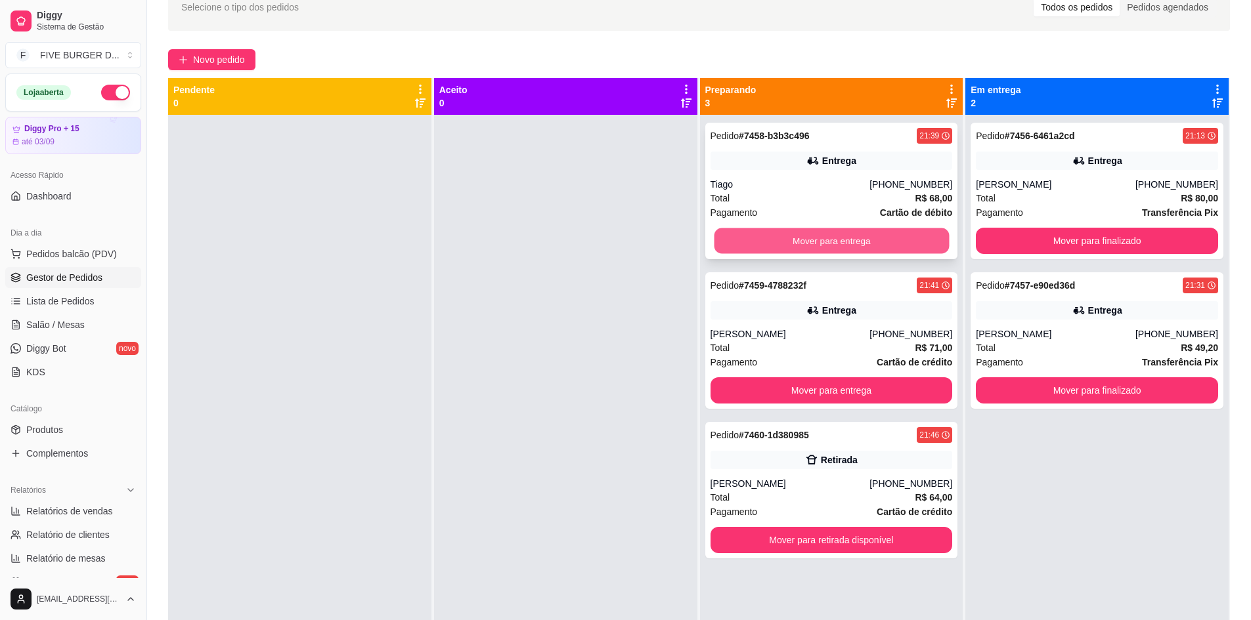
click at [890, 238] on button "Mover para entrega" at bounding box center [831, 241] width 235 height 26
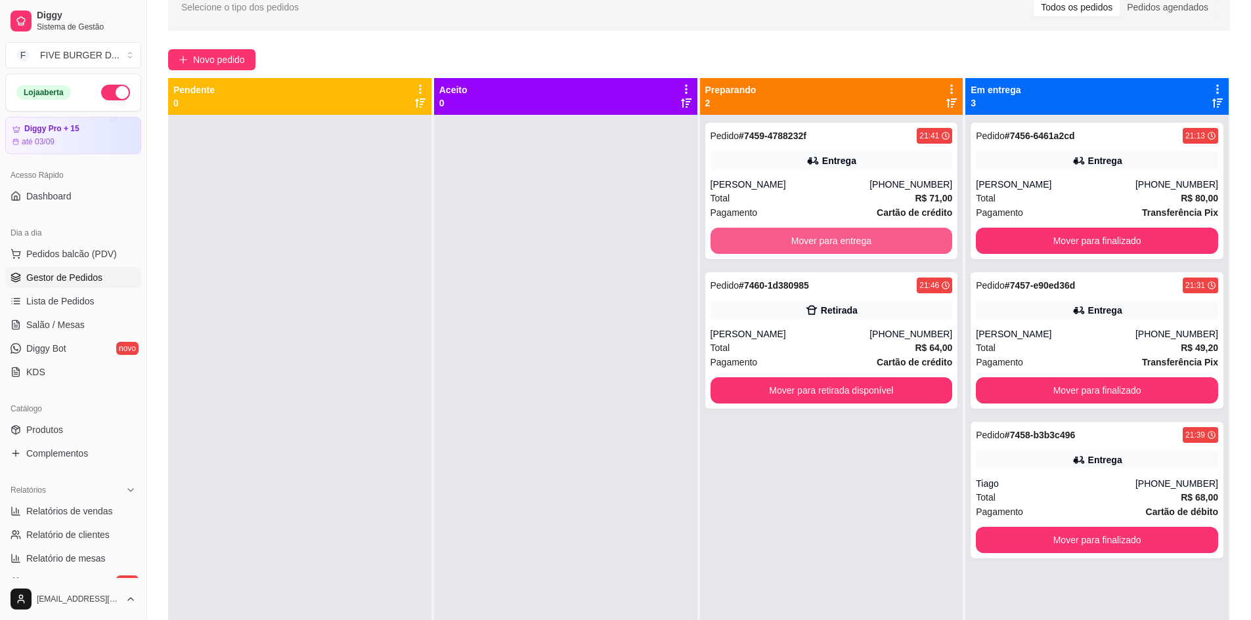
click at [890, 238] on button "Mover para entrega" at bounding box center [831, 241] width 242 height 26
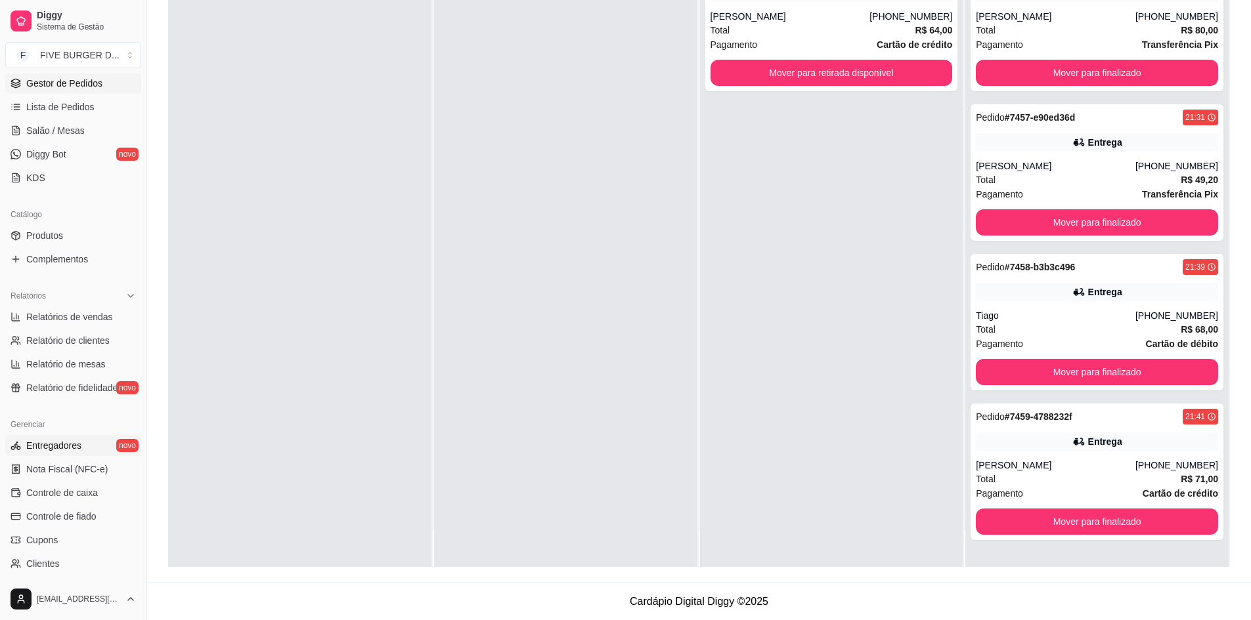
scroll to position [197, 0]
click at [85, 310] on span "Relatórios de vendas" at bounding box center [69, 314] width 87 height 13
select select "ALL"
select select "0"
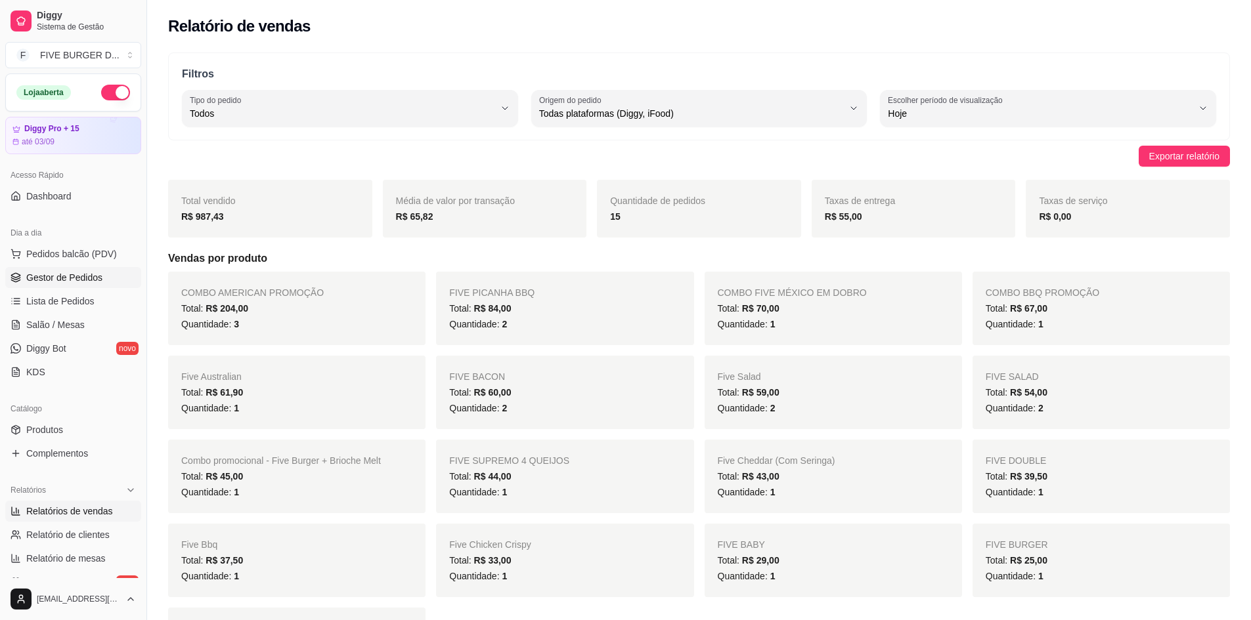
click at [75, 277] on span "Gestor de Pedidos" at bounding box center [64, 277] width 76 height 13
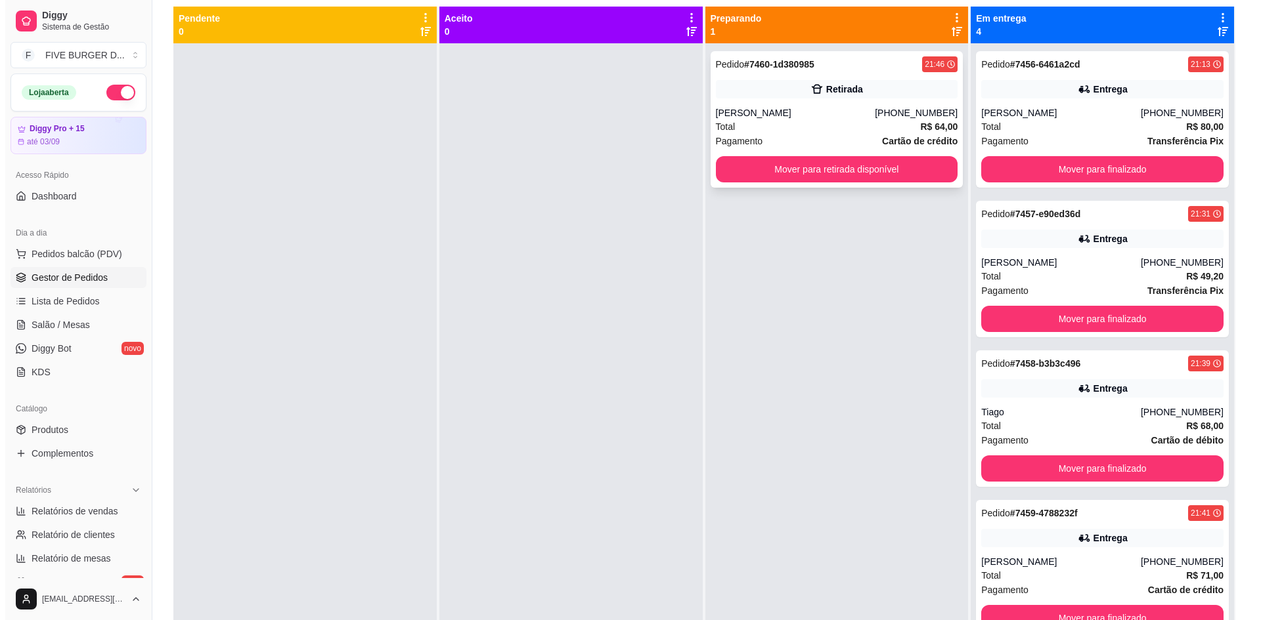
scroll to position [66, 0]
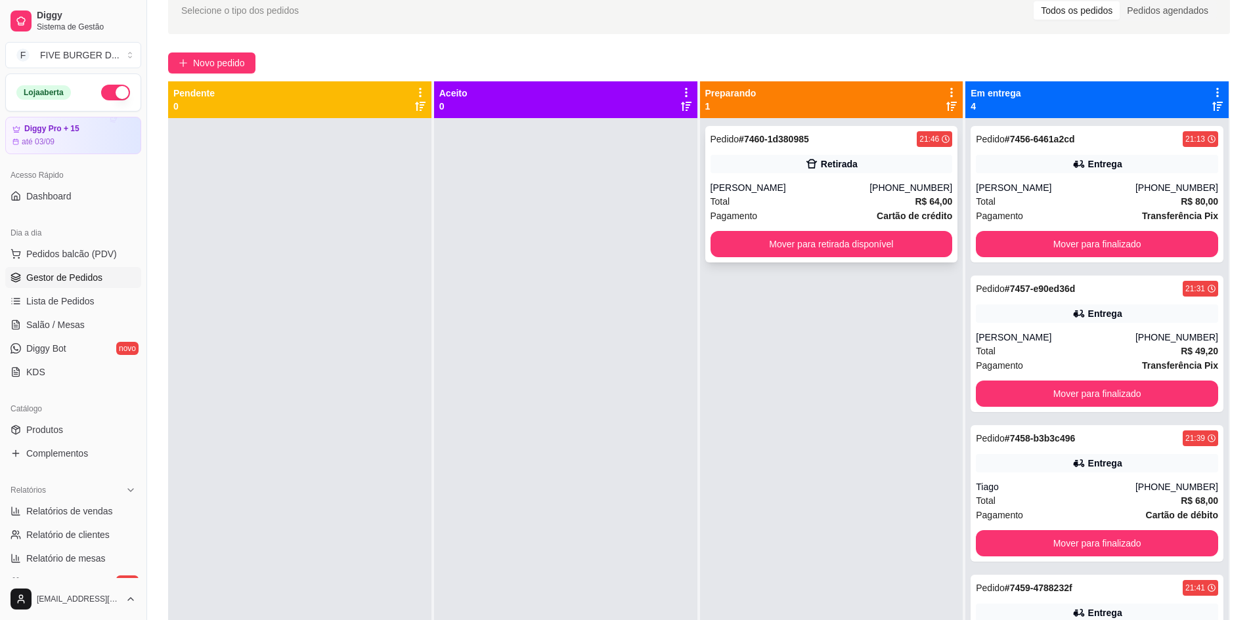
click at [865, 210] on div "Pagamento Cartão de crédito" at bounding box center [831, 216] width 242 height 14
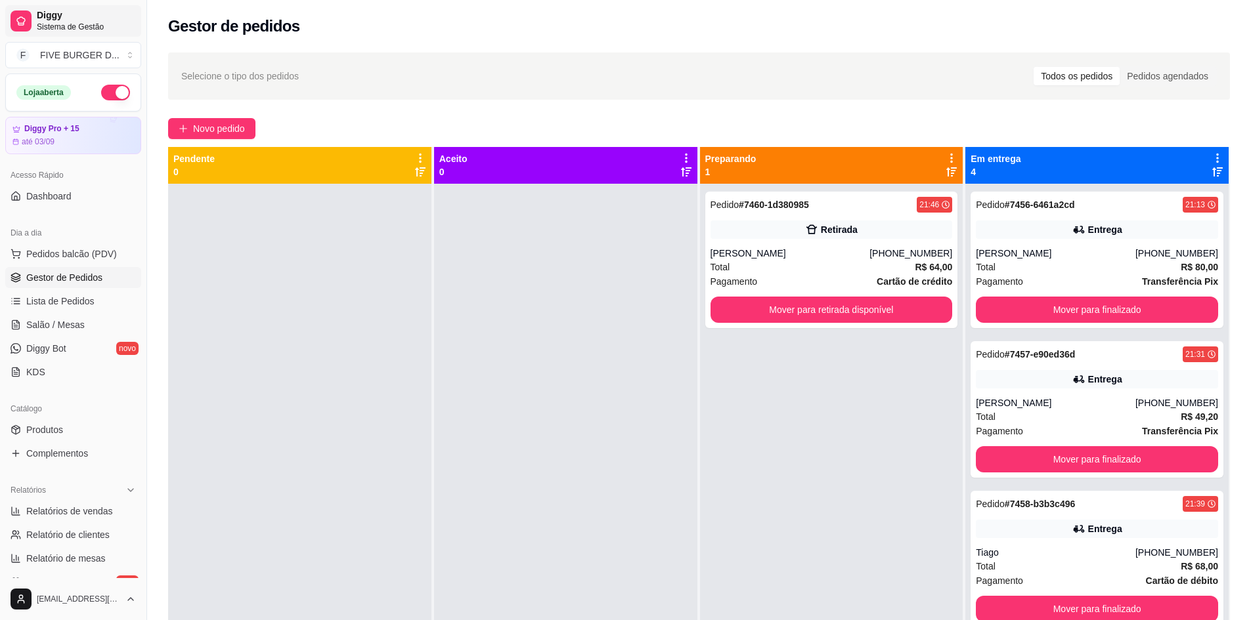
click at [60, 28] on span "Sistema de Gestão" at bounding box center [86, 27] width 99 height 11
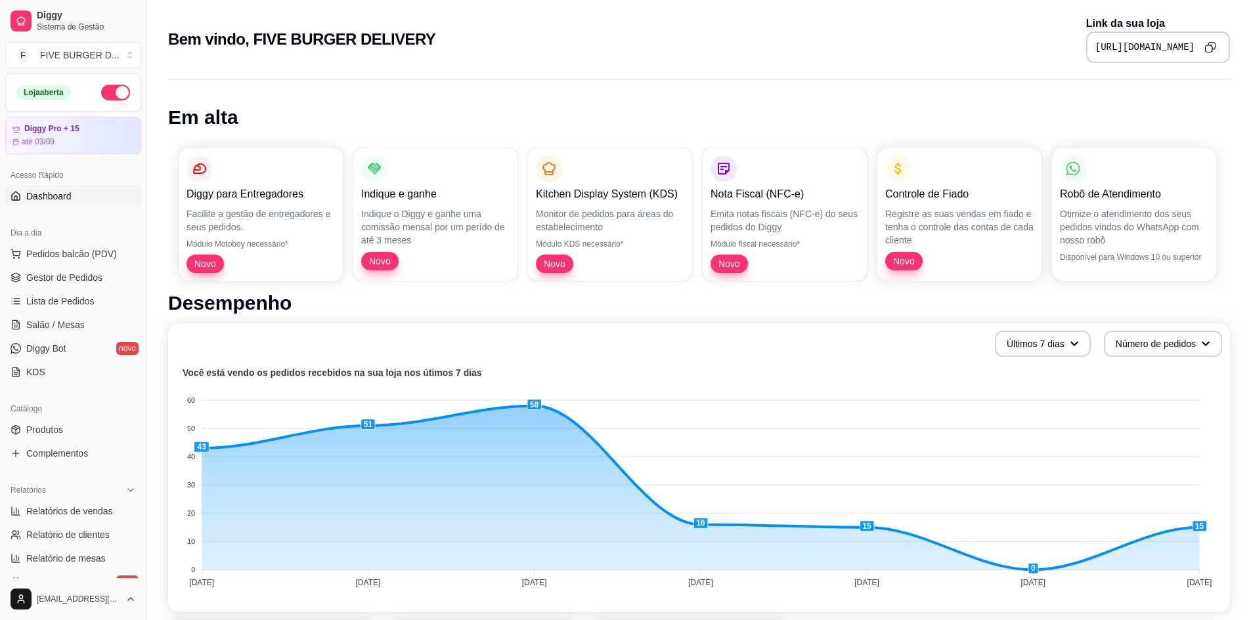
click at [1217, 52] on button "Copy to clipboard" at bounding box center [1210, 47] width 21 height 21
click at [58, 16] on span "Diggy" at bounding box center [86, 16] width 99 height 12
click at [70, 60] on div "FIVE BURGER D ..." at bounding box center [79, 55] width 79 height 13
click at [267, 204] on div "Diggy para Entregadores Facilite a gestão de entregadores e seus pedidos. Módul…" at bounding box center [261, 214] width 160 height 129
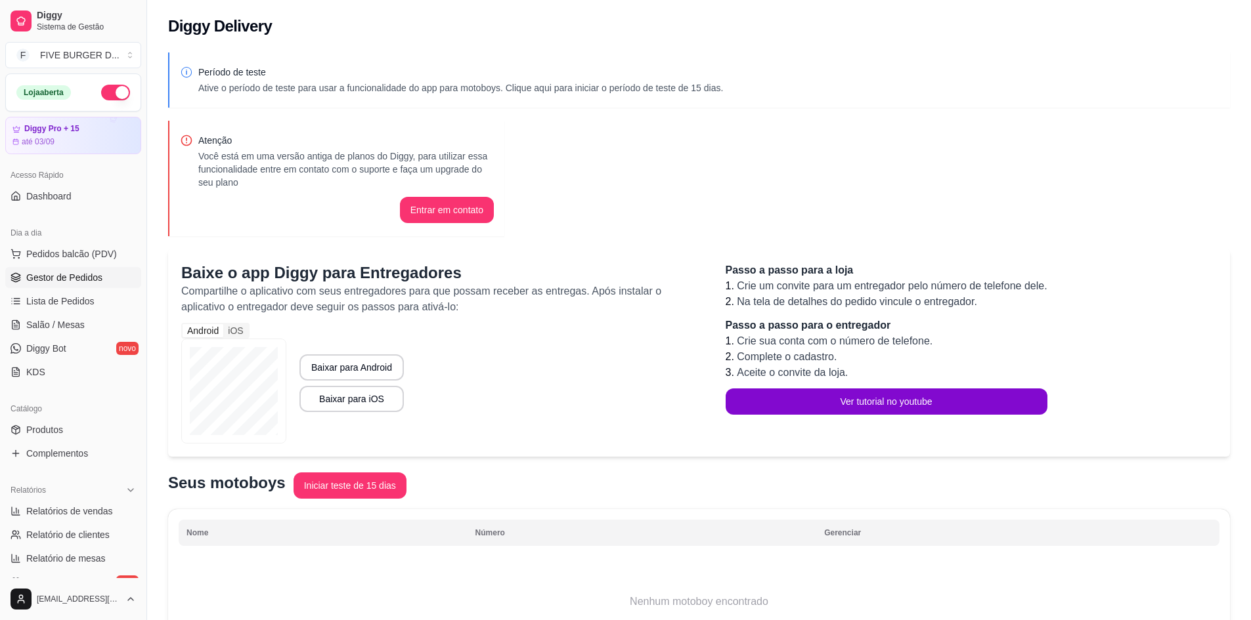
click at [69, 281] on span "Gestor de Pedidos" at bounding box center [64, 277] width 76 height 13
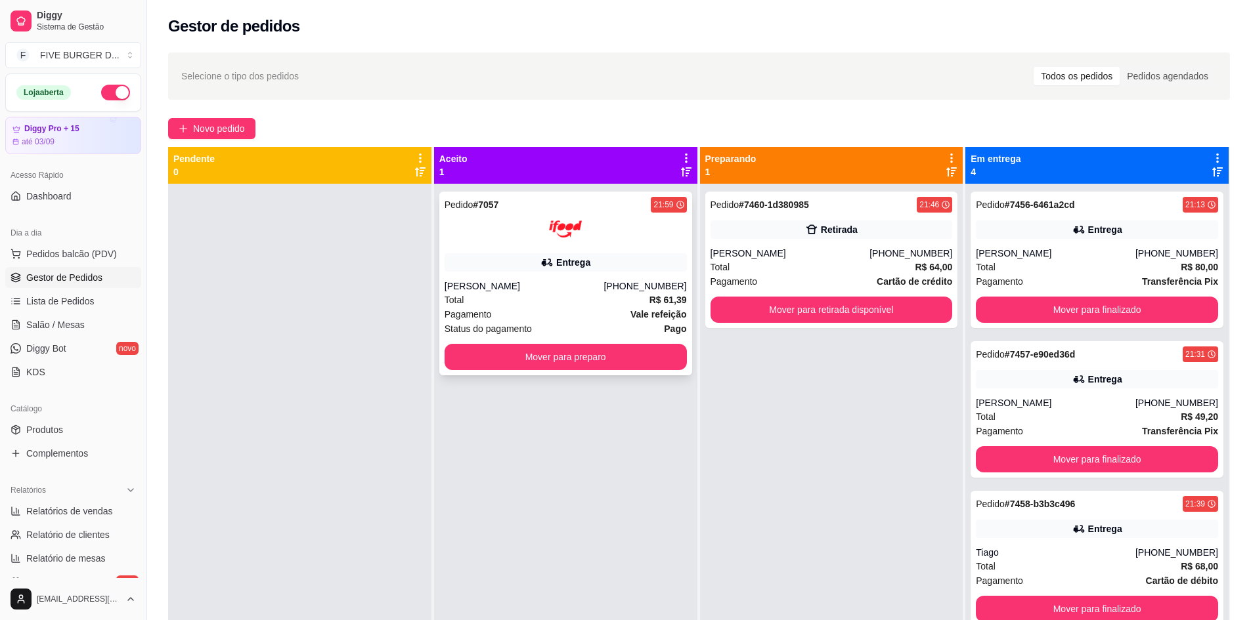
click at [639, 249] on div "Pedido # 7057 21:59 Entrega [PERSON_NAME] [PHONE_NUMBER] Total R$ 61,39 Pagamen…" at bounding box center [565, 284] width 253 height 184
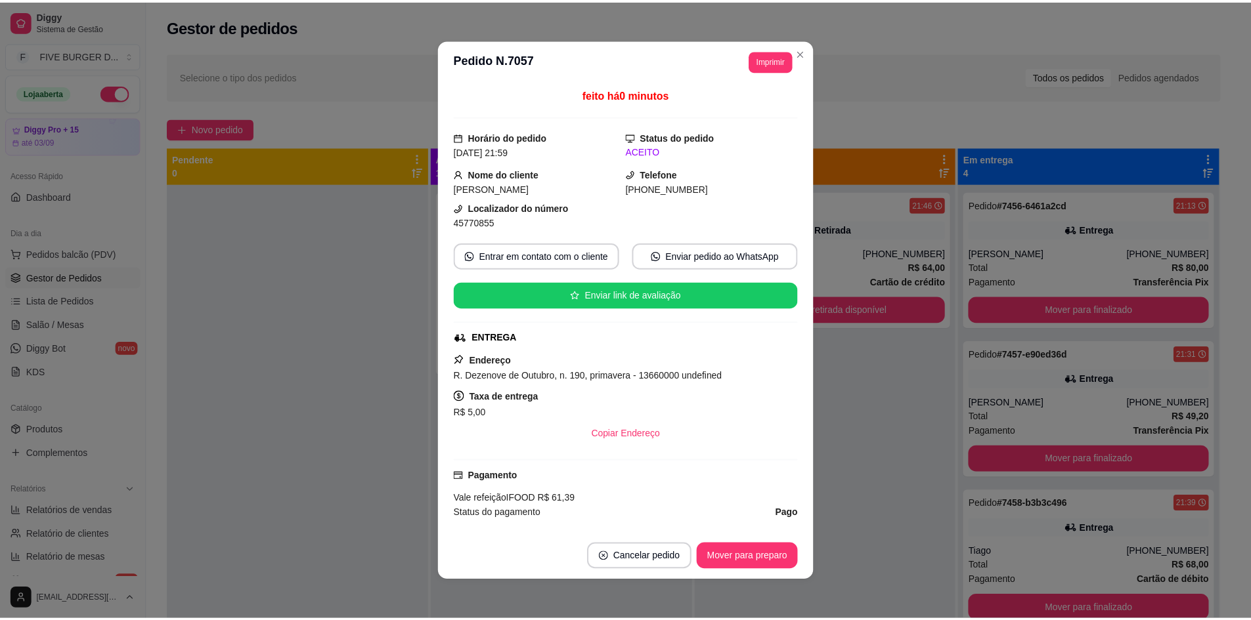
scroll to position [154, 0]
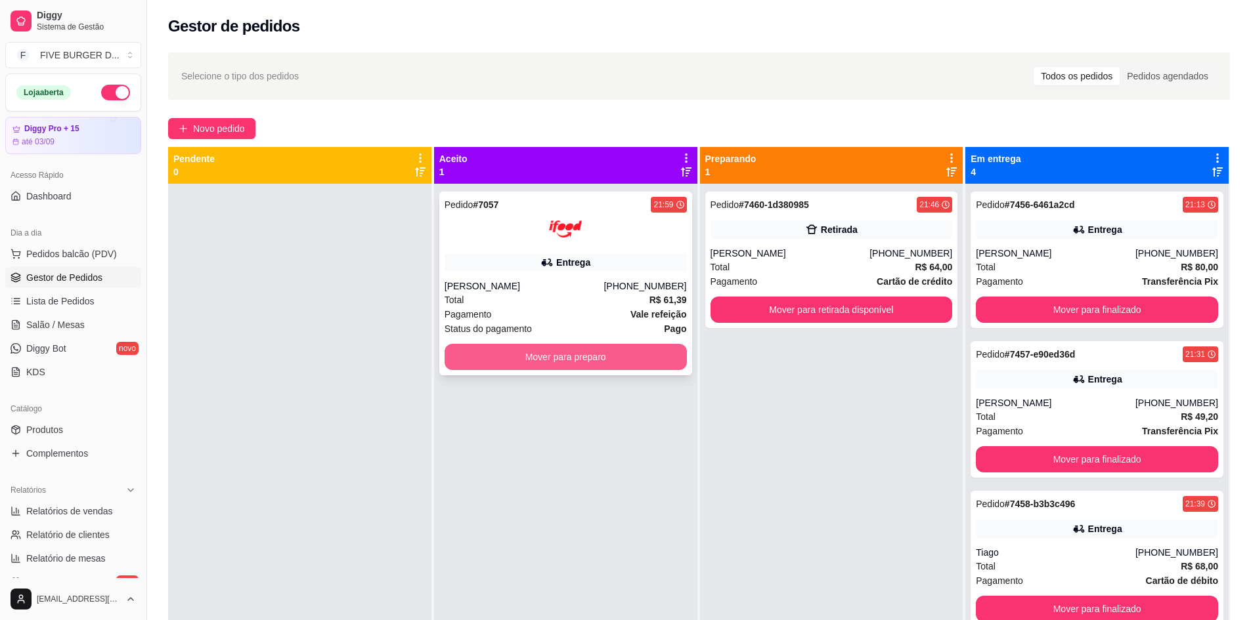
click at [651, 357] on button "Mover para preparo" at bounding box center [566, 357] width 242 height 26
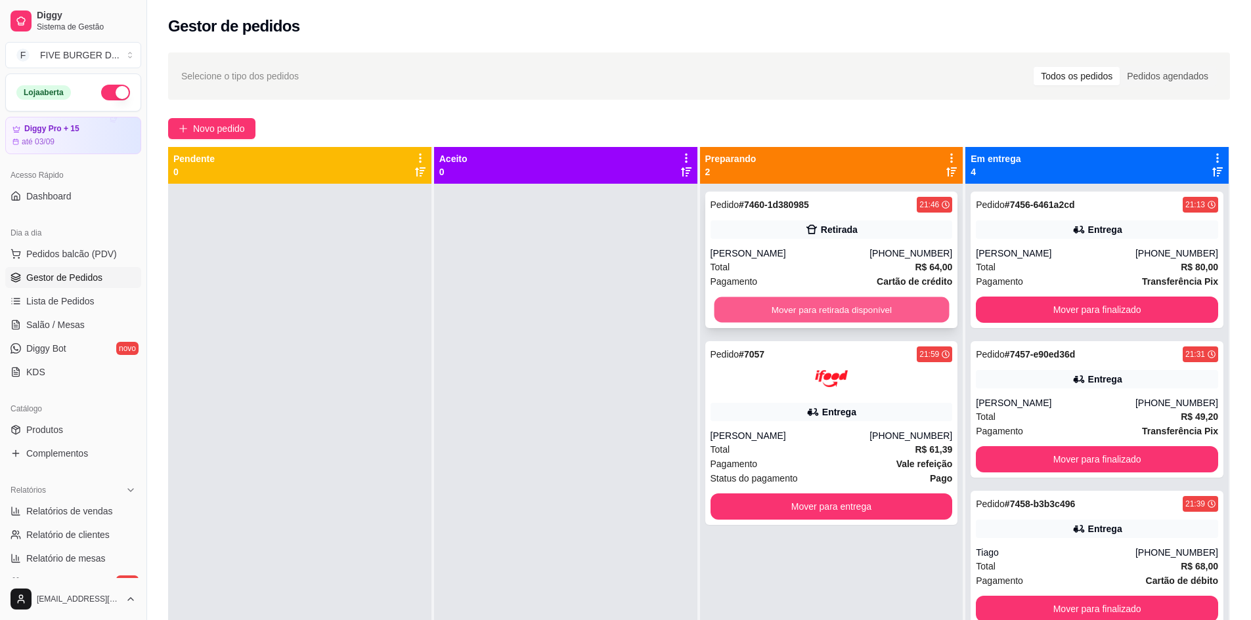
click at [846, 315] on button "Mover para retirada disponível" at bounding box center [831, 310] width 235 height 26
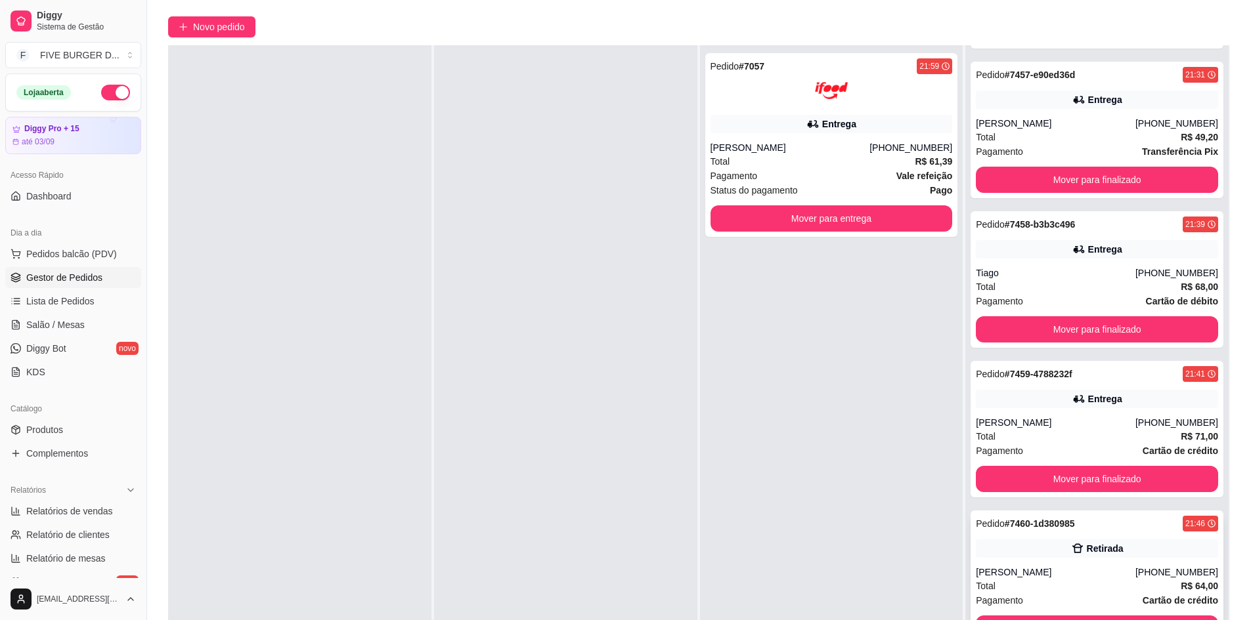
scroll to position [200, 0]
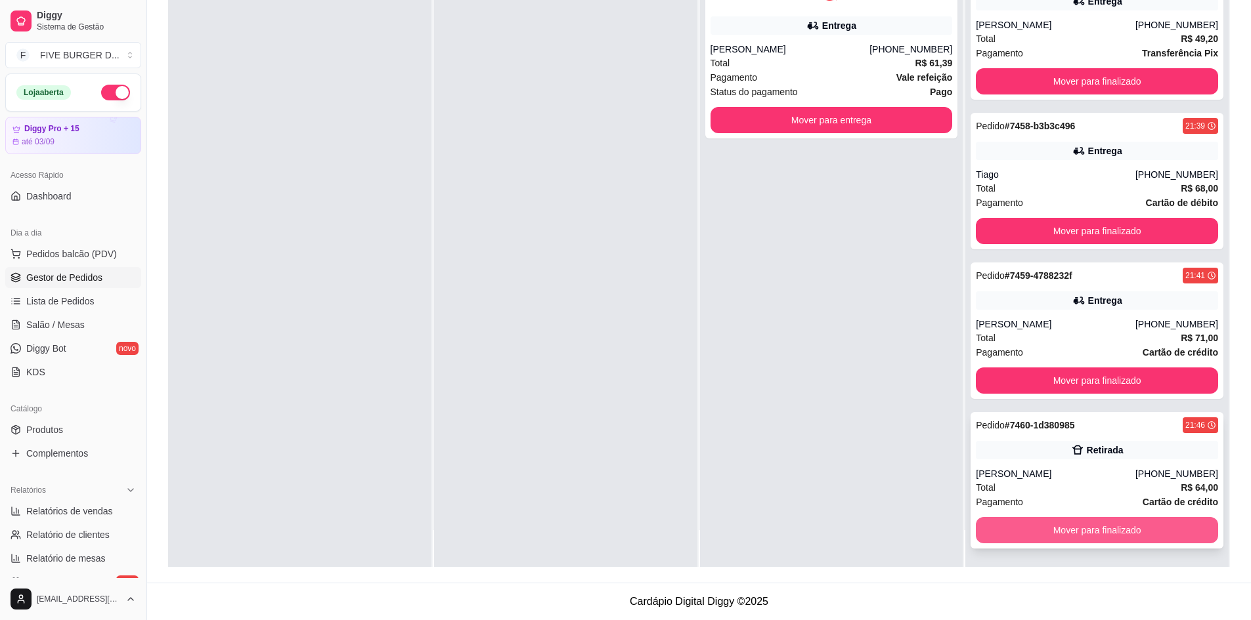
click at [1107, 472] on div "[PERSON_NAME]" at bounding box center [1056, 473] width 160 height 13
click at [1062, 538] on button "Mover para finalizado" at bounding box center [1097, 530] width 242 height 26
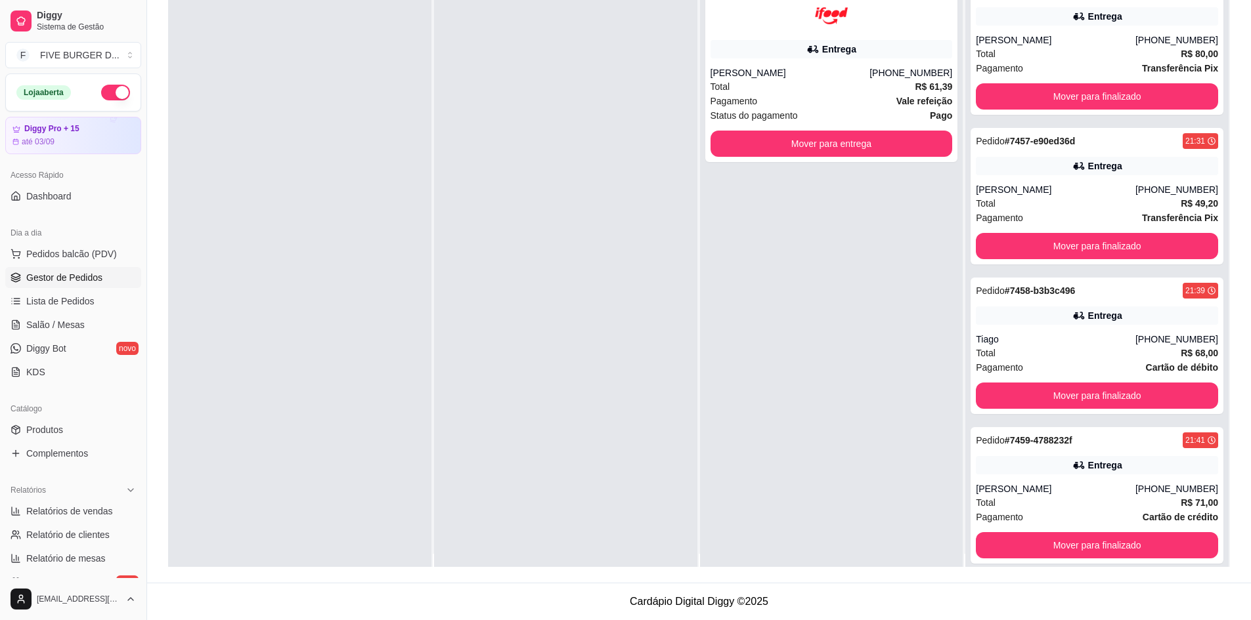
scroll to position [0, 0]
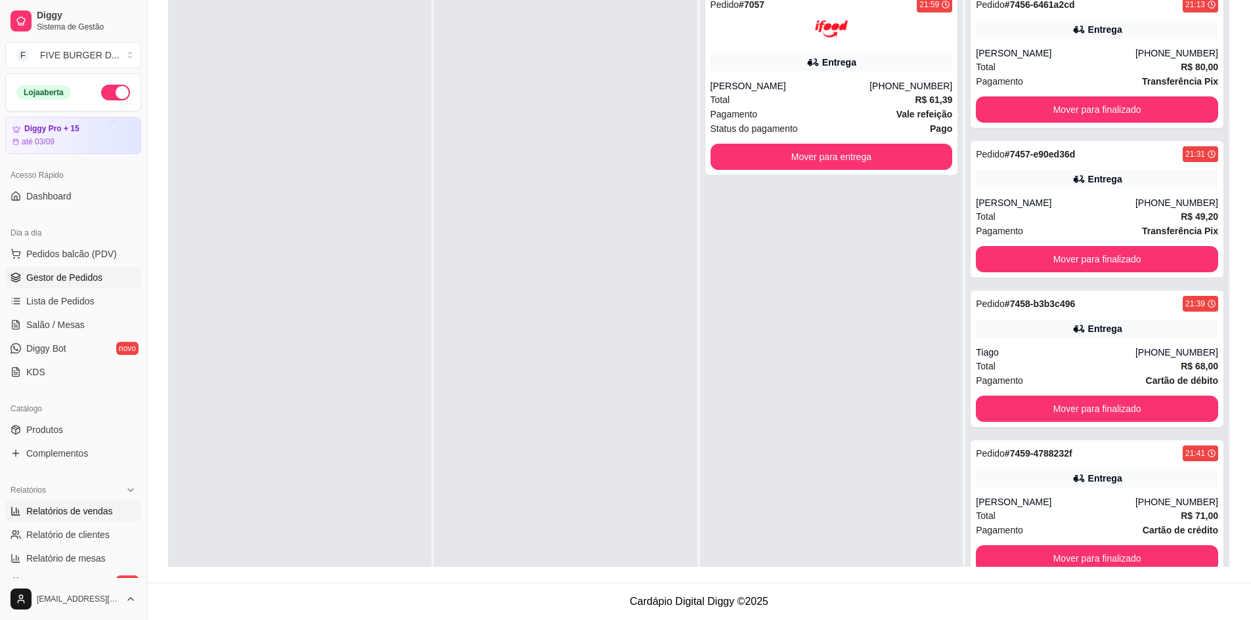
click at [68, 511] on span "Relatórios de vendas" at bounding box center [69, 511] width 87 height 13
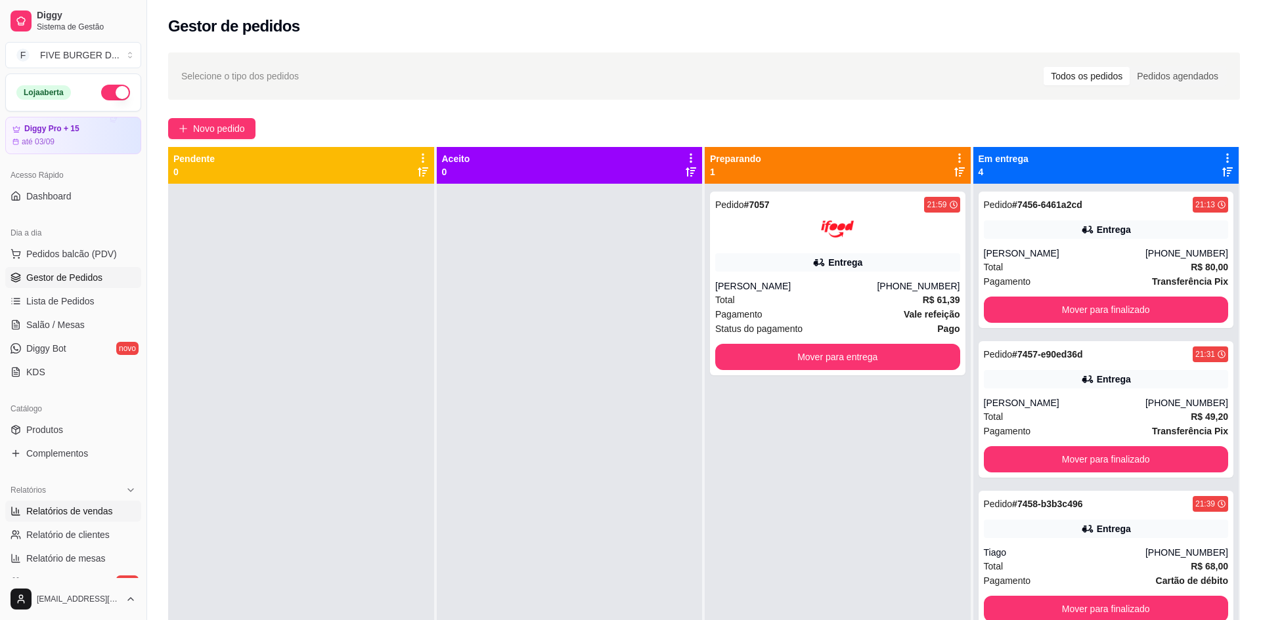
select select "ALL"
select select "0"
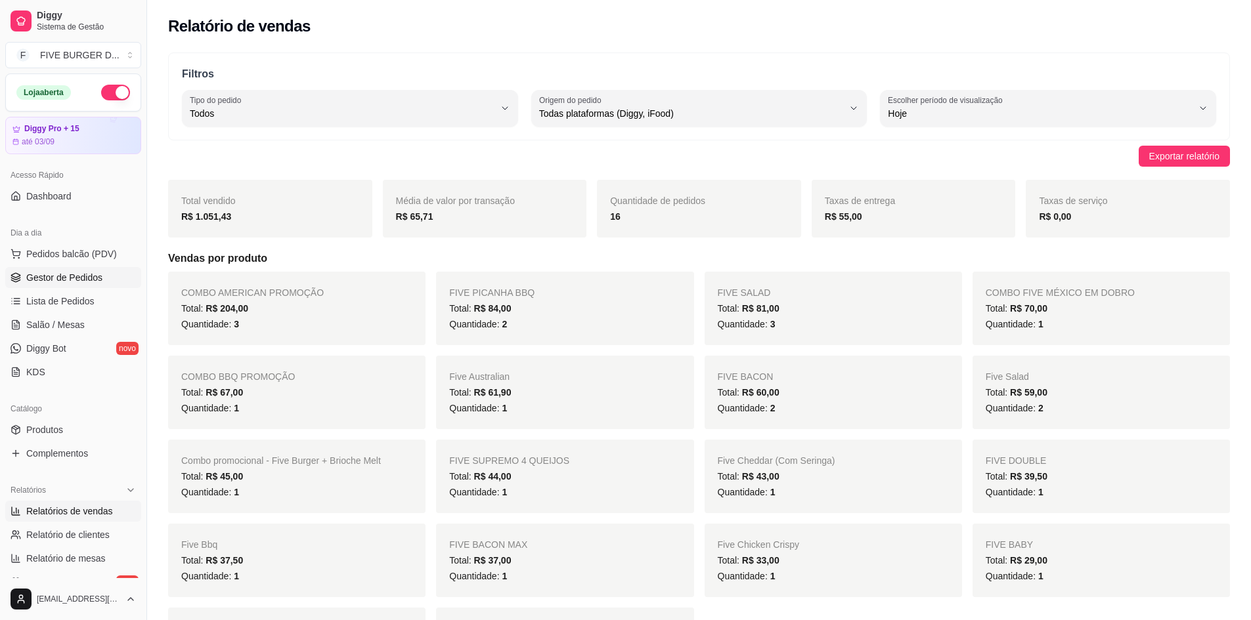
click at [43, 278] on span "Gestor de Pedidos" at bounding box center [64, 277] width 76 height 13
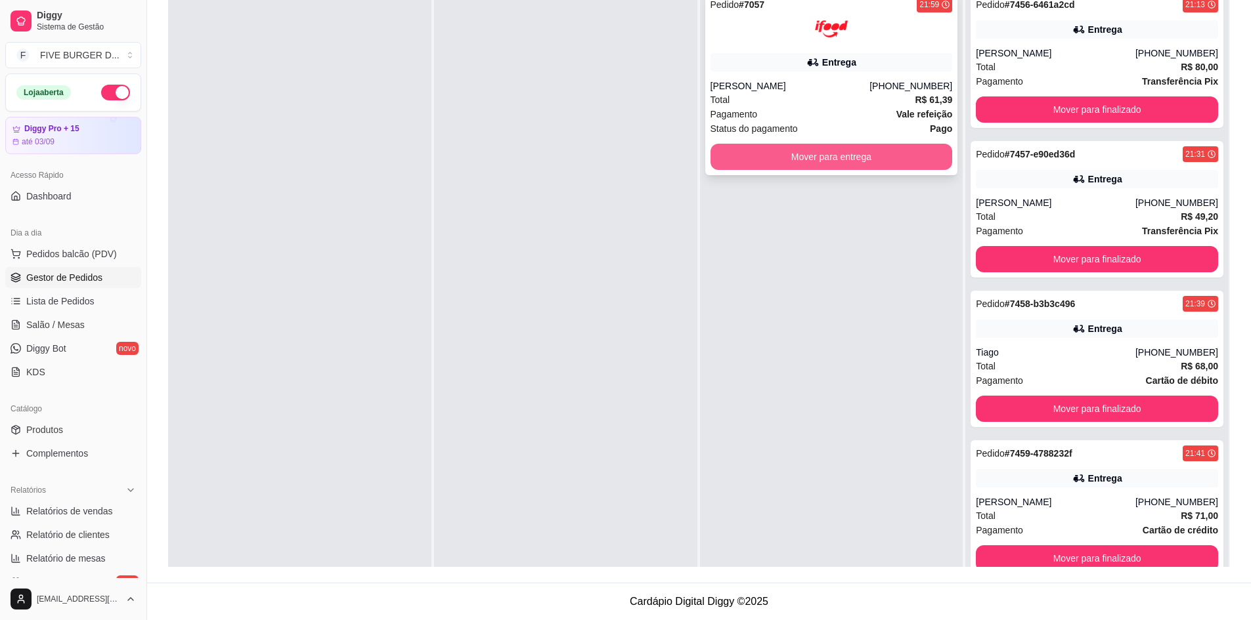
click at [847, 159] on button "Mover para entrega" at bounding box center [831, 157] width 242 height 26
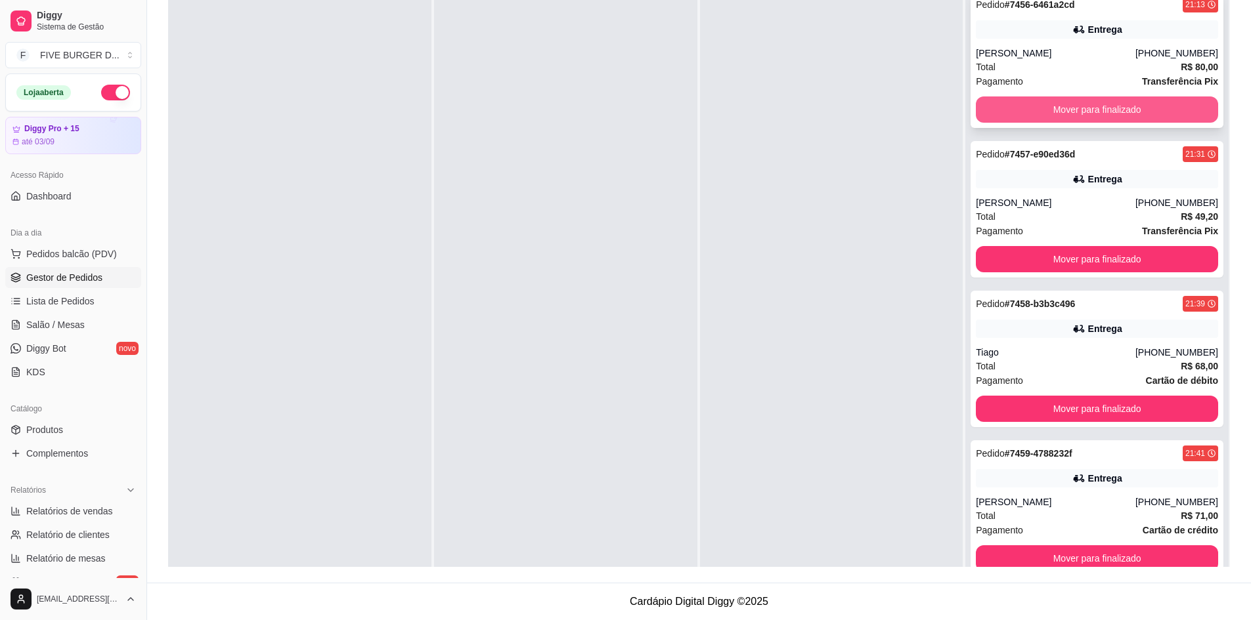
click at [1118, 109] on button "Mover para finalizado" at bounding box center [1097, 110] width 242 height 26
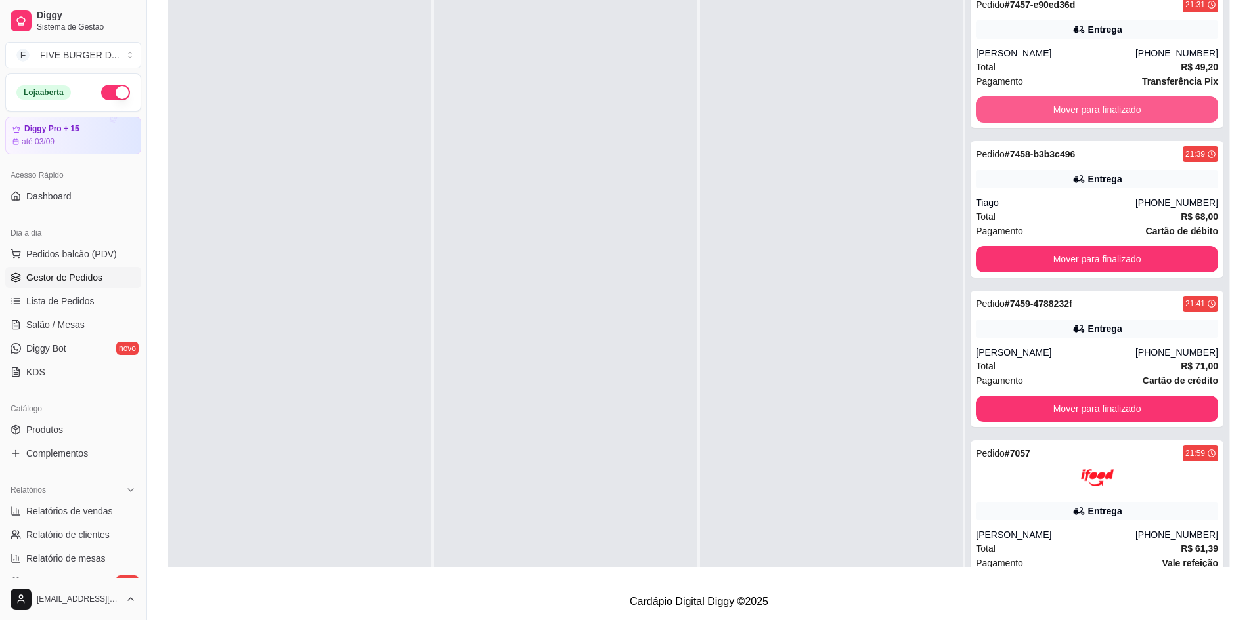
click at [1118, 109] on button "Mover para finalizado" at bounding box center [1097, 110] width 242 height 26
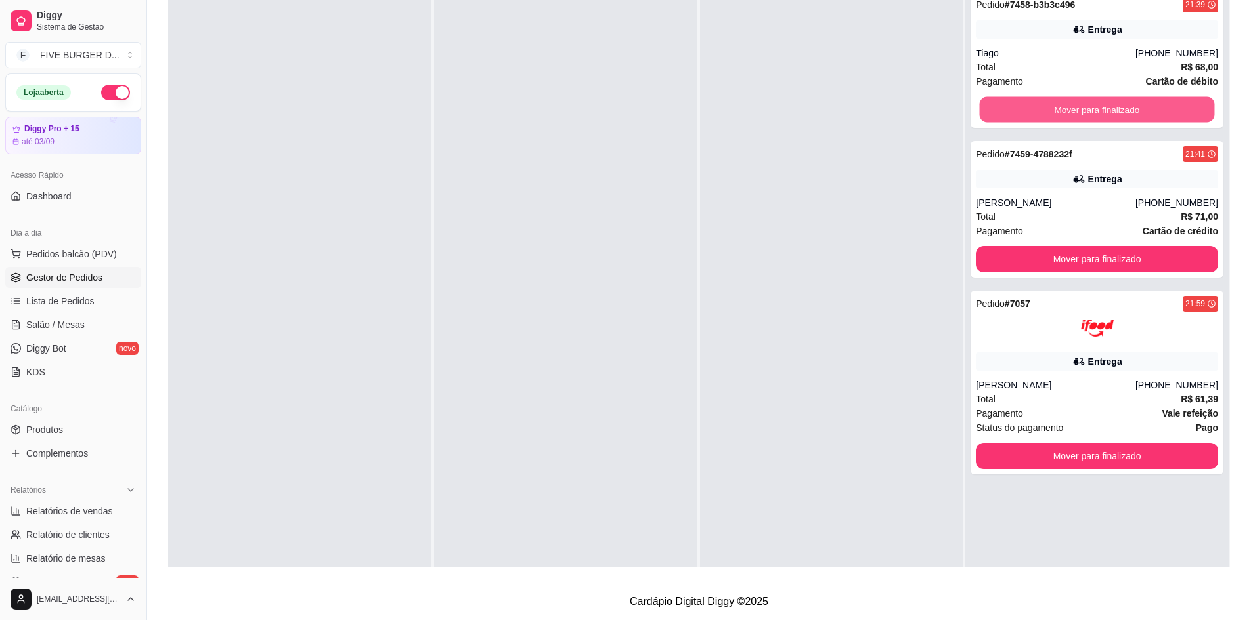
click at [1118, 109] on button "Mover para finalizado" at bounding box center [1097, 110] width 235 height 26
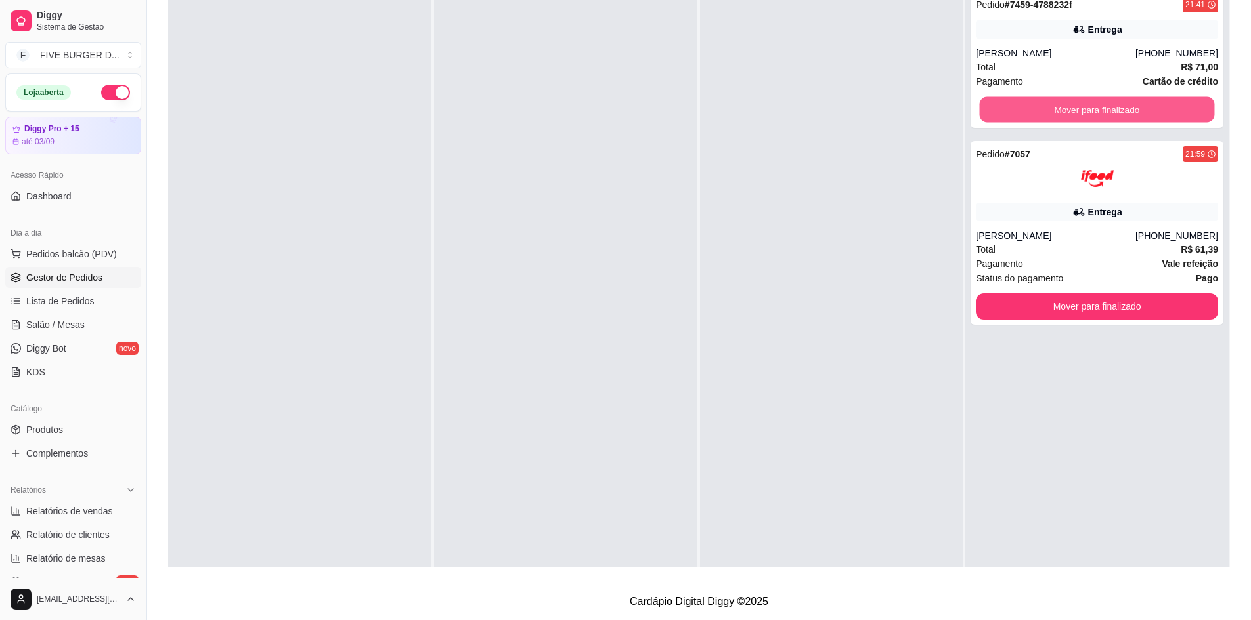
click at [1118, 109] on button "Mover para finalizado" at bounding box center [1097, 110] width 235 height 26
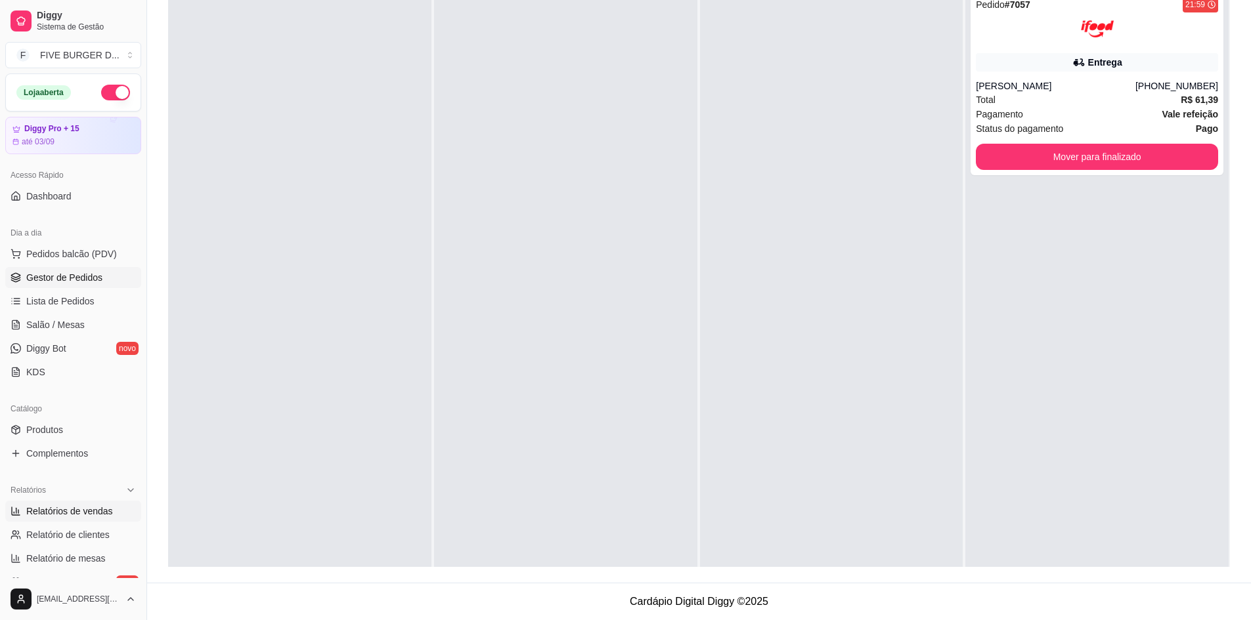
click at [80, 515] on span "Relatórios de vendas" at bounding box center [69, 511] width 87 height 13
select select "ALL"
select select "0"
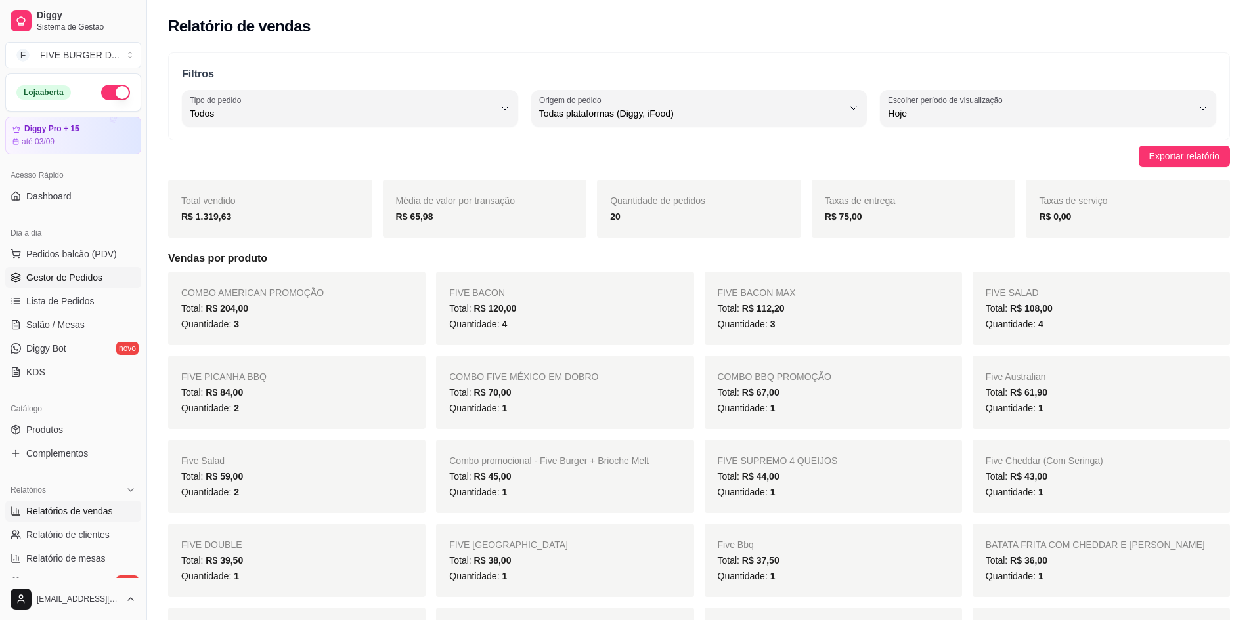
click at [78, 276] on span "Gestor de Pedidos" at bounding box center [64, 277] width 76 height 13
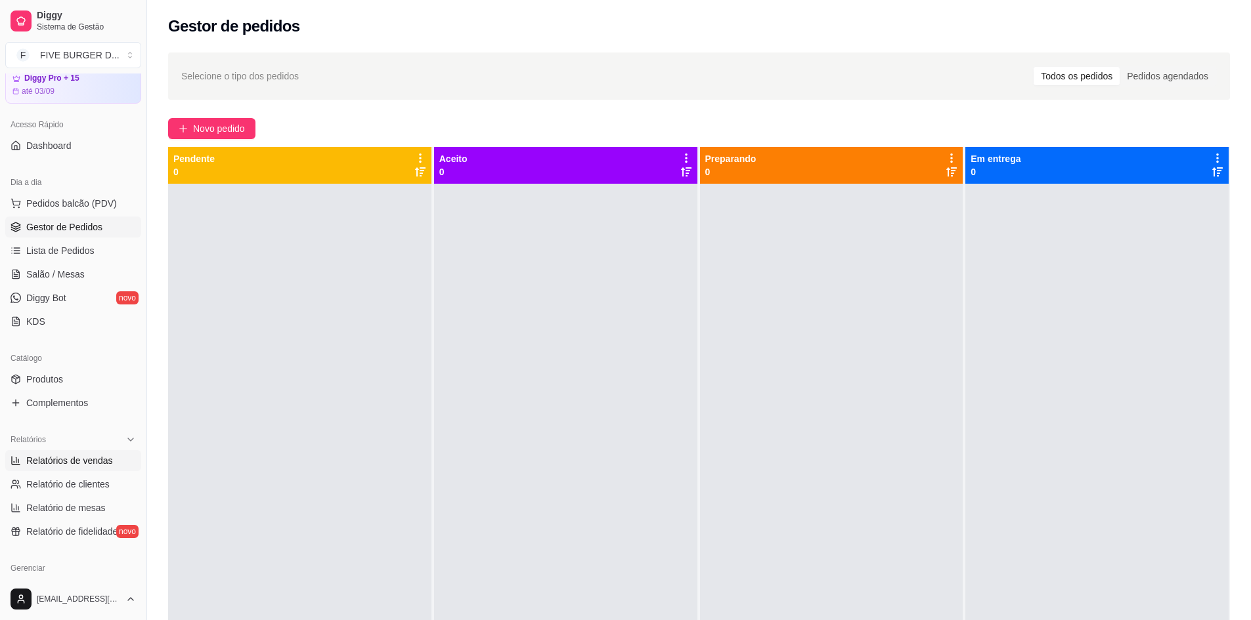
scroll to position [66, 0]
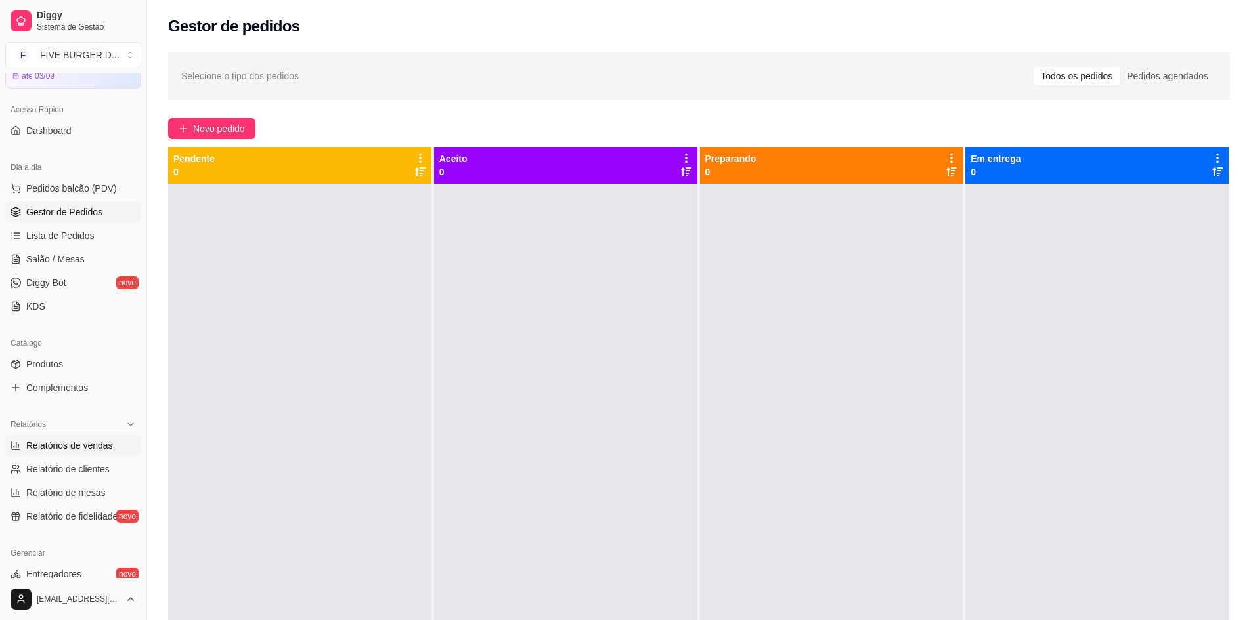
click at [55, 436] on link "Relatórios de vendas" at bounding box center [73, 445] width 136 height 21
select select "ALL"
select select "0"
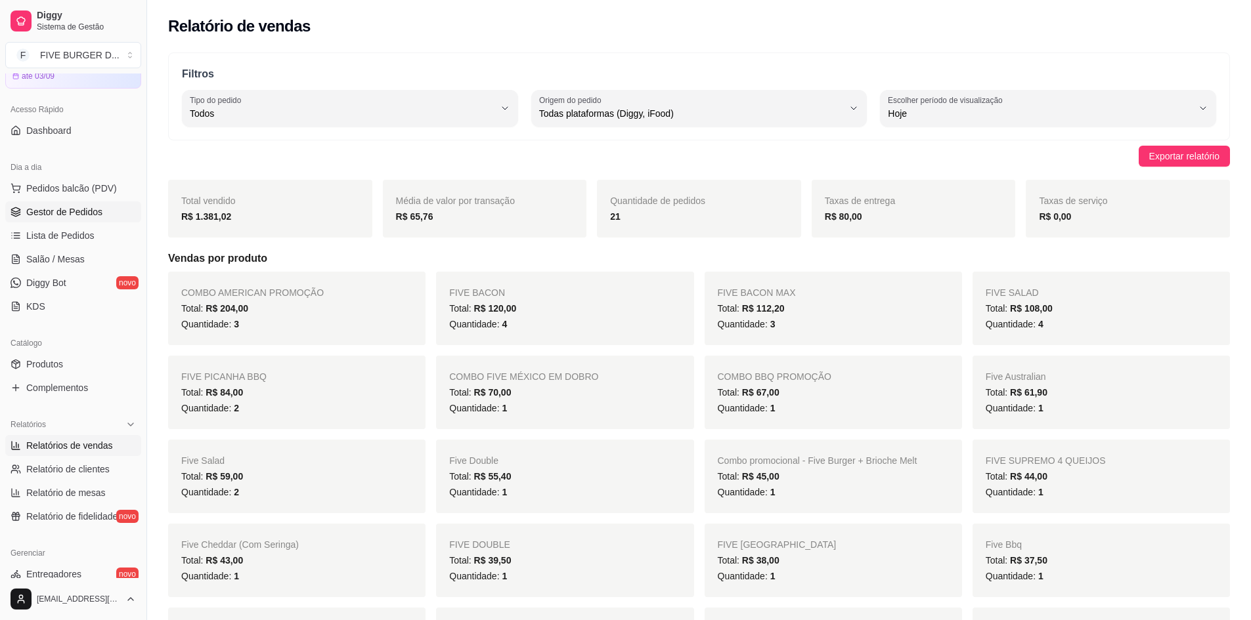
click at [76, 207] on span "Gestor de Pedidos" at bounding box center [64, 212] width 76 height 13
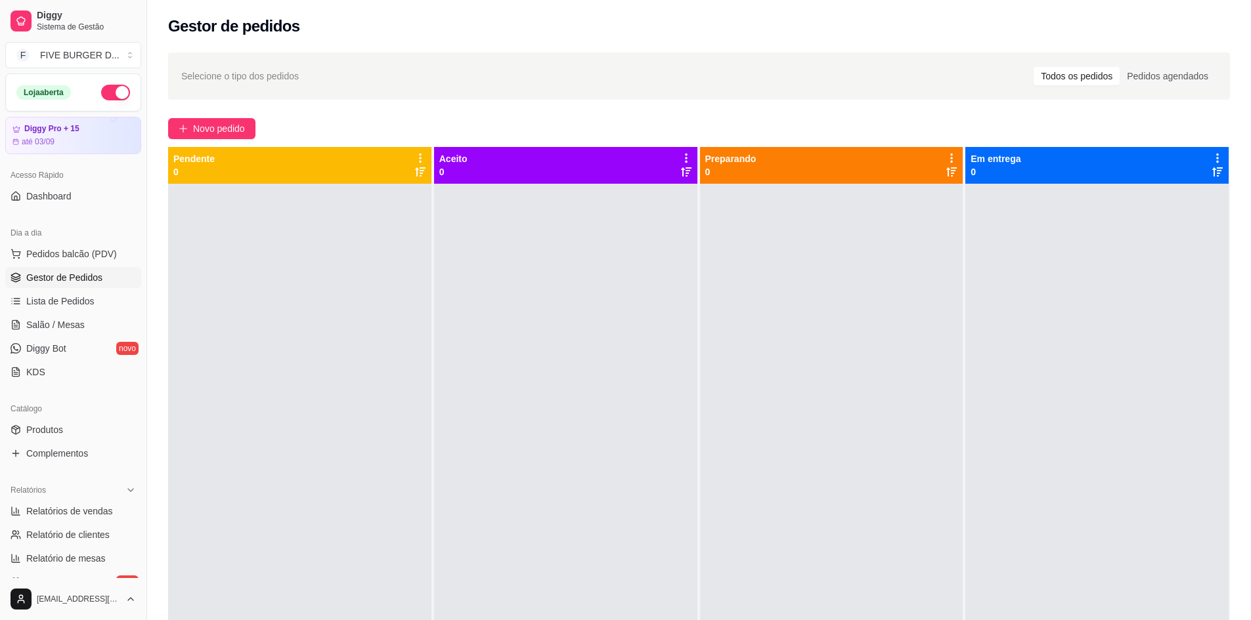
click at [104, 79] on div "Loja aberta" at bounding box center [73, 92] width 135 height 37
click at [102, 90] on button "button" at bounding box center [115, 93] width 29 height 16
